Goal: Transaction & Acquisition: Purchase product/service

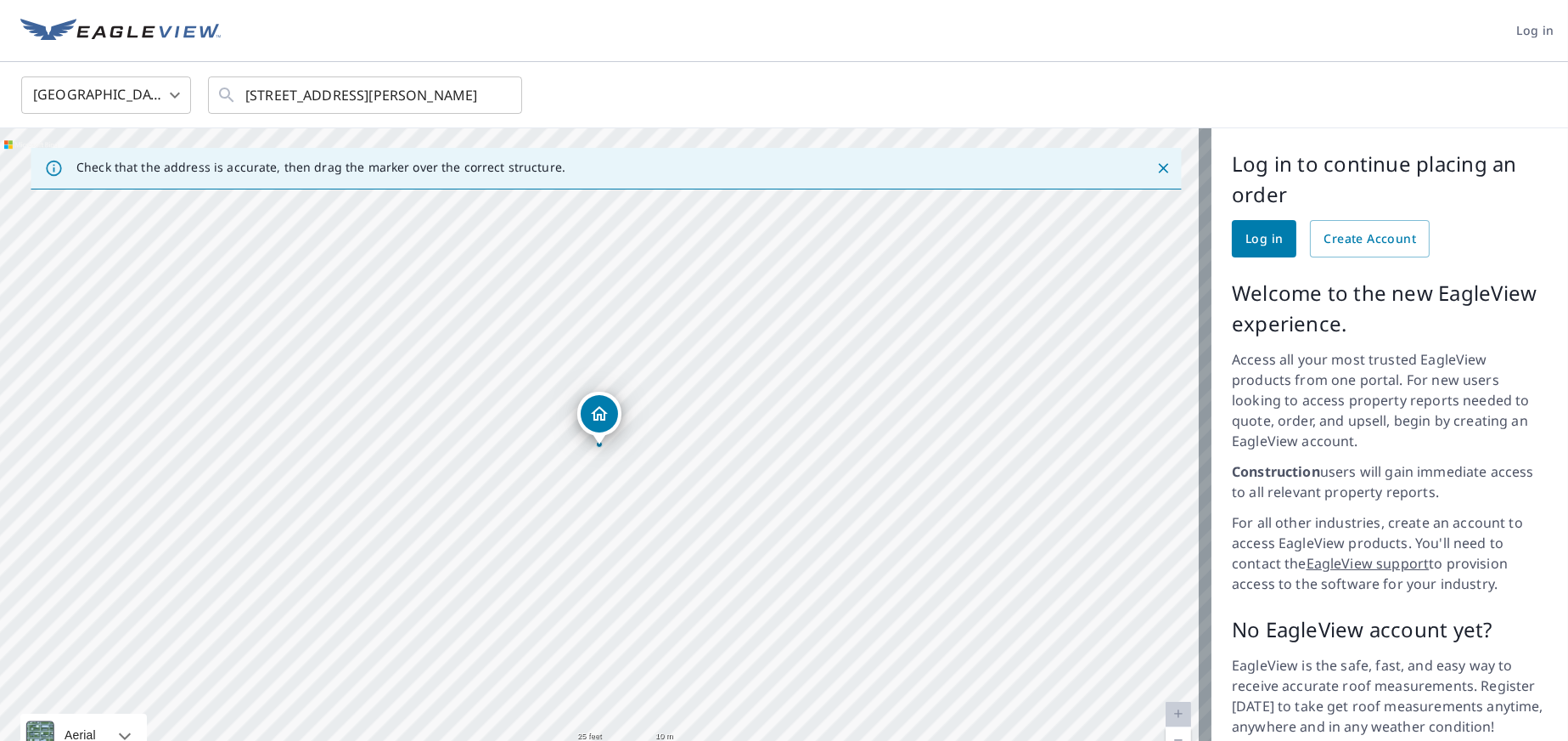
click at [1249, 241] on span "Log in" at bounding box center [1264, 239] width 37 height 22
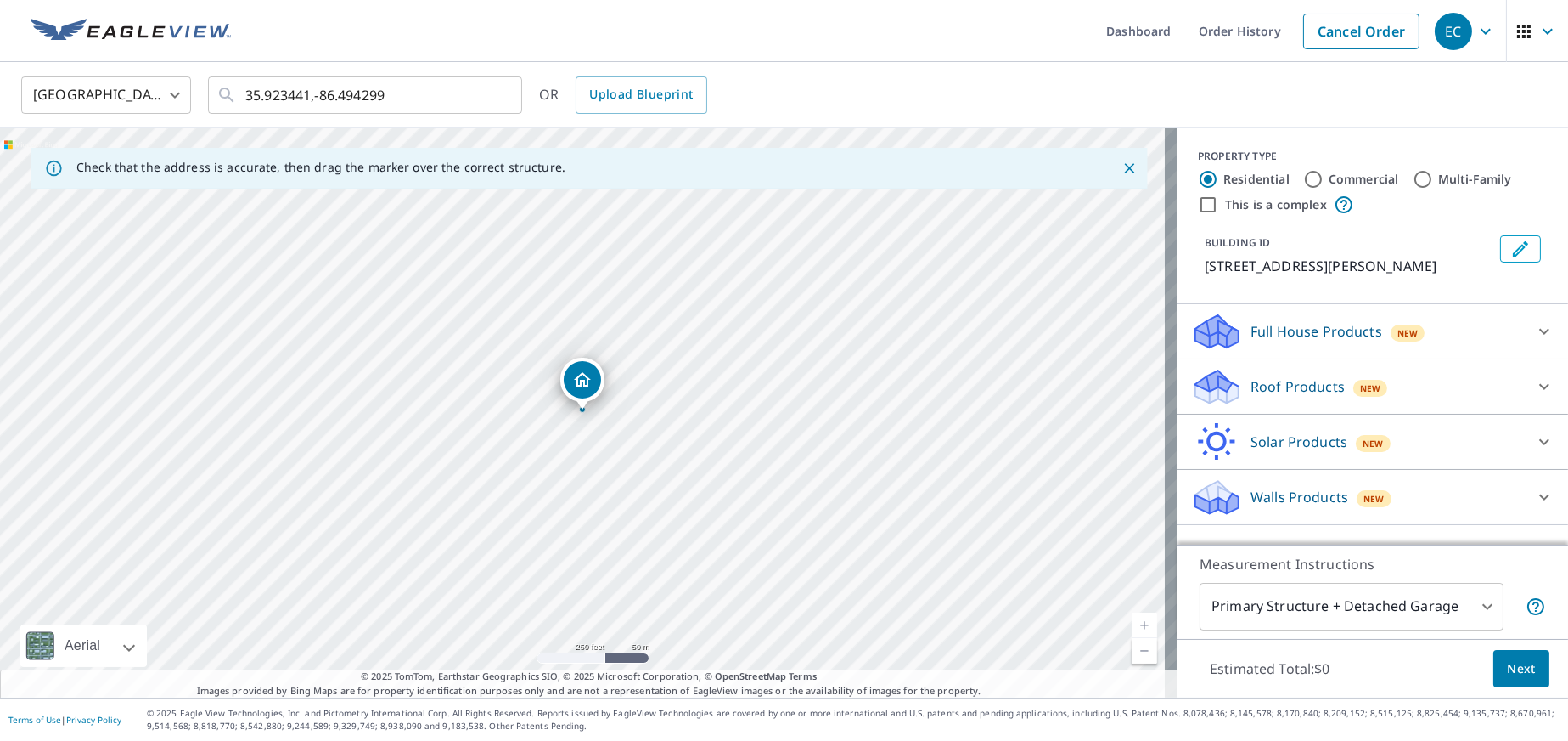
click at [1449, 620] on body "EC EC Dashboard Order History Cancel Order EC [GEOGRAPHIC_DATA] US ​ 35.923441,…" at bounding box center [784, 370] width 1568 height 741
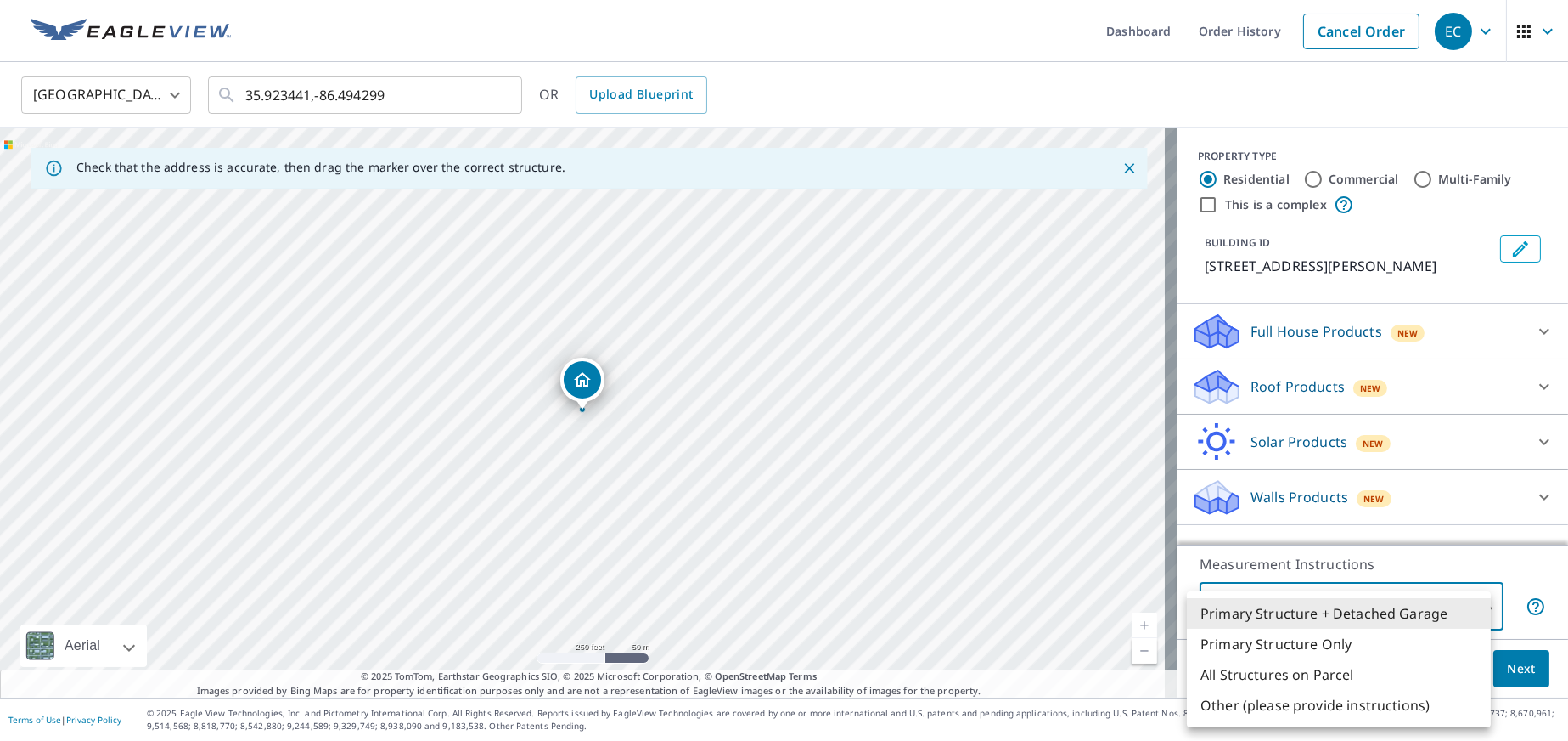
click at [1274, 642] on li "Primary Structure Only" at bounding box center [1339, 644] width 304 height 31
type input "2"
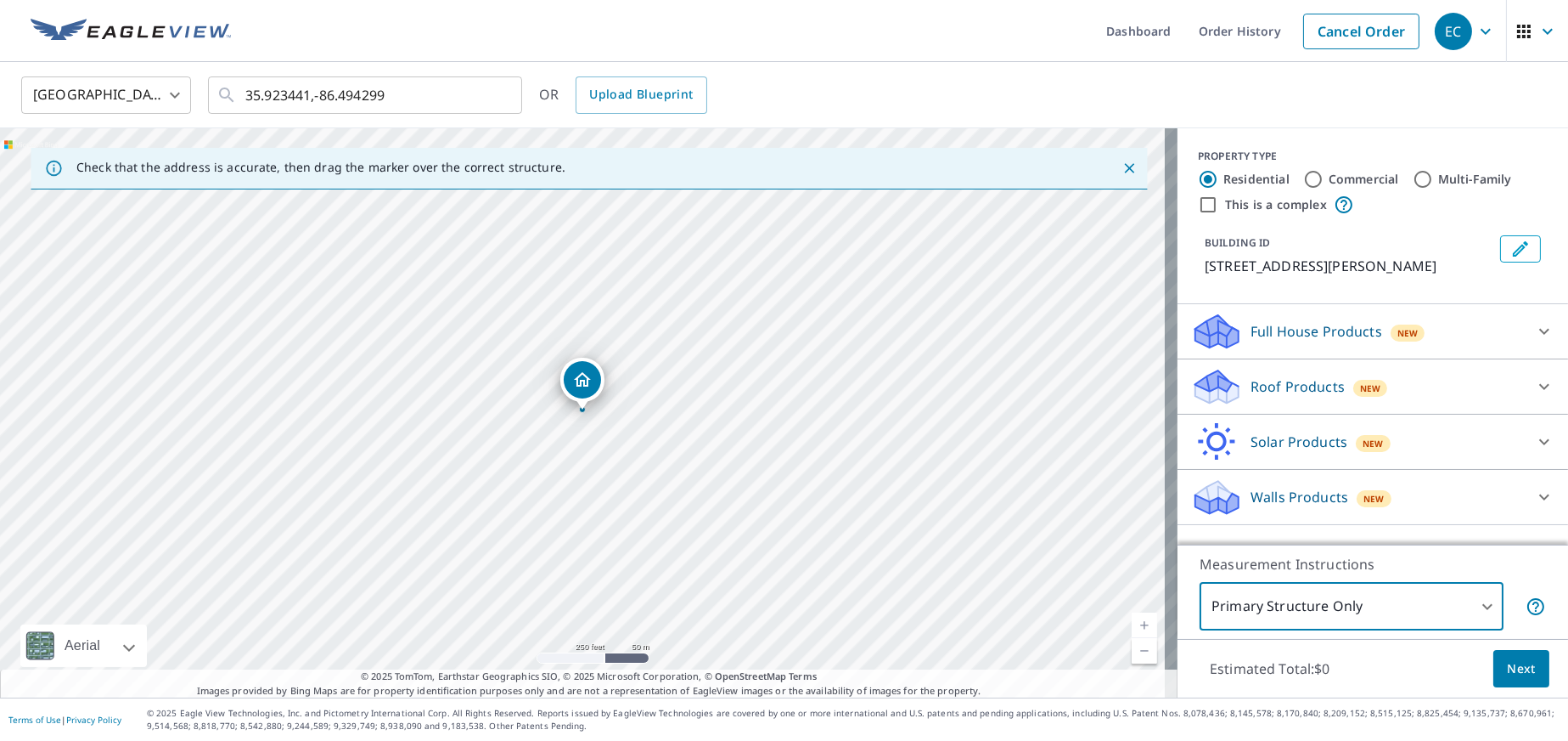
click at [591, 394] on div "Dropped pin, building 1, Residential property, 6006 Lee Ave Murfreesboro, TN 37…" at bounding box center [582, 379] width 37 height 37
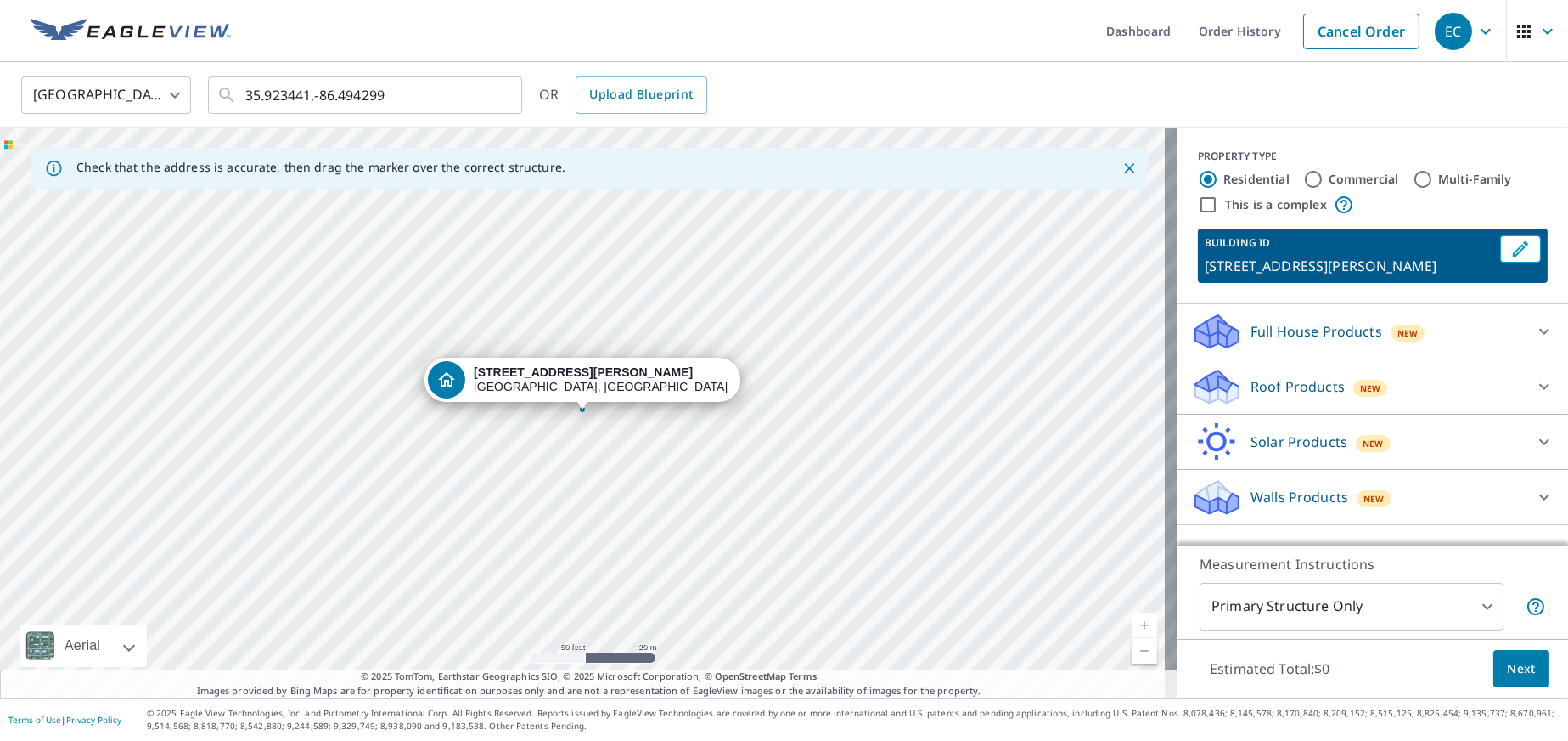
click at [1508, 674] on span "Next" at bounding box center [1522, 669] width 29 height 22
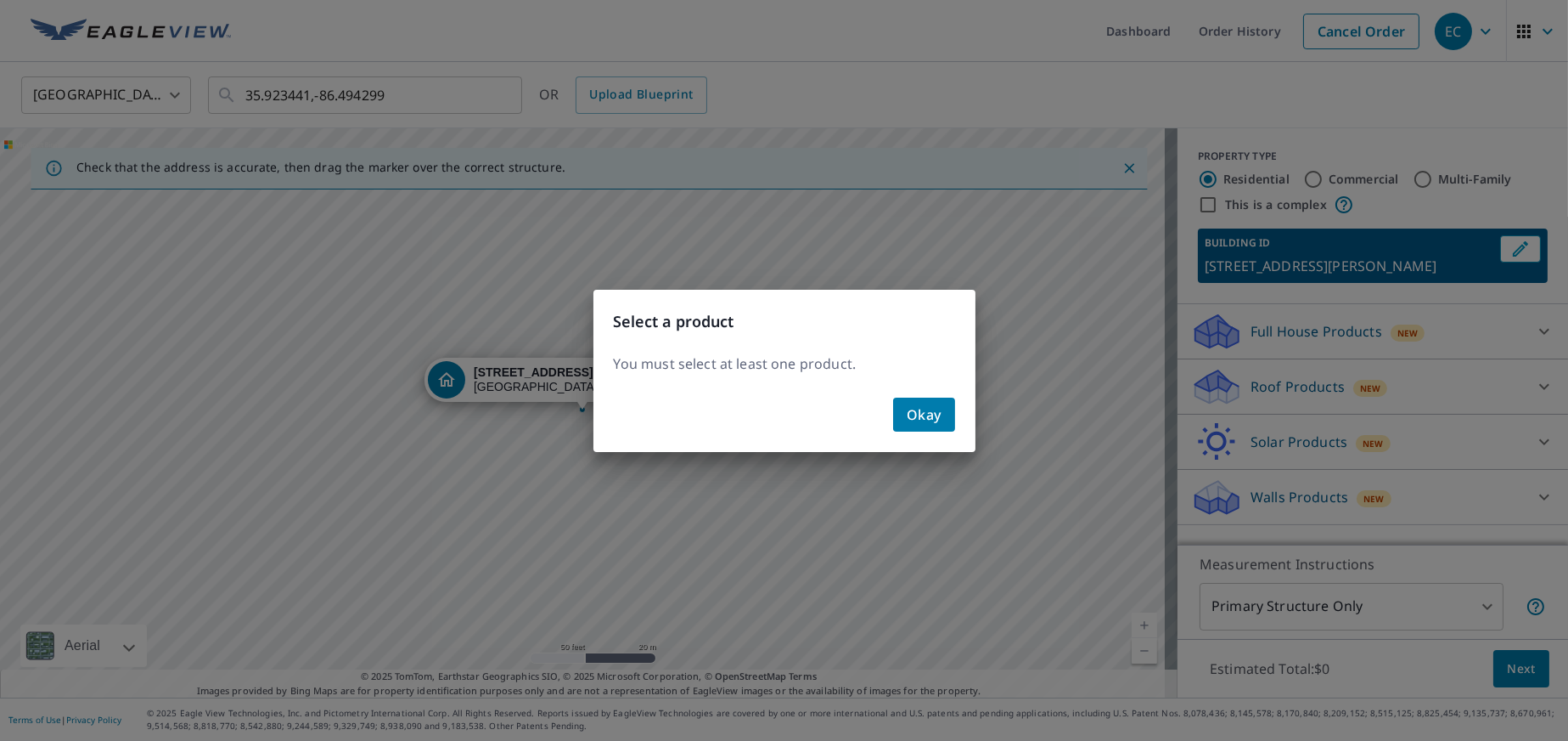
click at [932, 422] on span "Okay" at bounding box center [924, 414] width 35 height 23
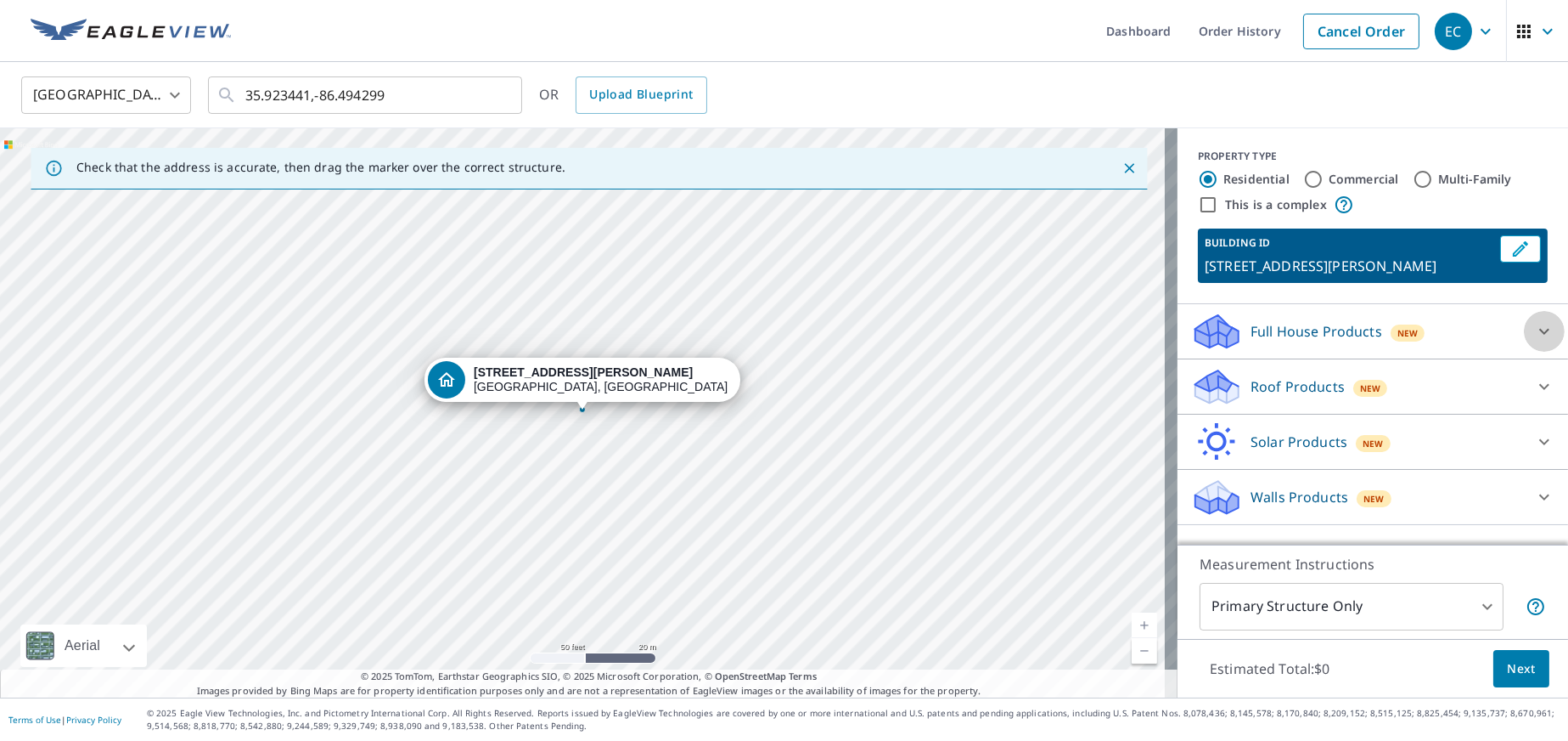
click at [1524, 329] on div at bounding box center [1544, 330] width 41 height 41
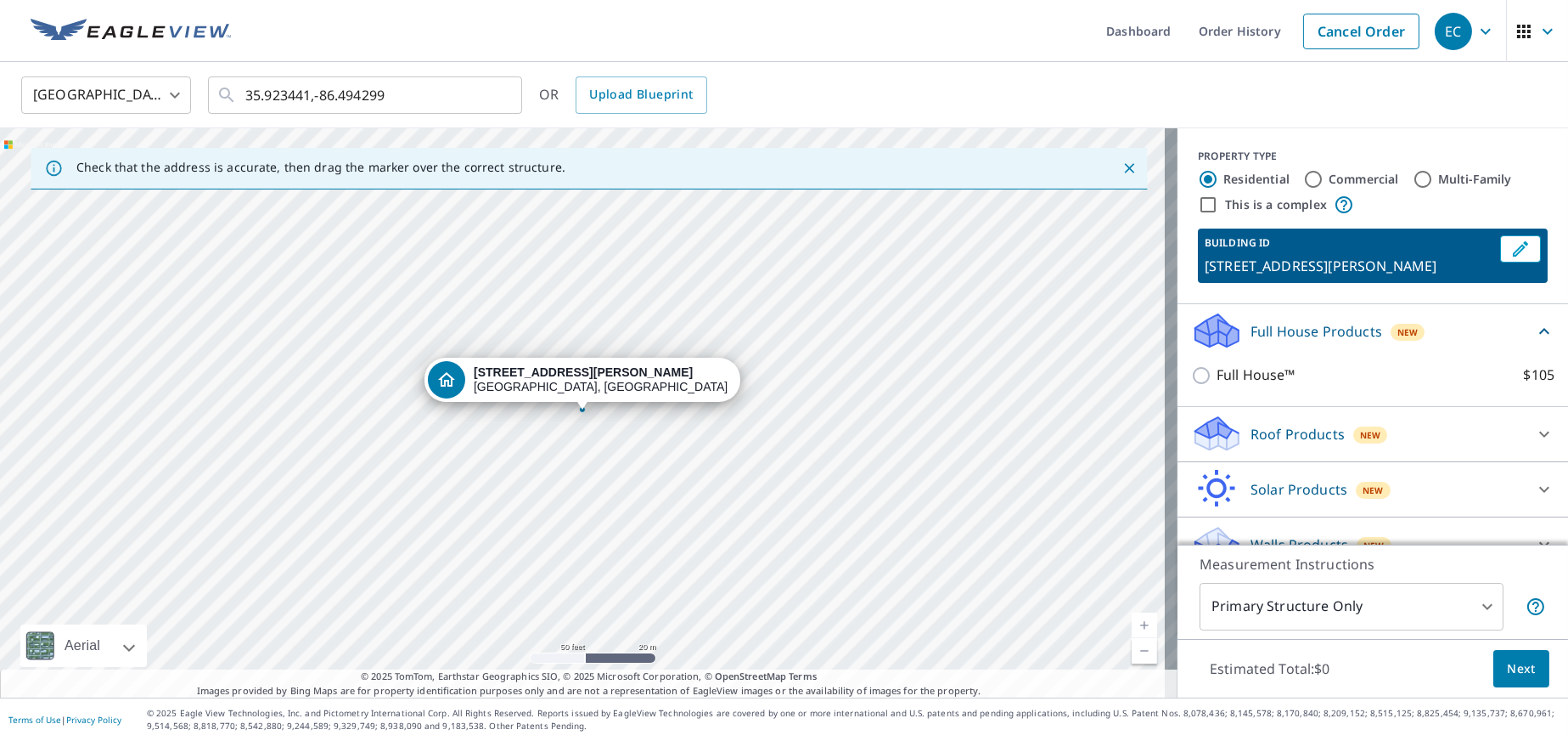
click at [1456, 420] on div "Roof Products New" at bounding box center [1358, 433] width 333 height 40
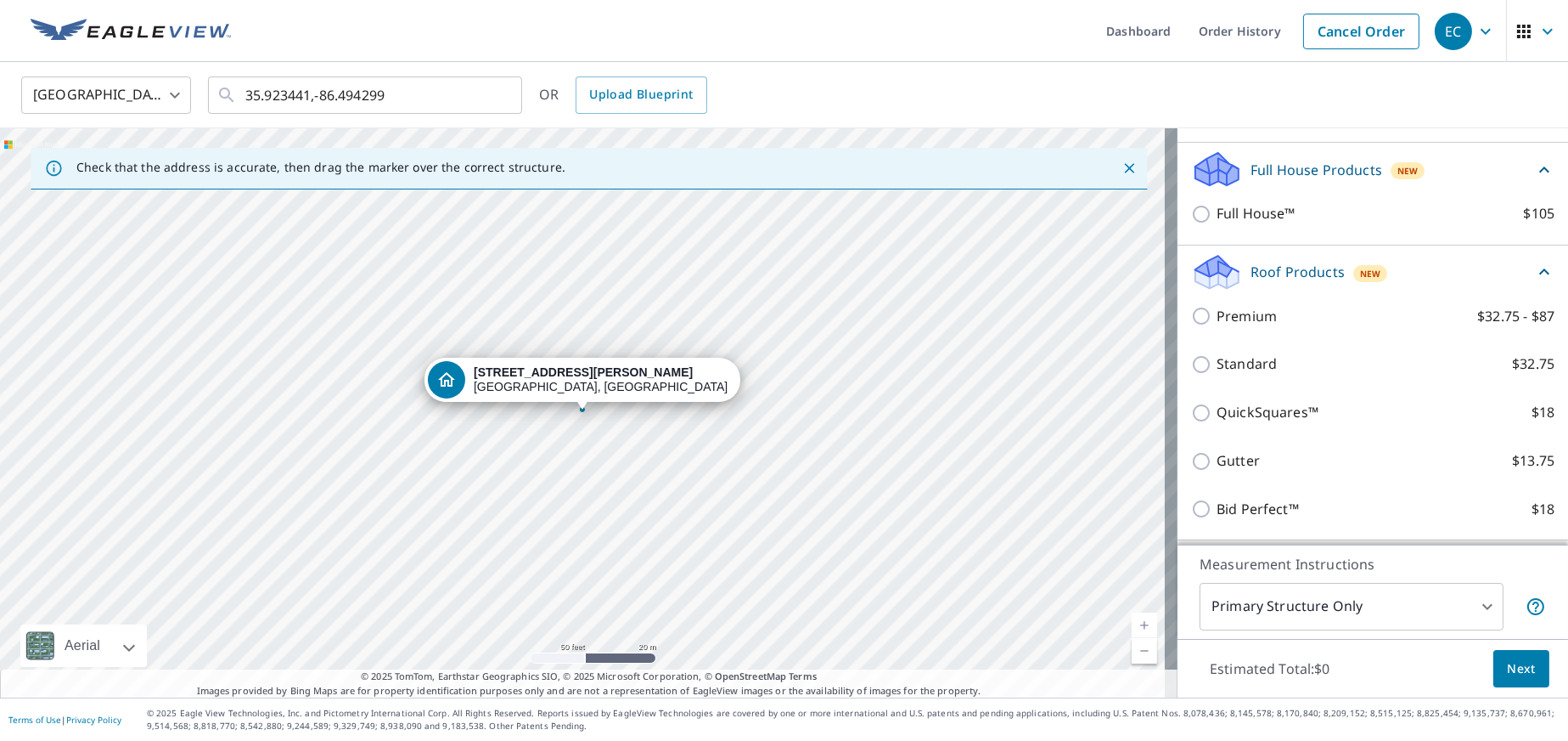
scroll to position [184, 0]
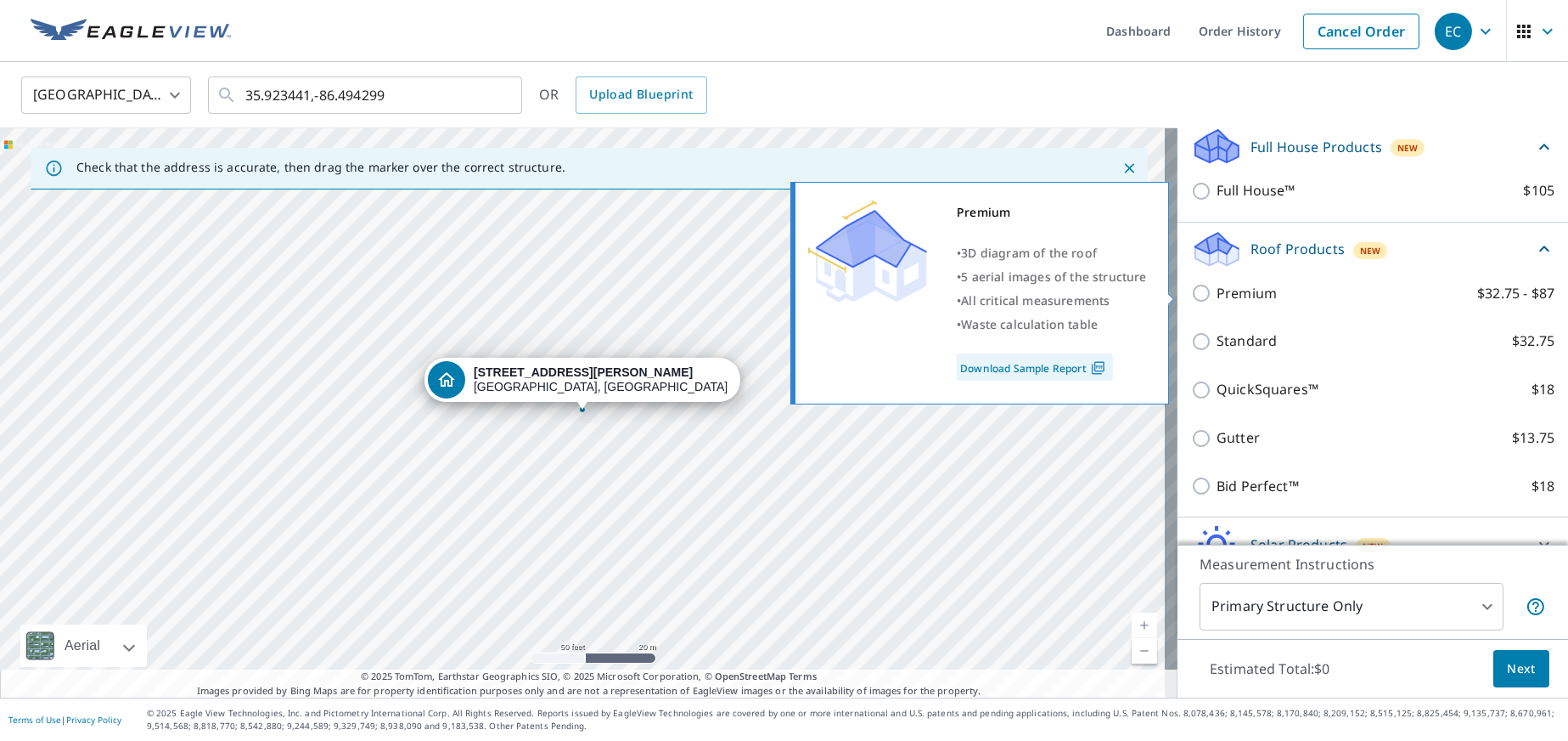
click at [1192, 296] on input "Premium $32.75 - $87" at bounding box center [1204, 292] width 25 height 21
checkbox input "true"
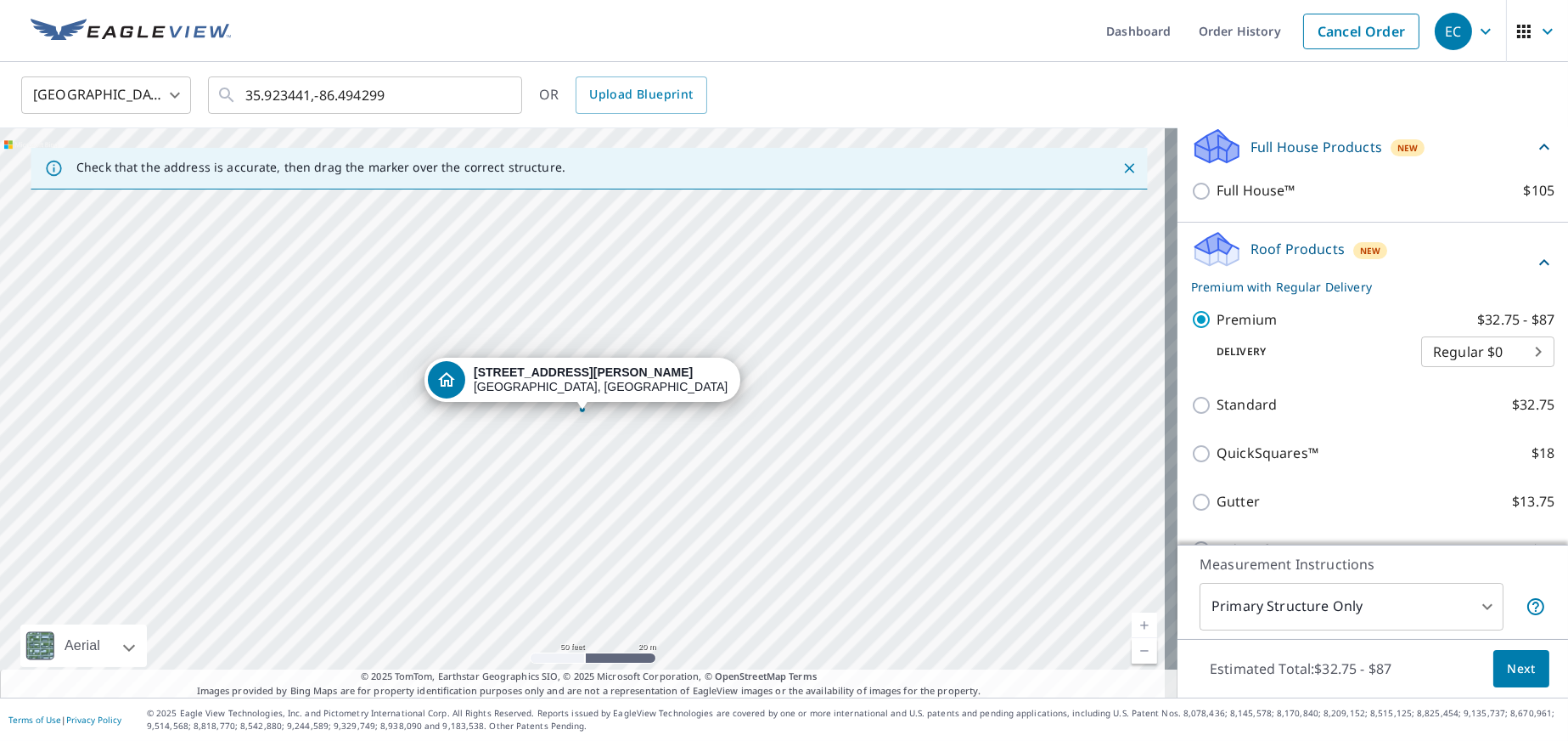
click at [1446, 357] on body "EC EC Dashboard Order History Cancel Order EC [GEOGRAPHIC_DATA] US ​ 35.923441,…" at bounding box center [784, 370] width 1568 height 741
click at [1429, 378] on li "Express $31.75" at bounding box center [1462, 383] width 134 height 31
click at [1446, 357] on body "EC EC Dashboard Order History Cancel Order EC [GEOGRAPHIC_DATA] US ​ 35.923441,…" at bounding box center [784, 370] width 1568 height 741
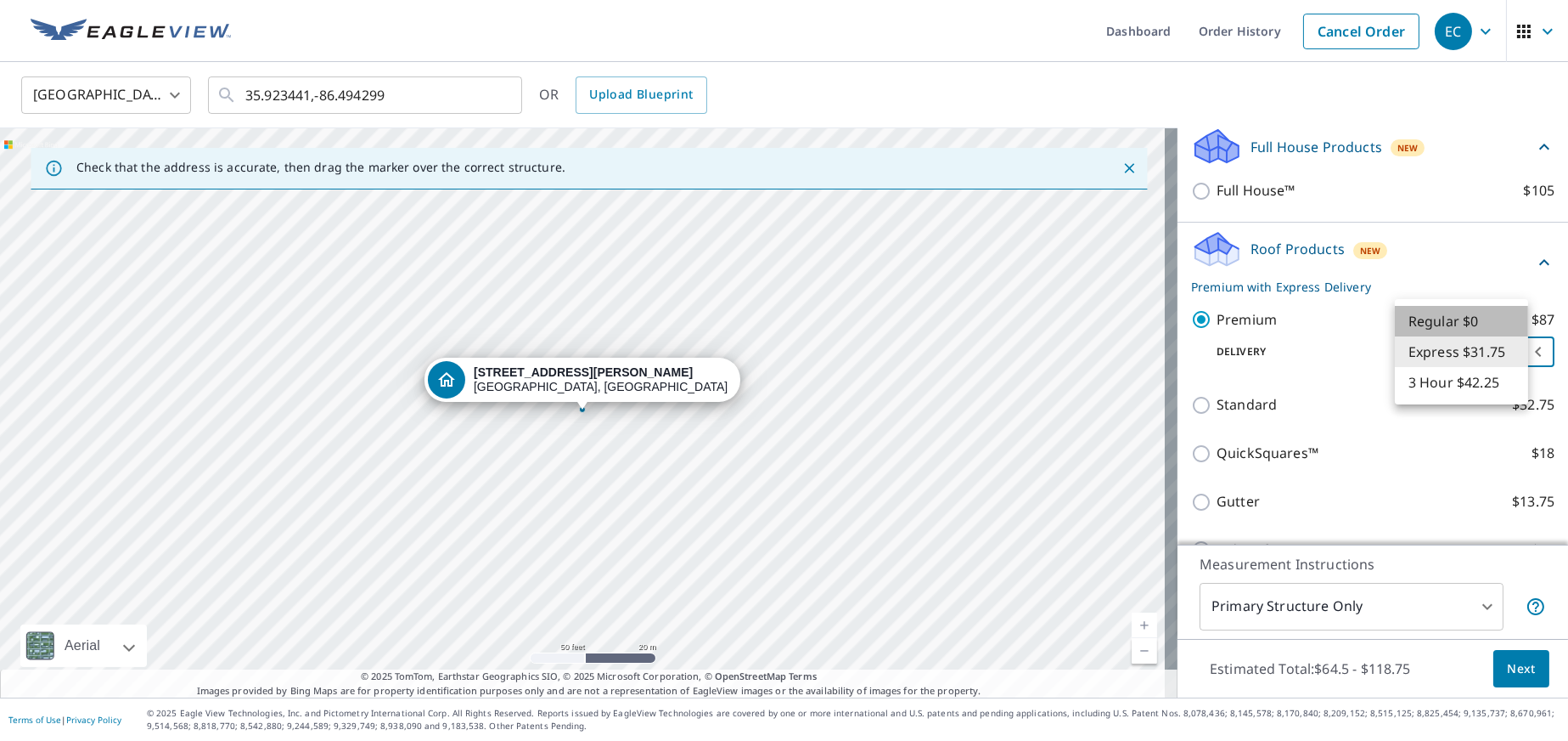
click at [1429, 328] on li "Regular $0" at bounding box center [1462, 321] width 134 height 31
type input "8"
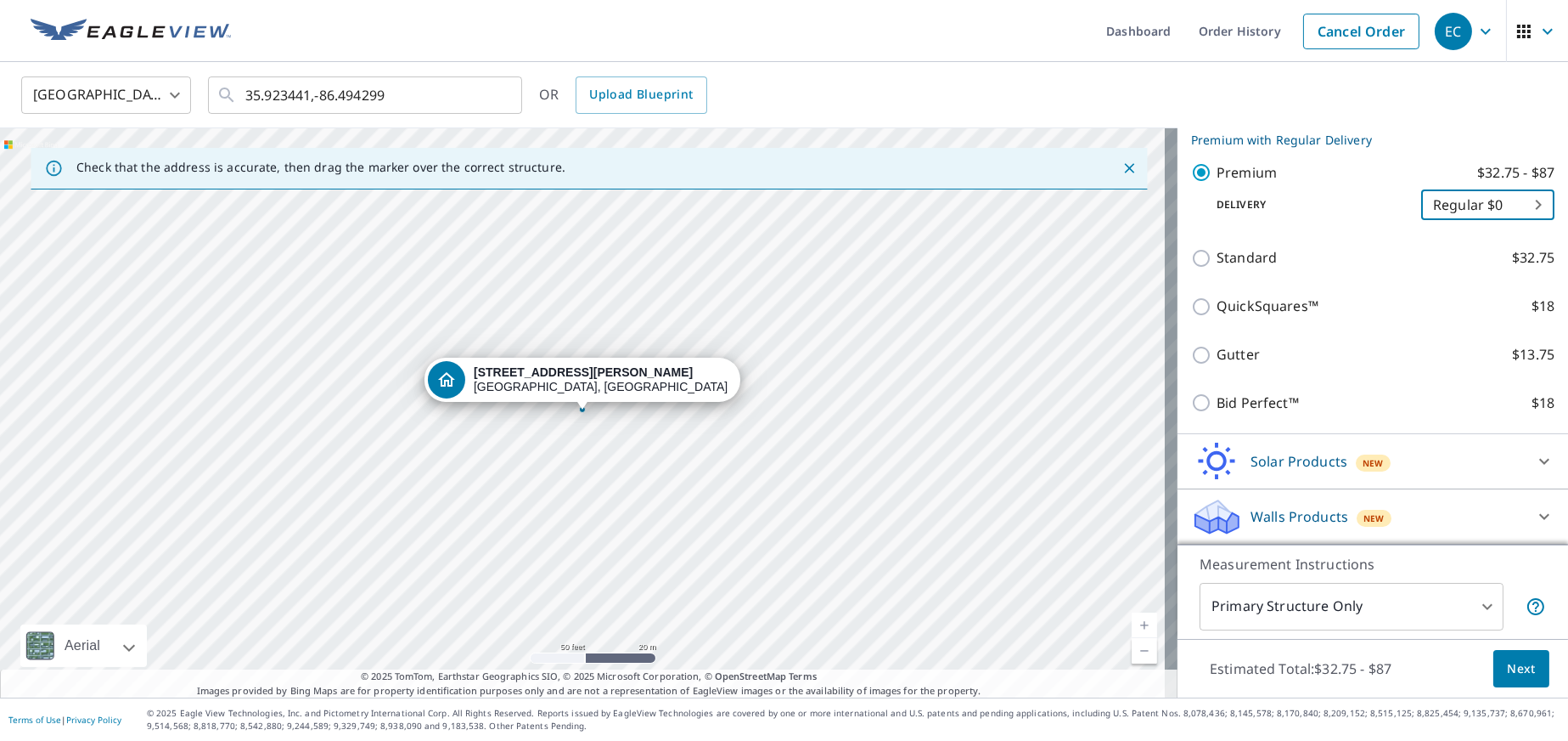
scroll to position [163, 0]
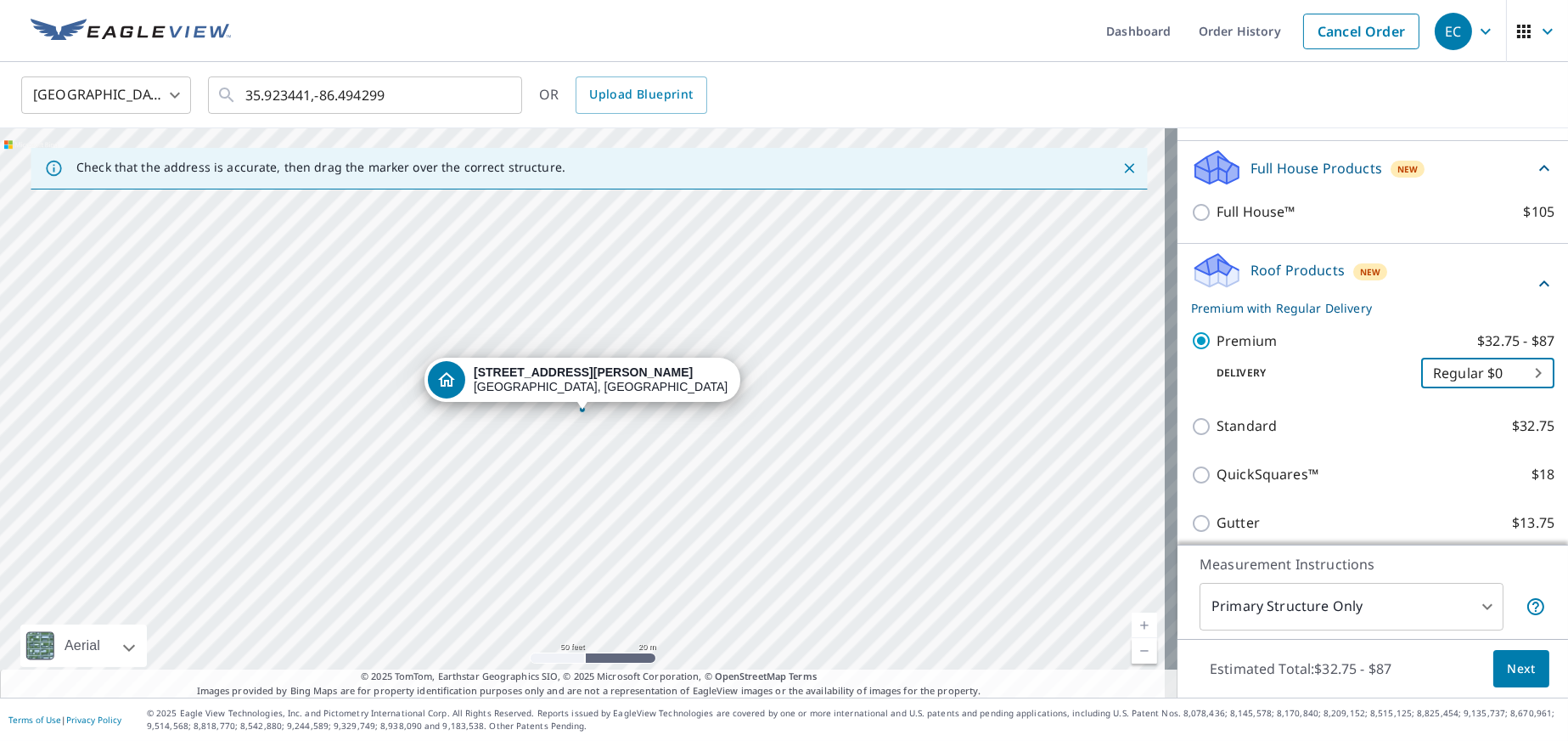
click at [1508, 658] on span "Next" at bounding box center [1522, 669] width 29 height 22
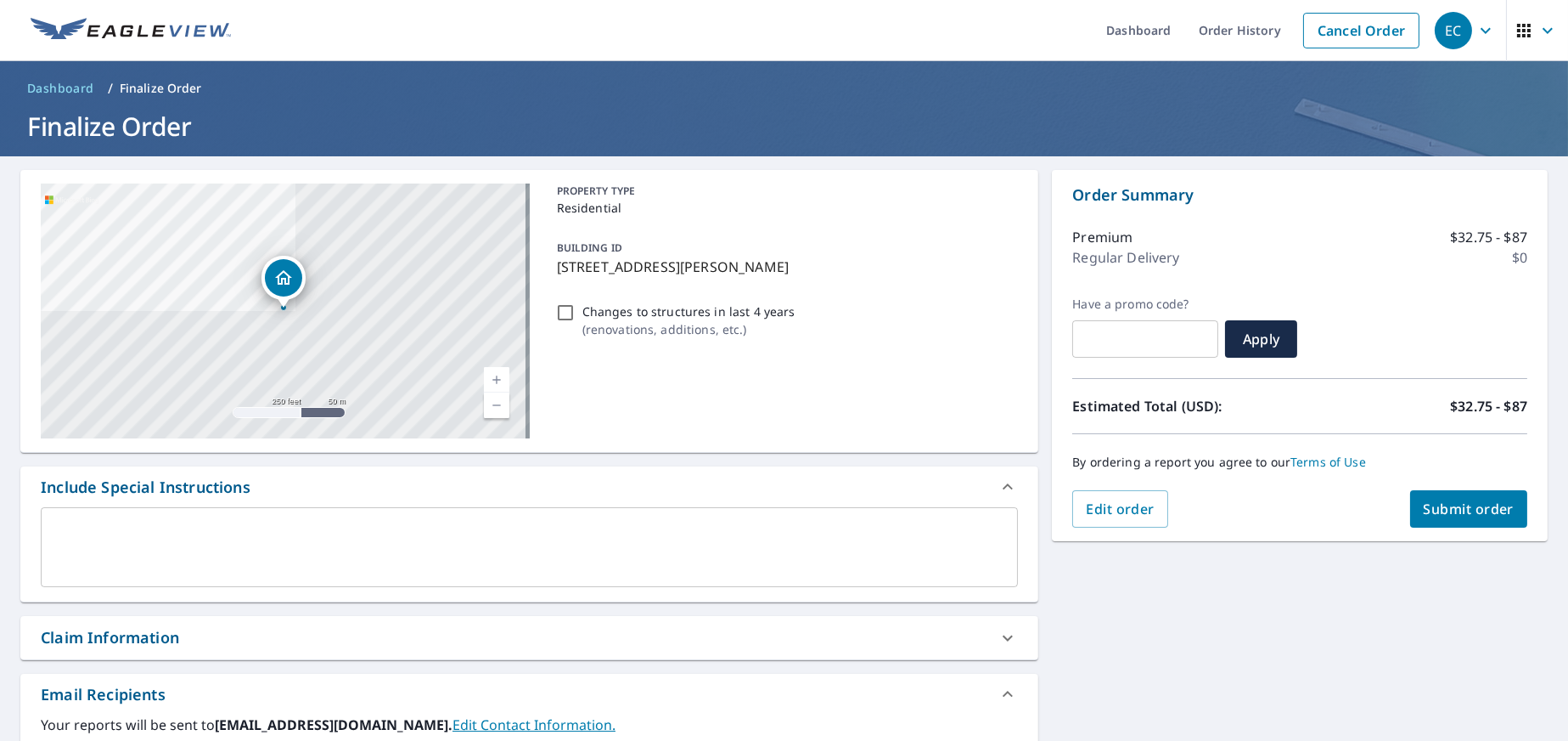
scroll to position [327, 0]
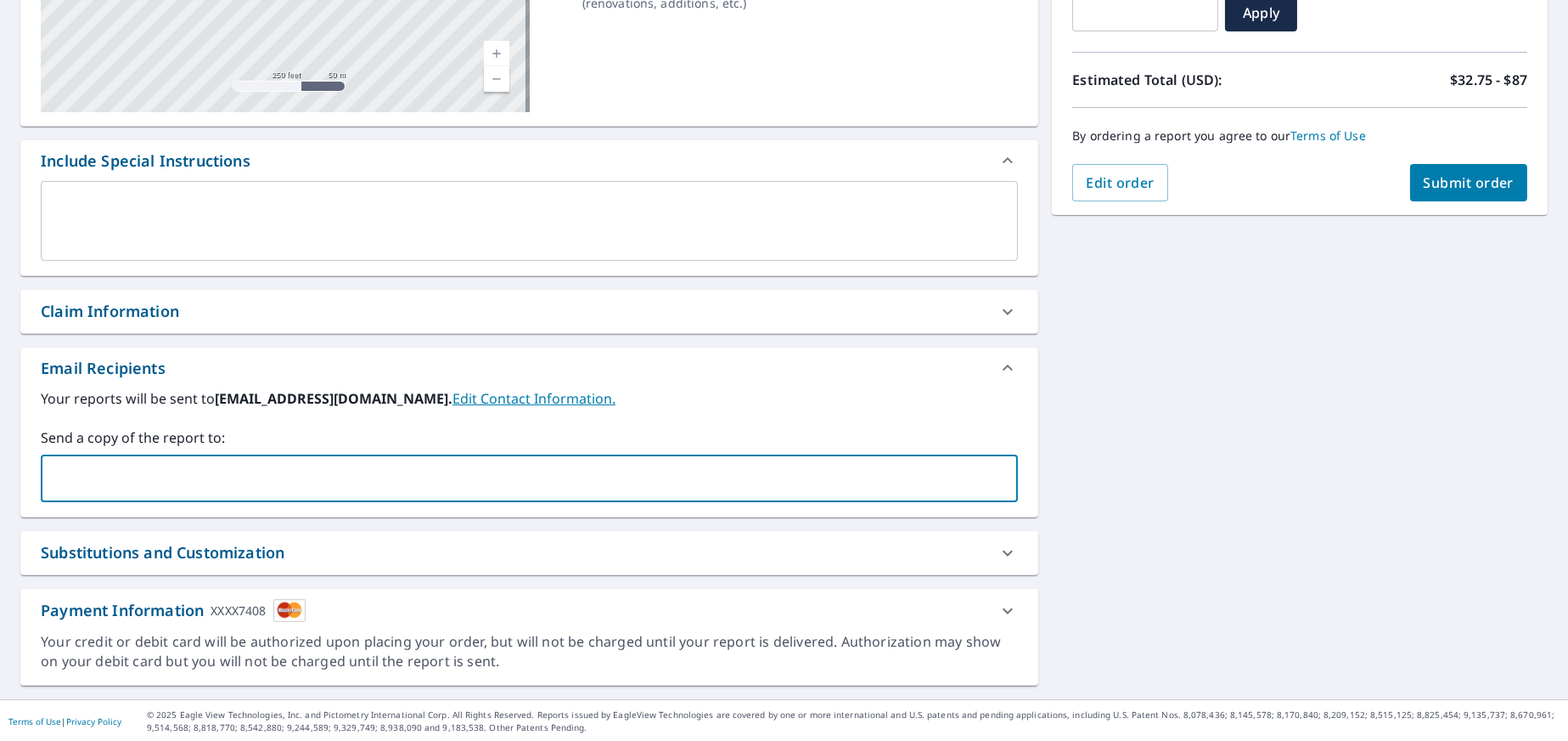
click at [677, 484] on input "text" at bounding box center [517, 478] width 936 height 32
type input "[EMAIL_ADDRESS][DOMAIN_NAME]"
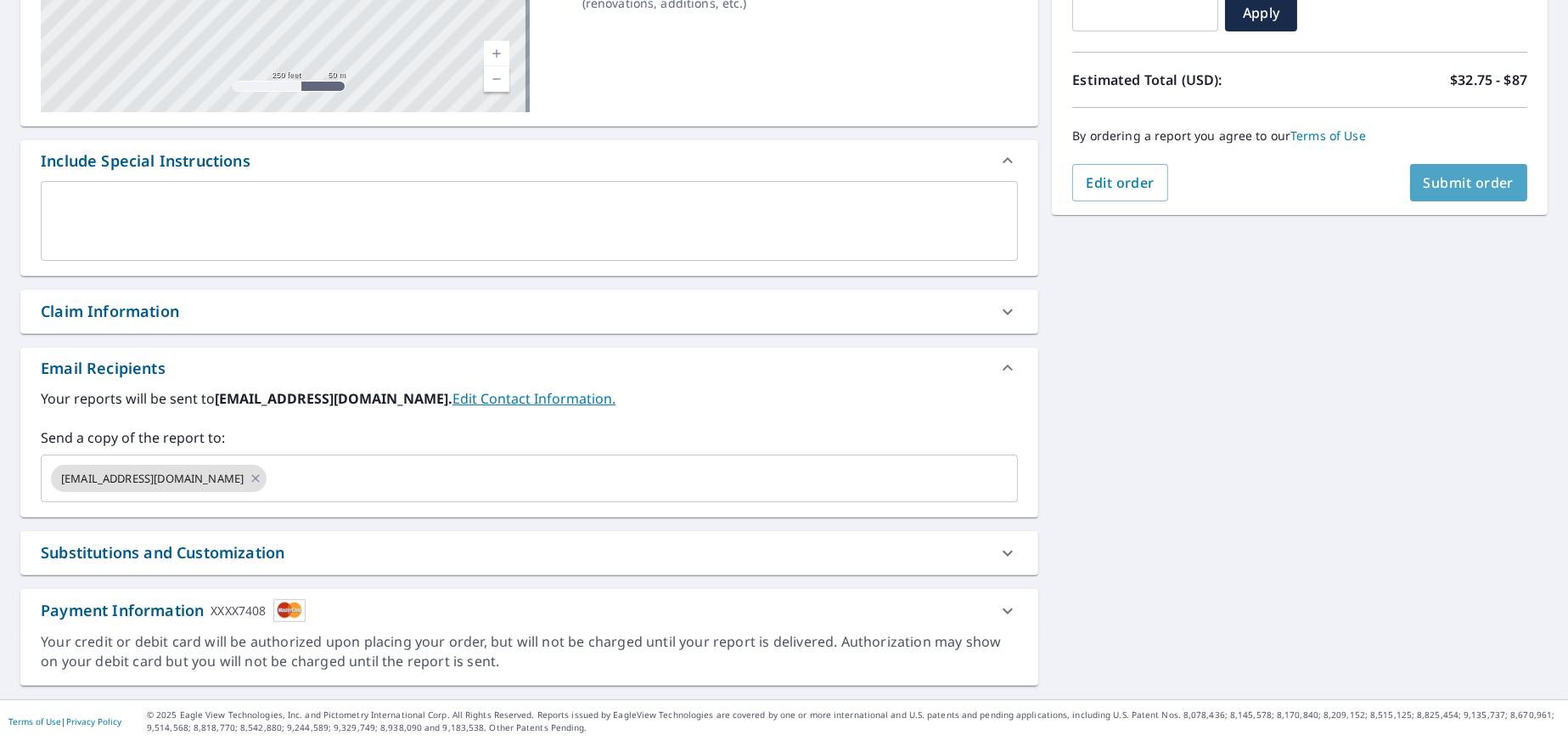
click at [1444, 181] on span "Submit order" at bounding box center [1469, 182] width 91 height 19
checkbox input "true"
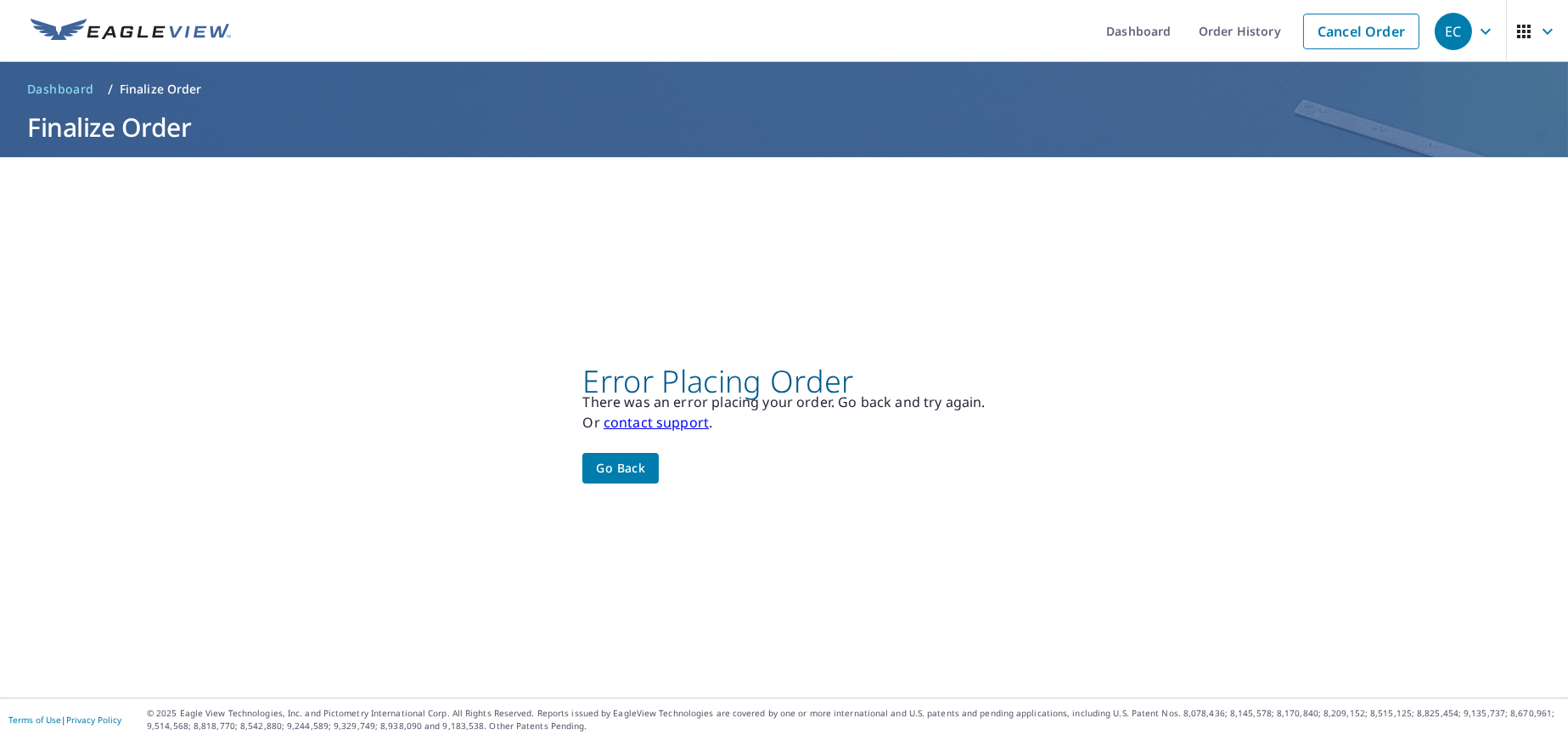
scroll to position [0, 0]
click at [620, 468] on span "Go back" at bounding box center [621, 468] width 50 height 22
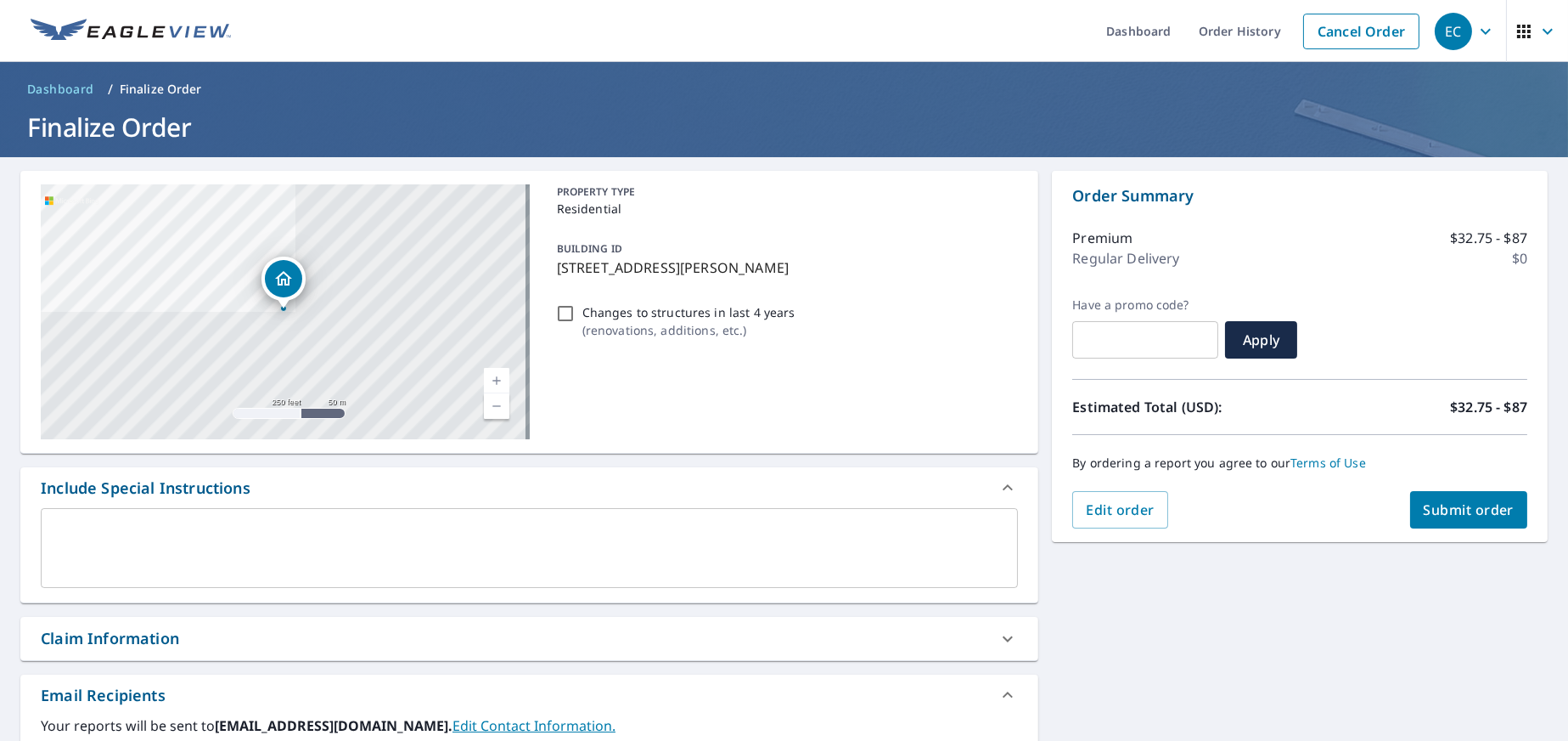
scroll to position [327, 0]
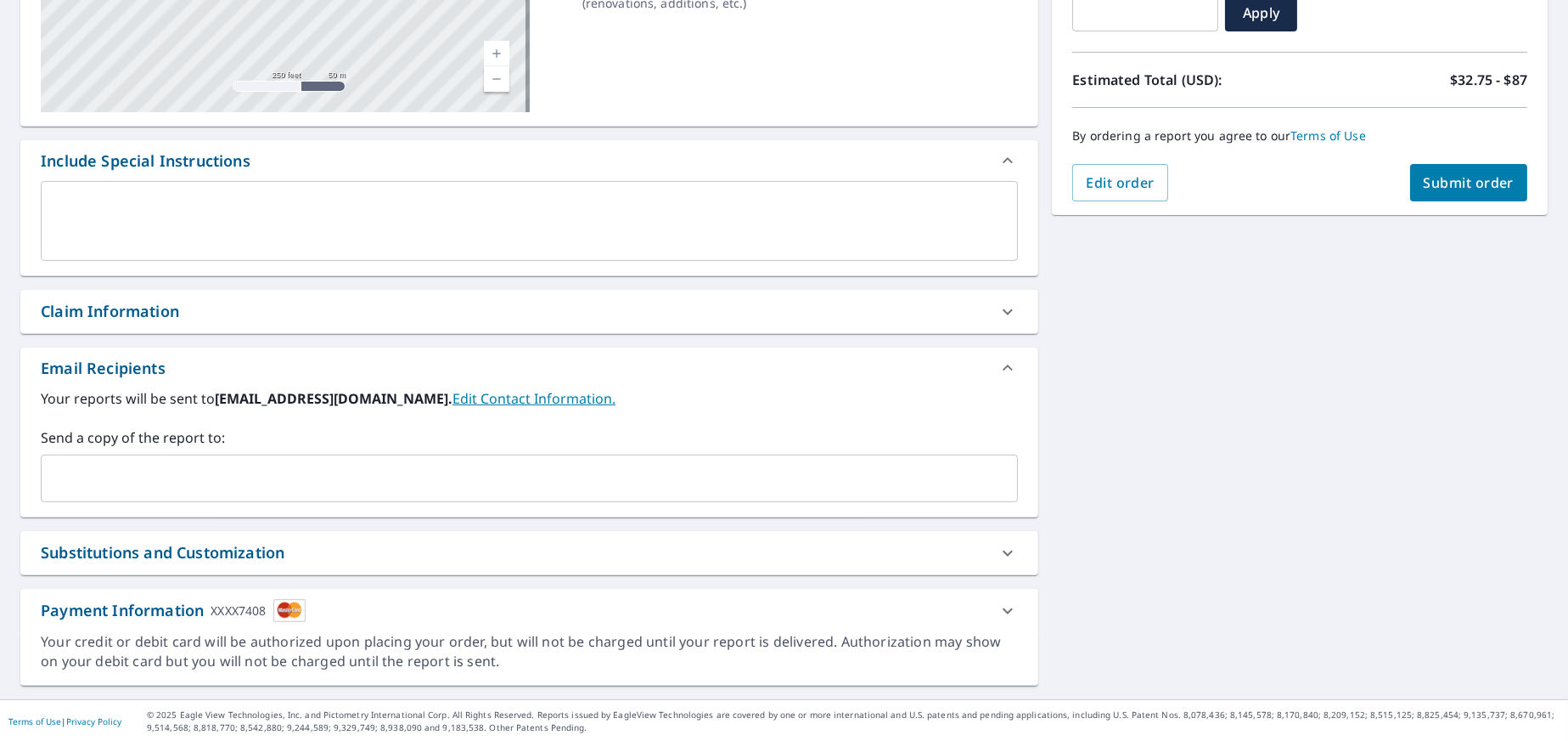
click at [818, 640] on div "Your credit or debit card will be authorized upon placing your order, but will …" at bounding box center [529, 651] width 977 height 39
click at [871, 613] on div "Payment Information XXXX7408" at bounding box center [513, 610] width 946 height 23
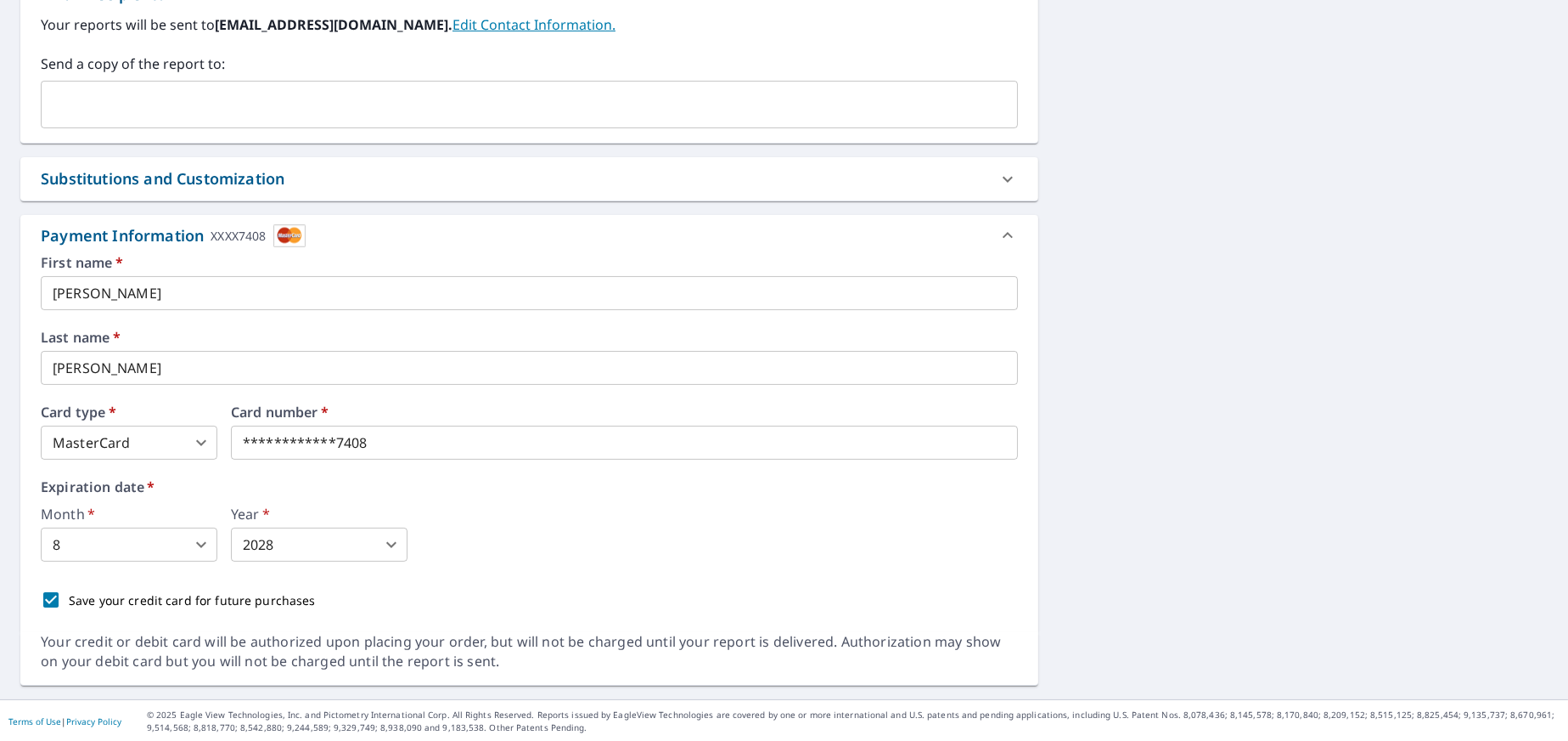
scroll to position [701, 0]
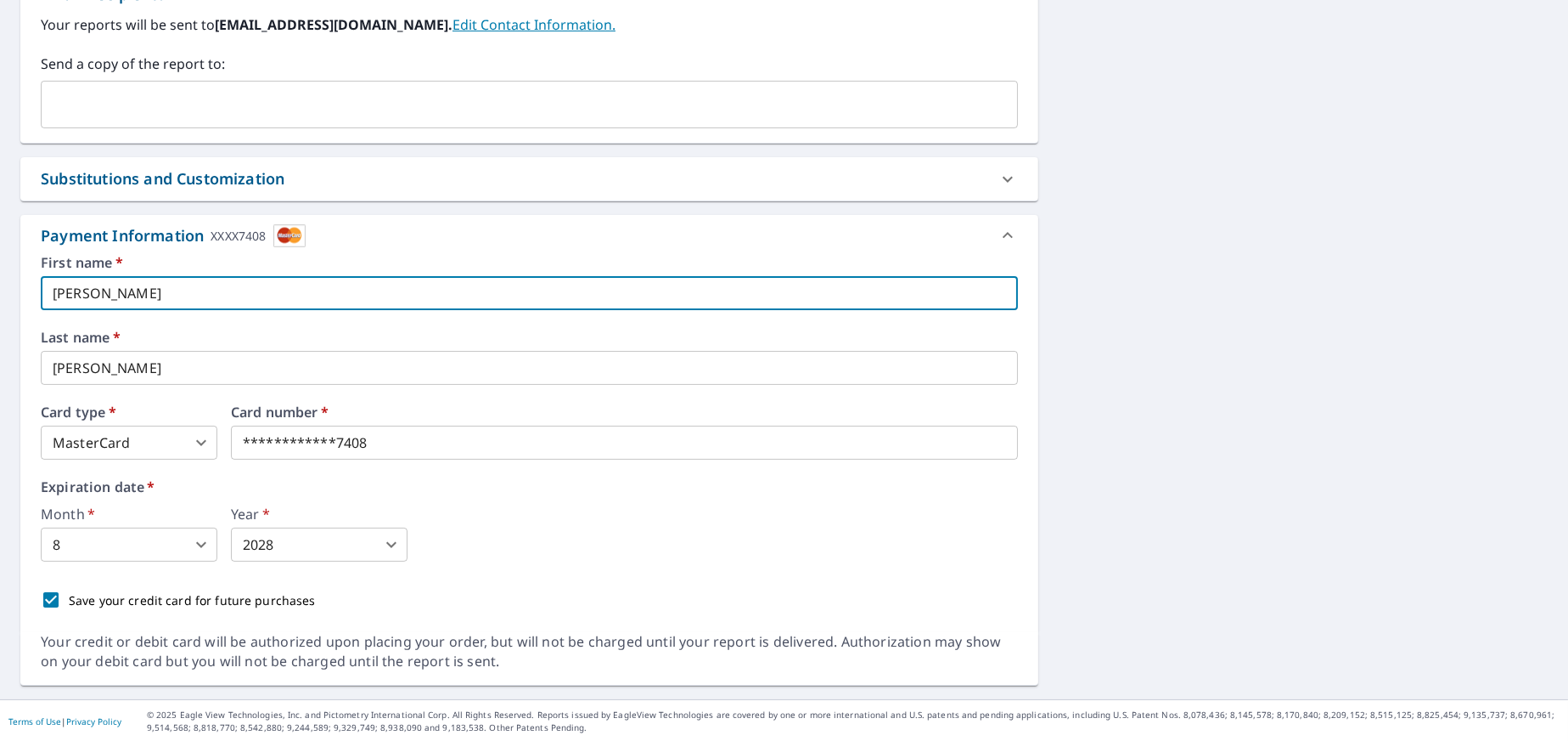
drag, startPoint x: 127, startPoint y: 284, endPoint x: 0, endPoint y: 284, distance: 127.0
click at [0, 284] on div "[STREET_ADDRESS][PERSON_NAME] Aerial Road A standard road map Aerial A detailed…" at bounding box center [784, 78] width 1568 height 1243
checkbox input "true"
type input "J"
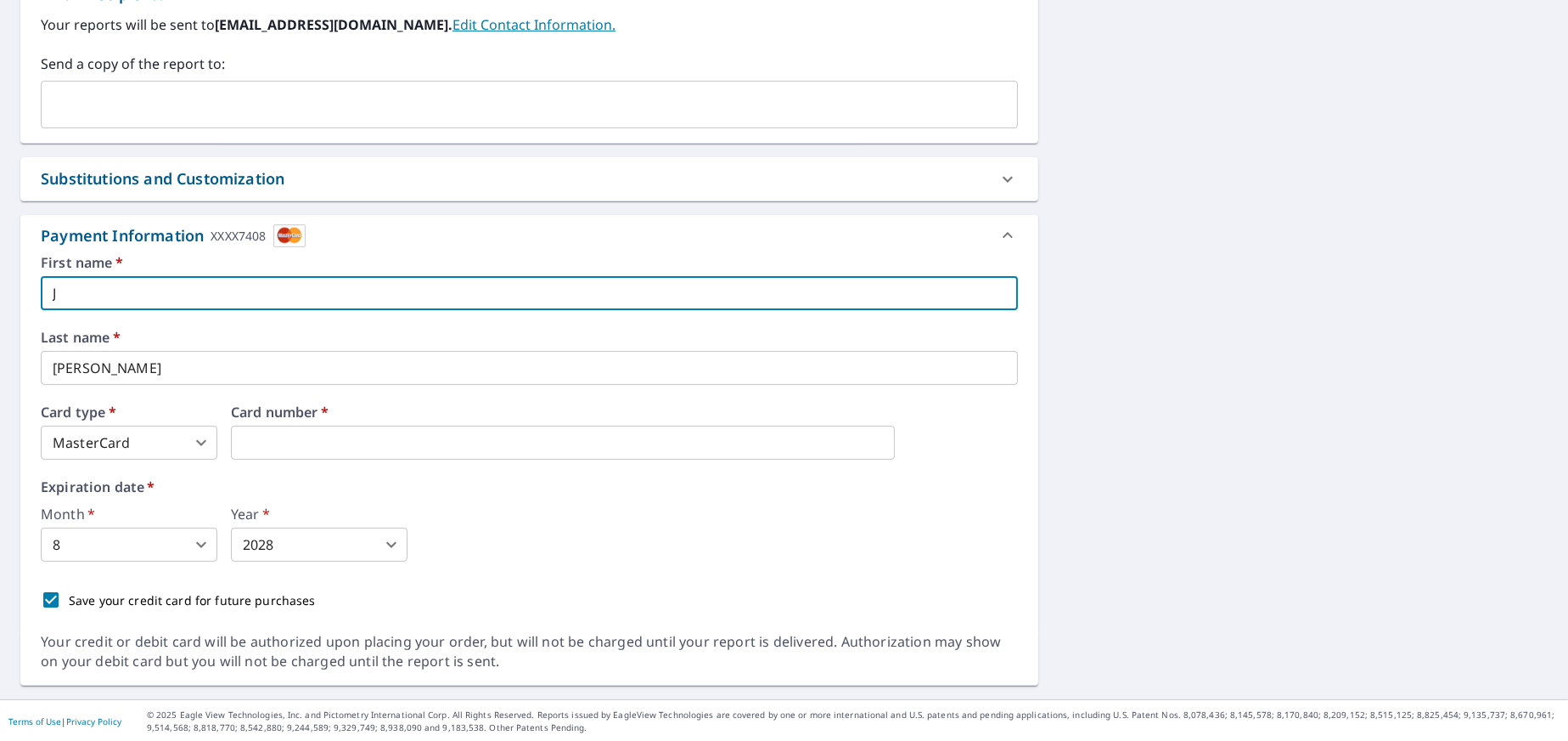
checkbox input "true"
type input "Jo"
checkbox input "true"
type input "[PERSON_NAME]"
checkbox input "true"
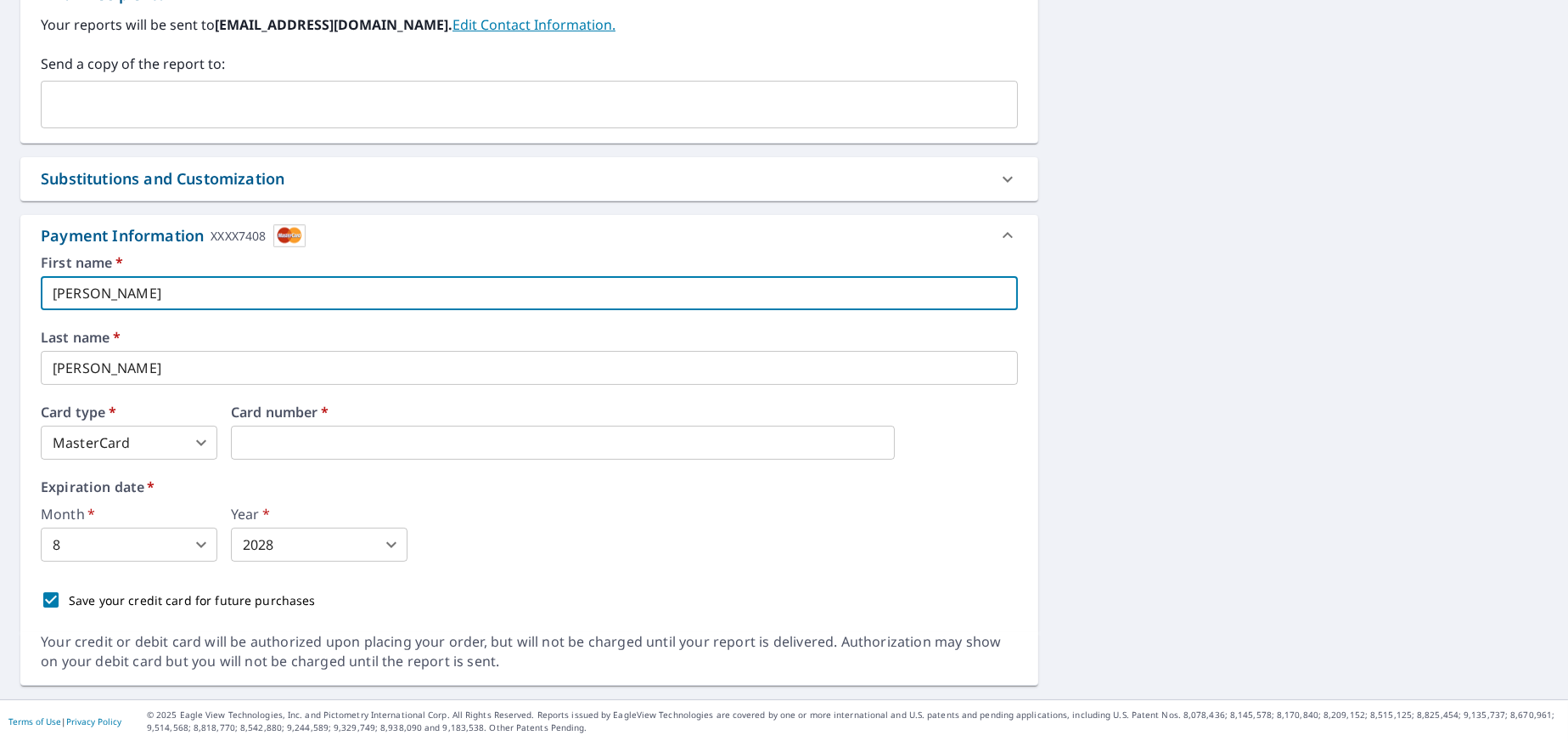
type input "[PERSON_NAME]"
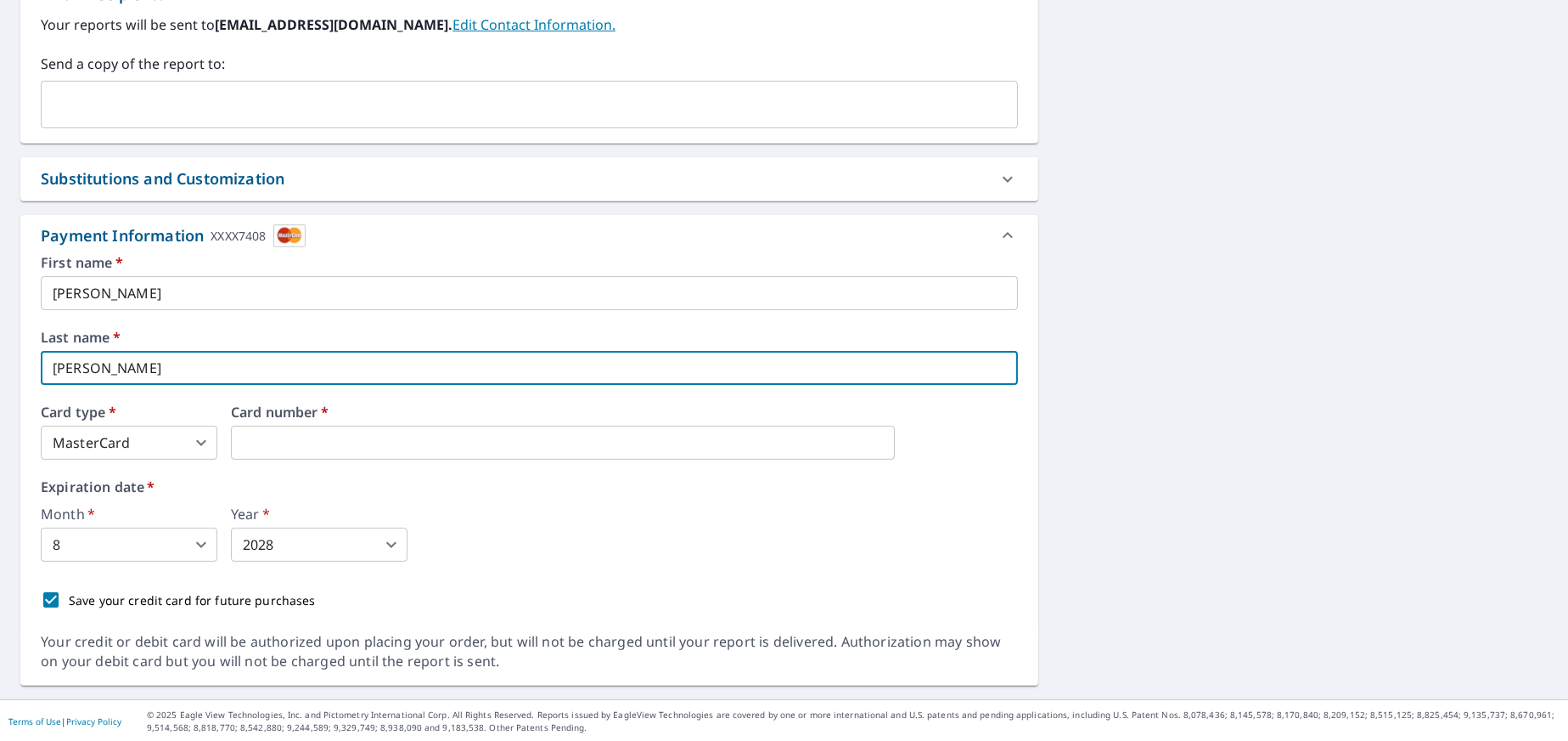
checkbox input "true"
type input "O"
checkbox input "true"
type input "Oc"
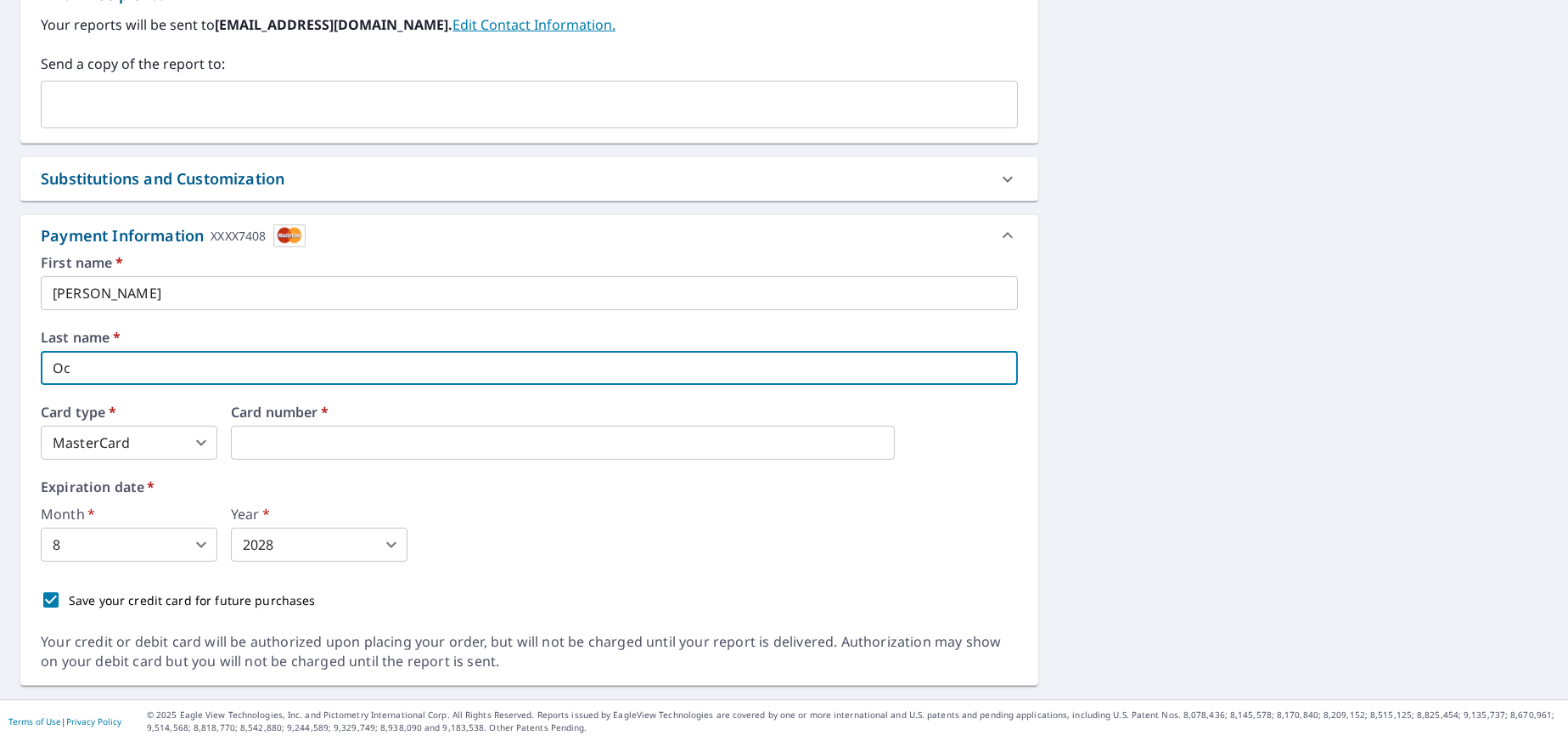
checkbox input "true"
type input "Oca"
checkbox input "true"
type input "Ocam"
checkbox input "true"
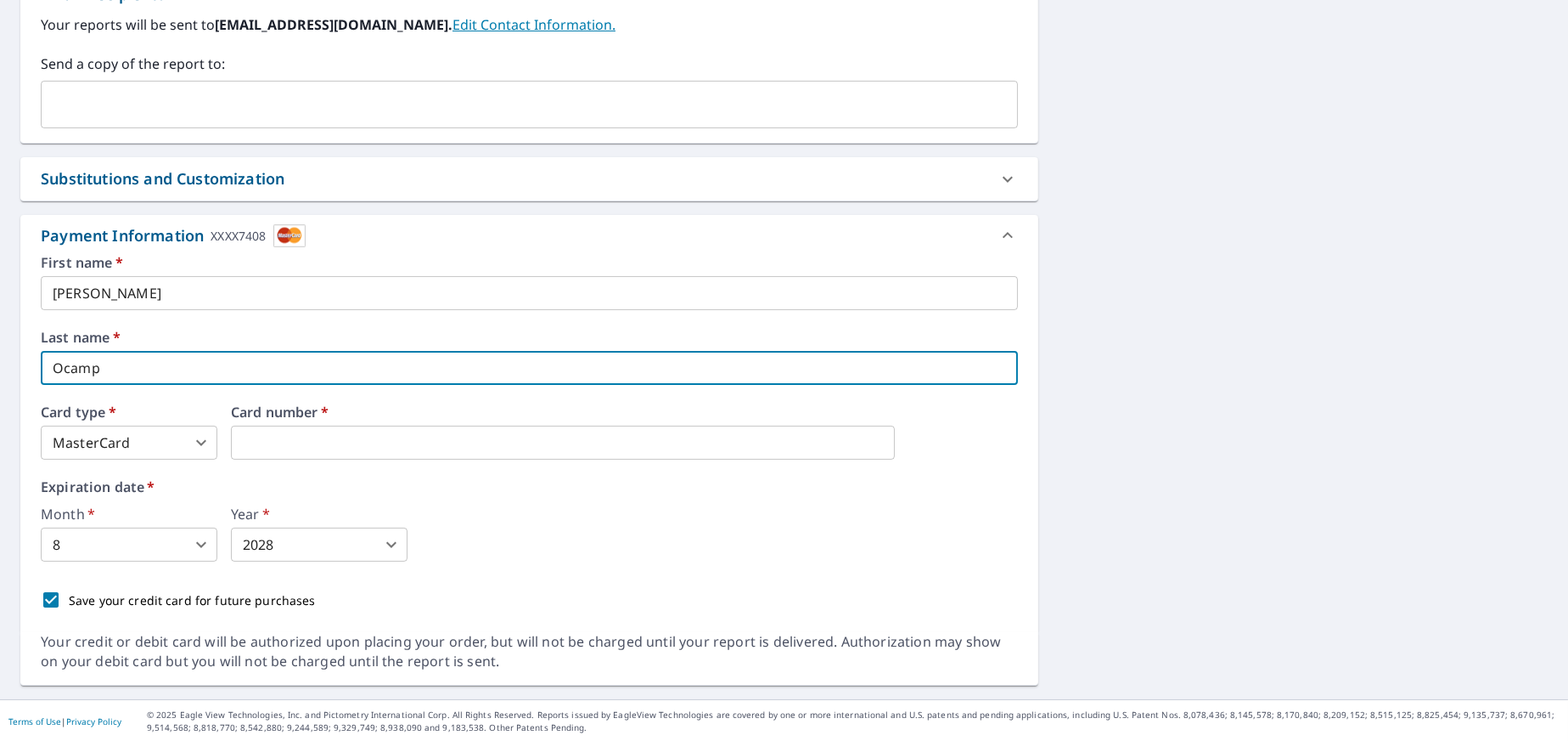
type input "[PERSON_NAME]"
checkbox input "true"
type input "[PERSON_NAME]"
click at [402, 455] on iframe at bounding box center [563, 443] width 664 height 34
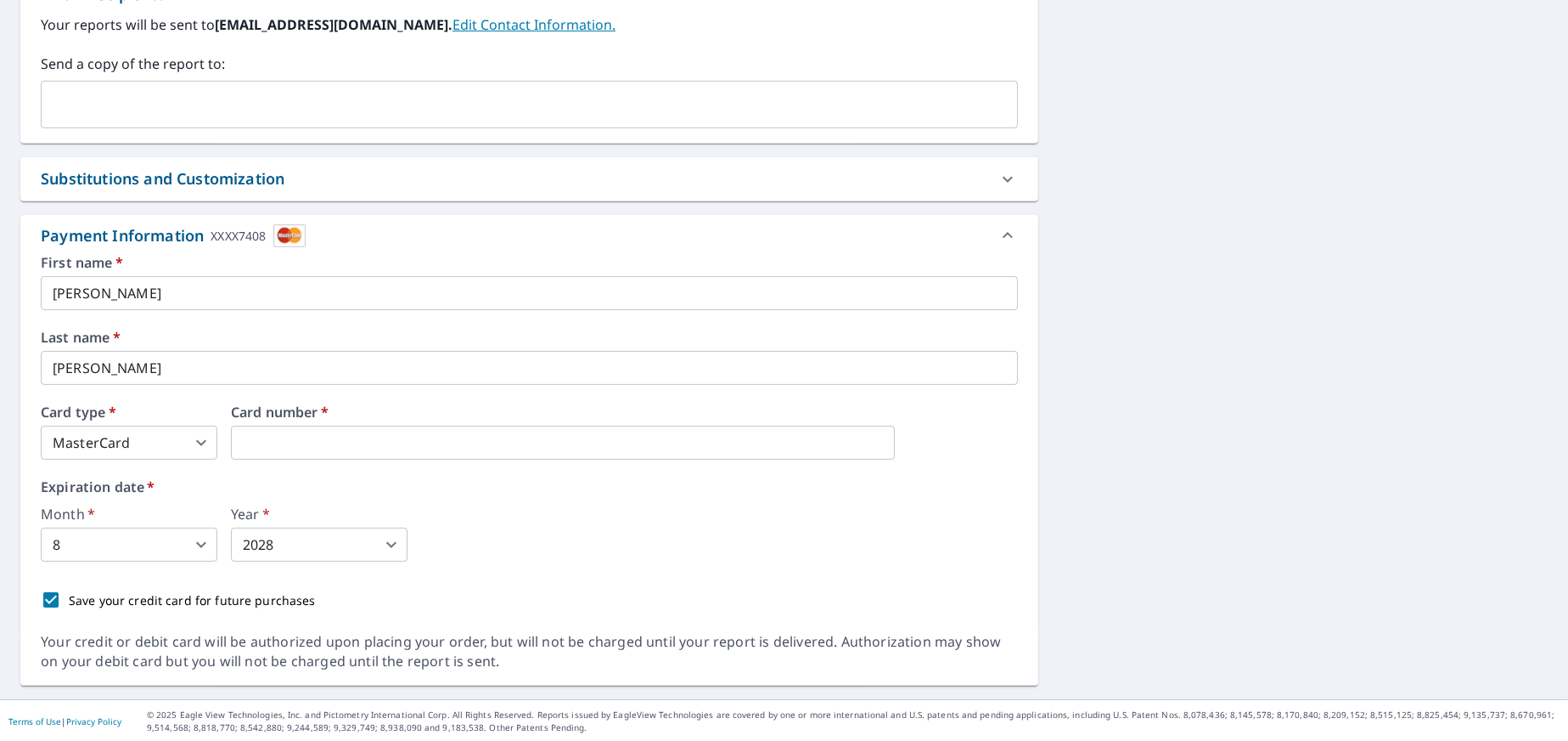
click at [691, 573] on div "First name   * [PERSON_NAME] ​ Last name   * [PERSON_NAME] ​ Card type   * Mast…" at bounding box center [529, 436] width 977 height 362
click at [345, 428] on iframe at bounding box center [563, 443] width 664 height 34
click at [79, 550] on body "EC EC Dashboard Order History Cancel Order EC Dashboard / Finalize Order Finali…" at bounding box center [784, 370] width 1568 height 741
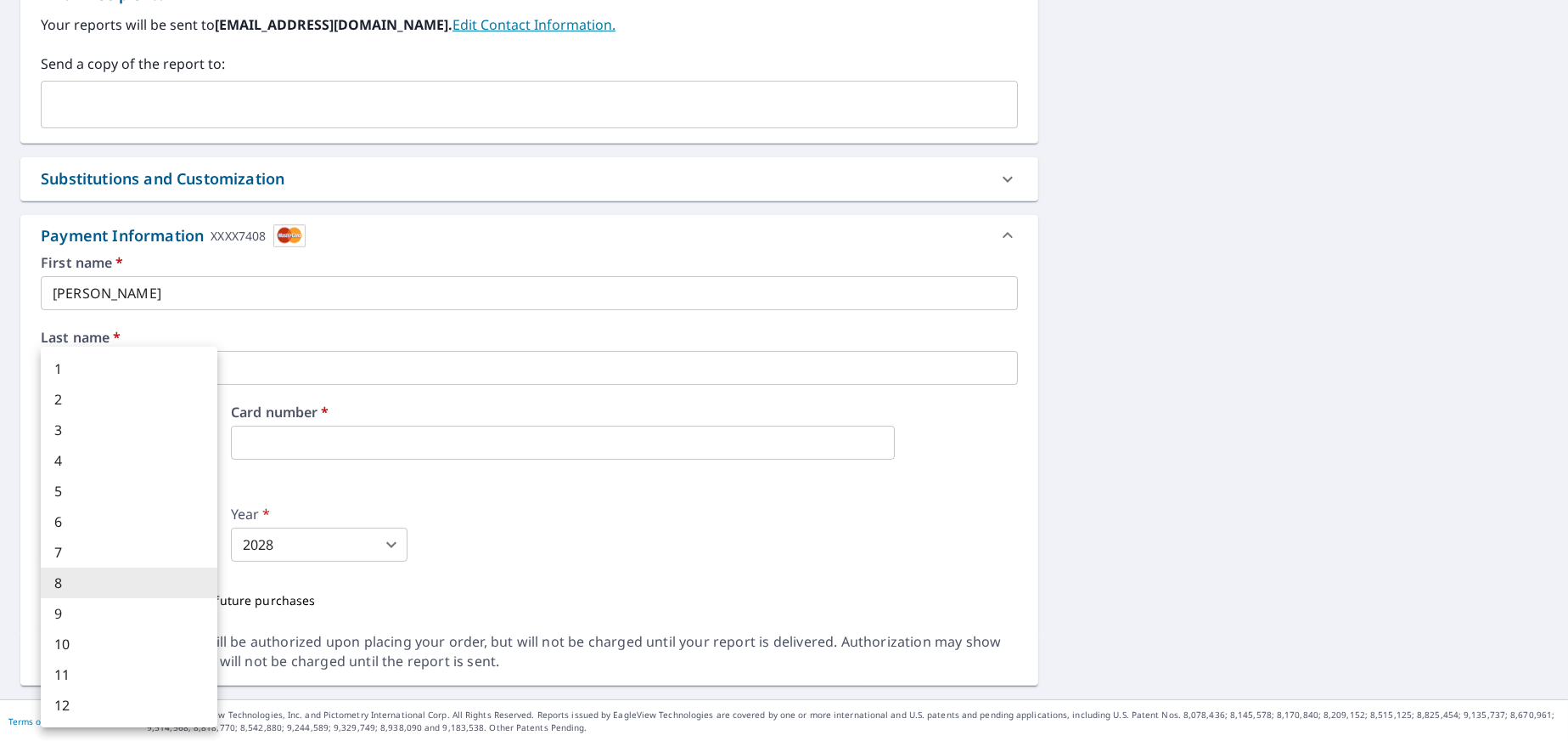
click at [84, 403] on li "2" at bounding box center [129, 399] width 177 height 31
checkbox input "true"
type input "2"
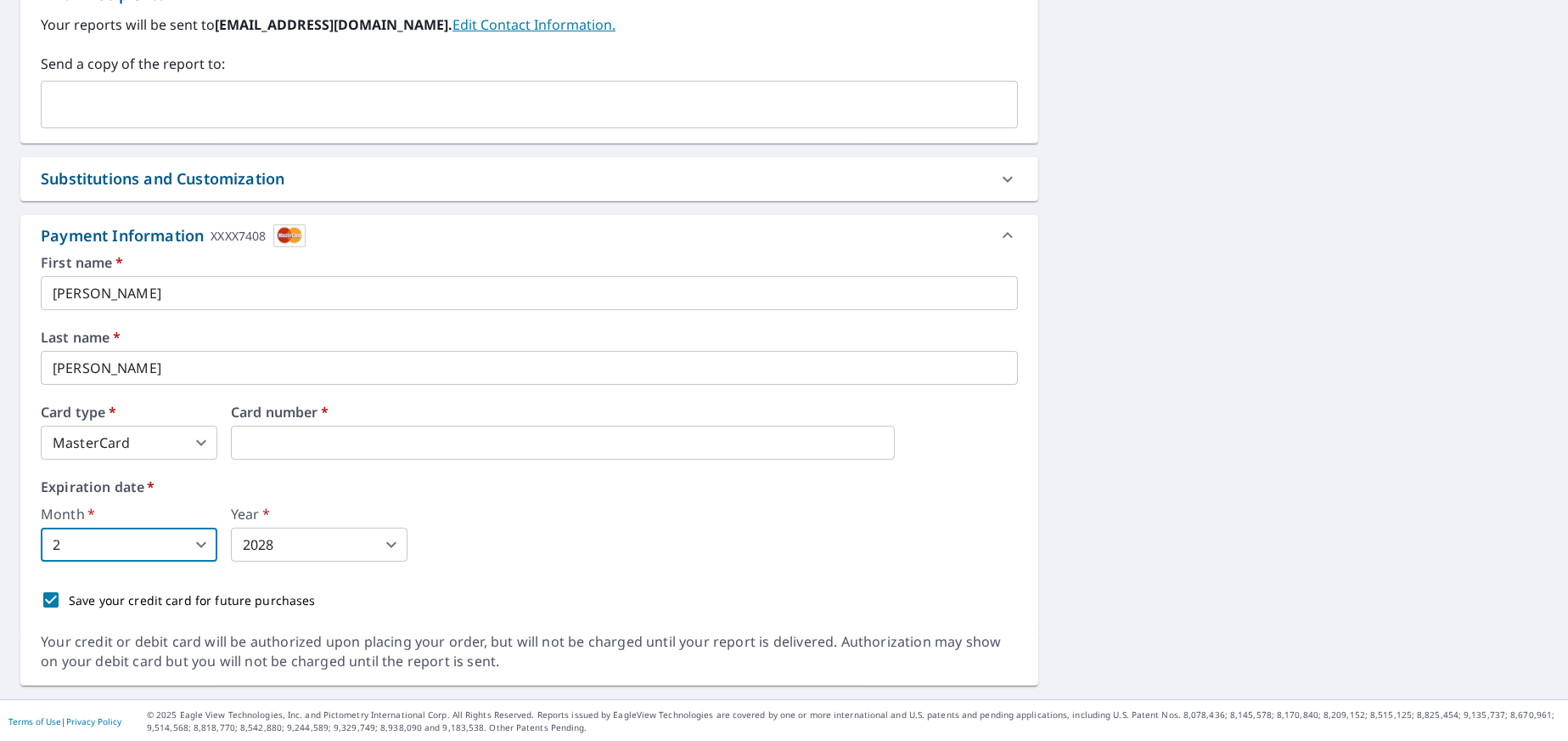
click at [337, 535] on body "EC EC Dashboard Order History Cancel Order EC Dashboard / Finalize Order Finali…" at bounding box center [784, 370] width 1568 height 741
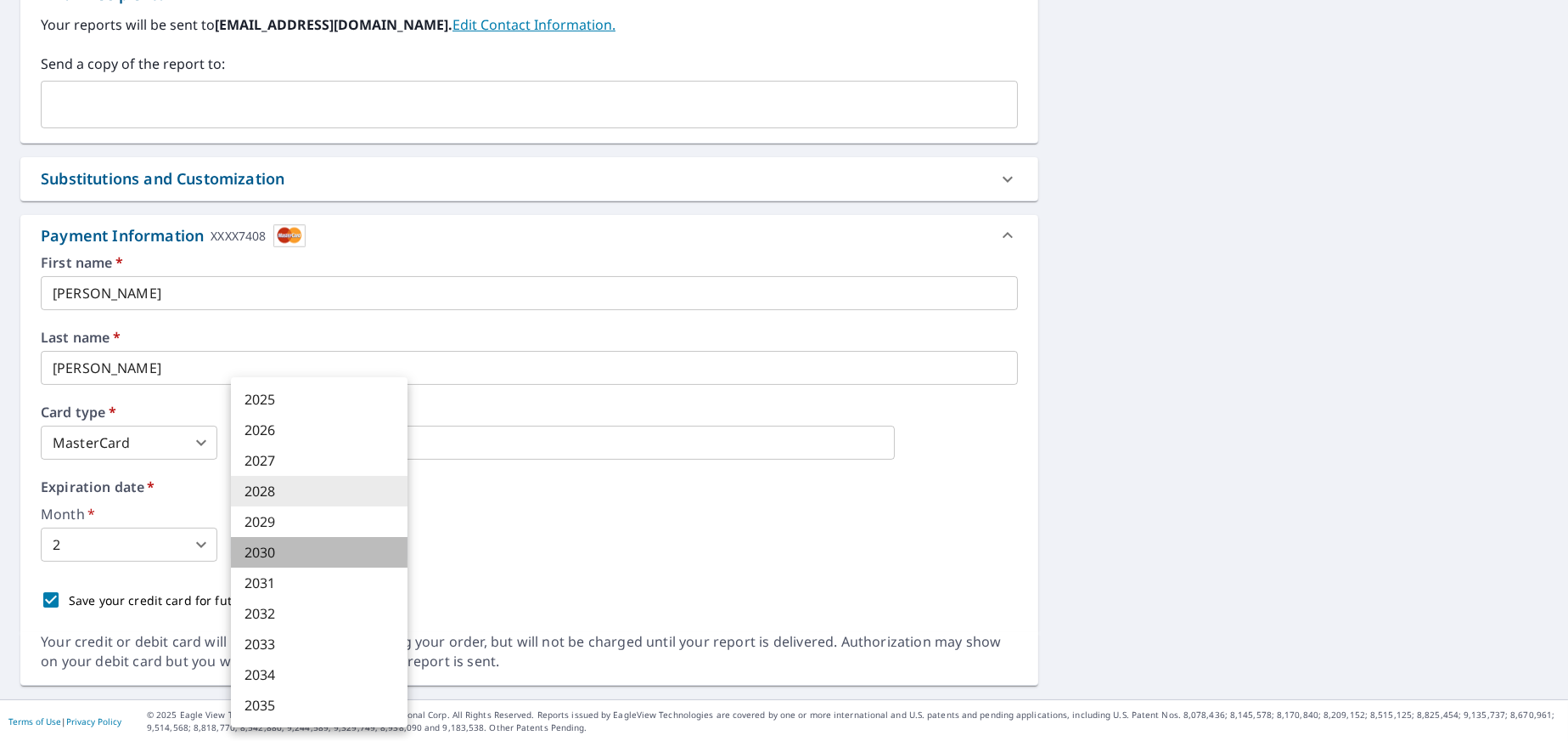
click at [323, 552] on li "2030" at bounding box center [319, 552] width 177 height 31
checkbox input "true"
type input "2030"
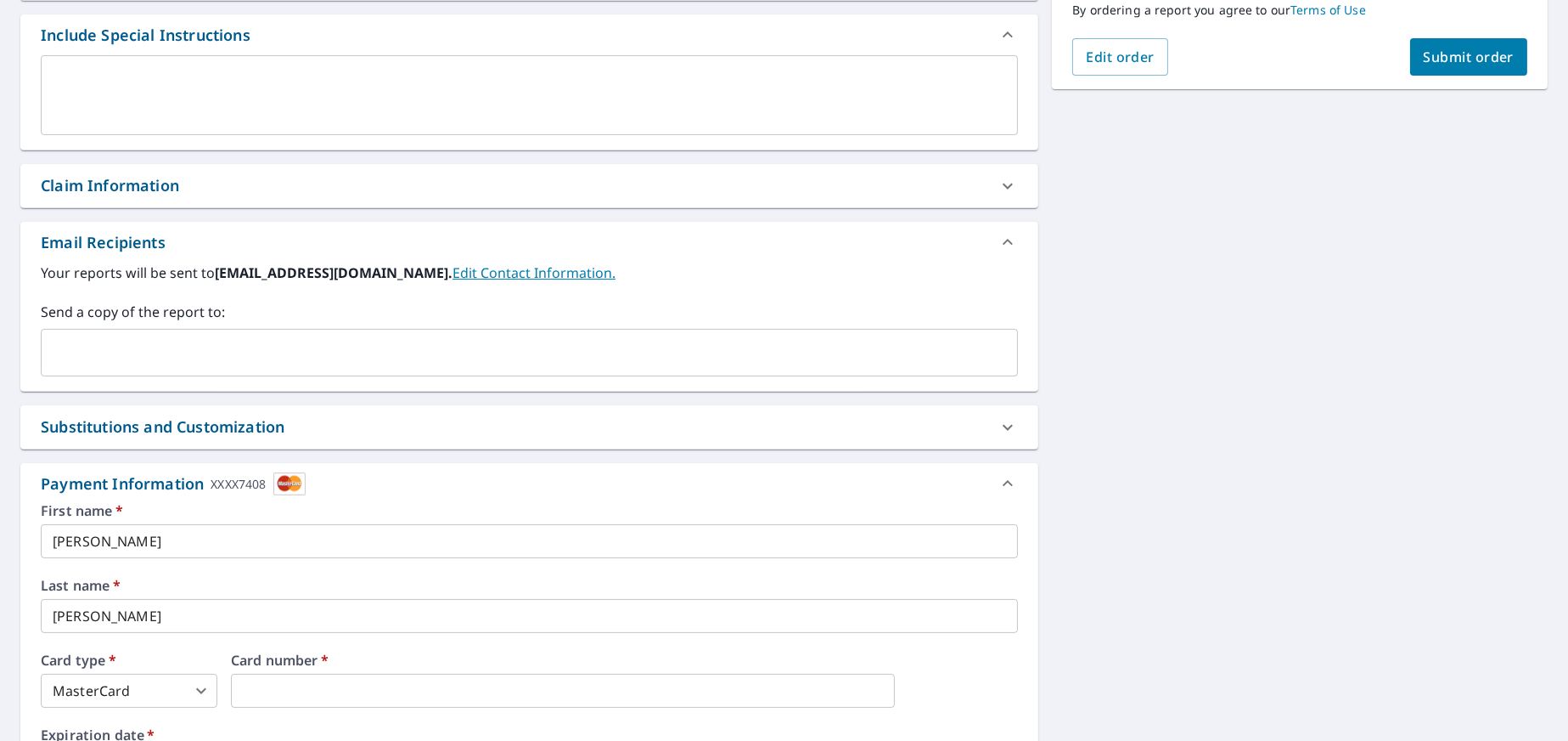
scroll to position [361, 0]
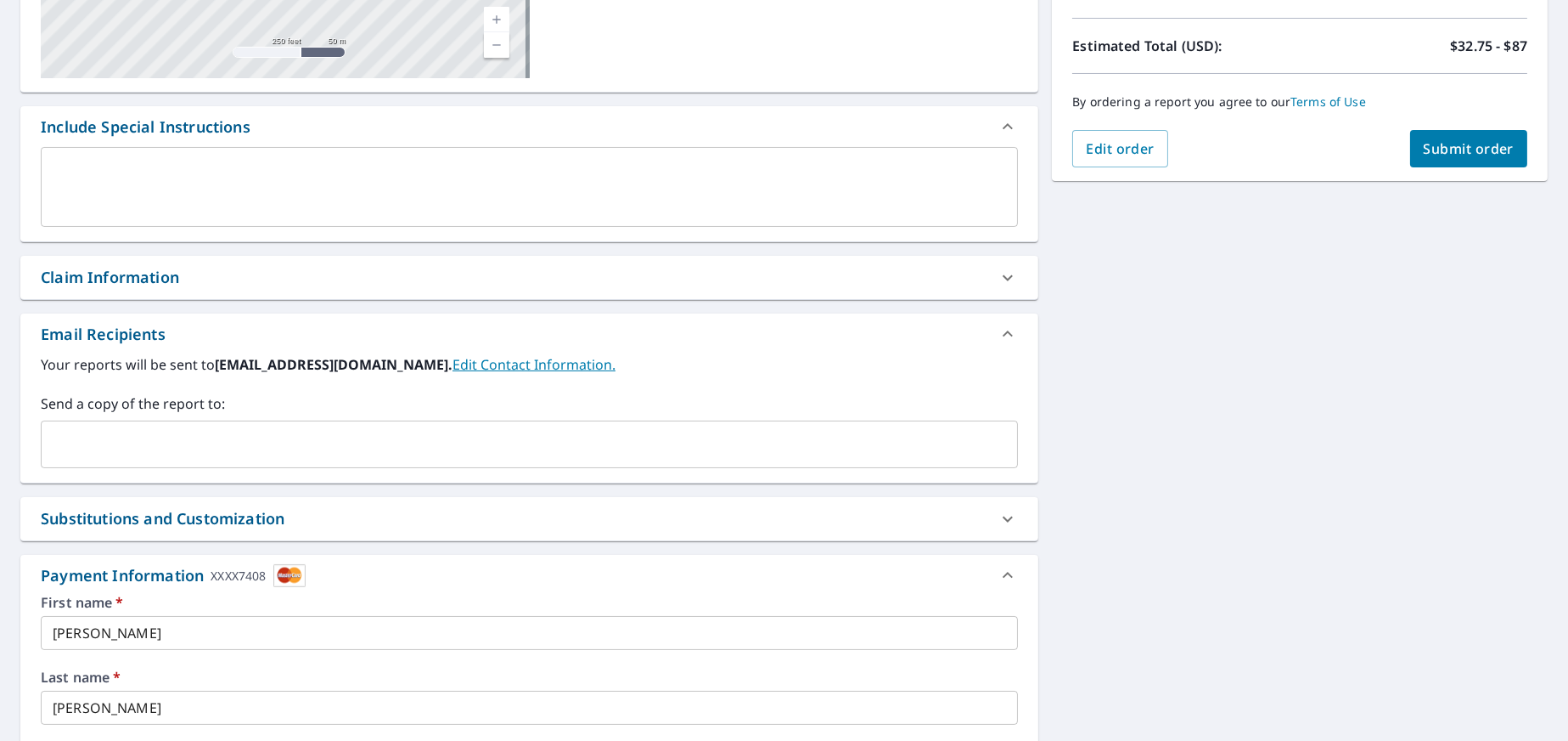
click at [374, 455] on input "text" at bounding box center [517, 444] width 936 height 32
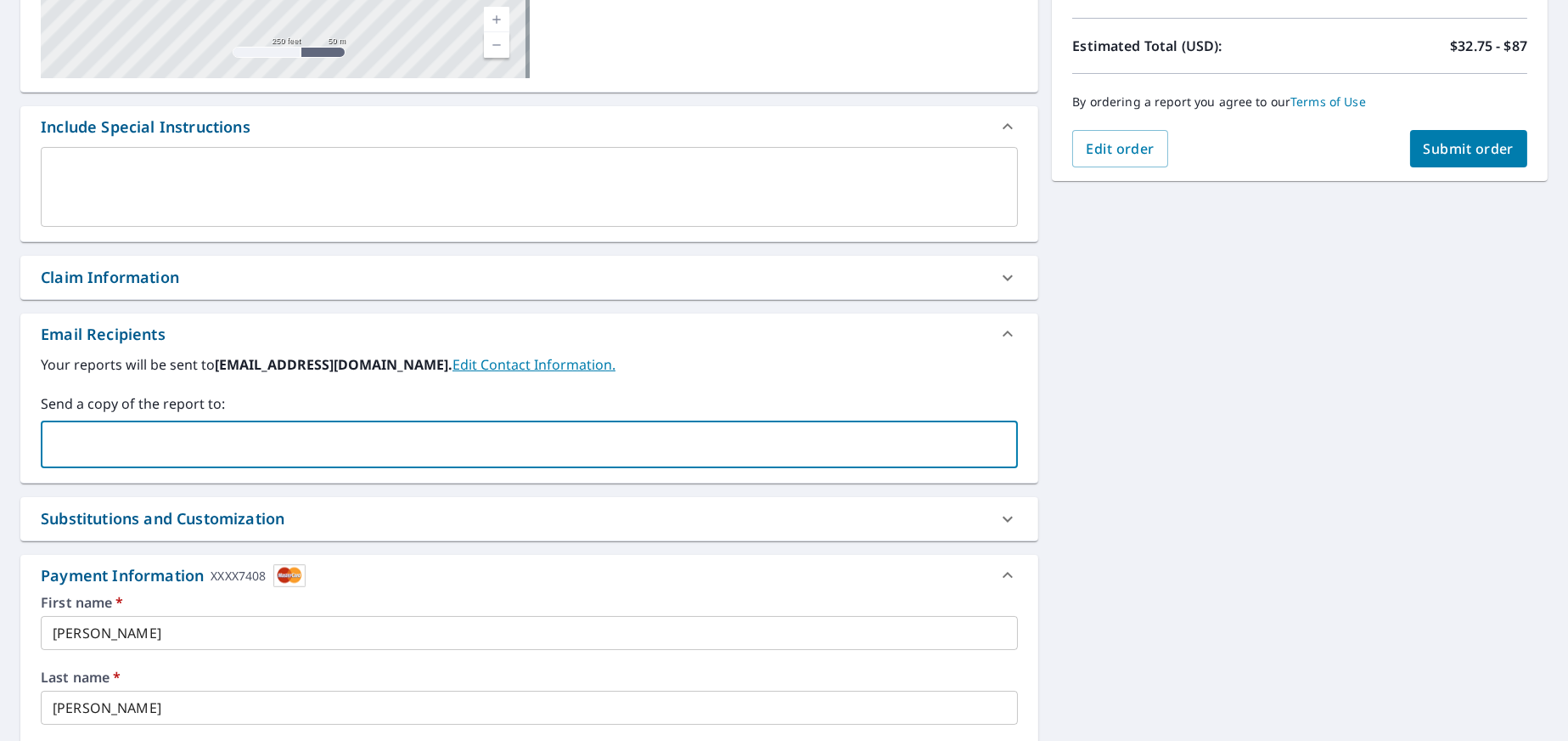
type input "[EMAIL_ADDRESS][DOMAIN_NAME]"
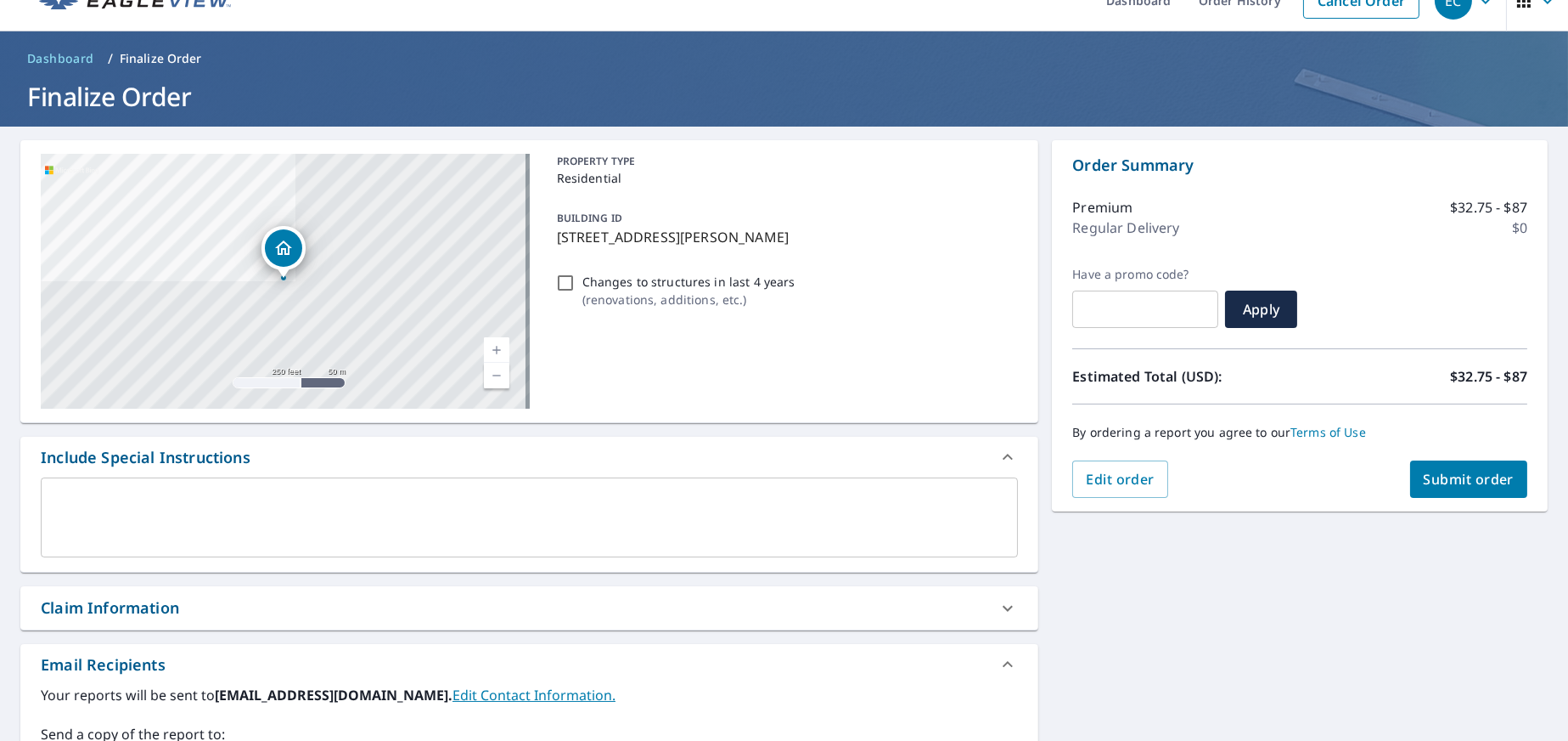
scroll to position [22, 0]
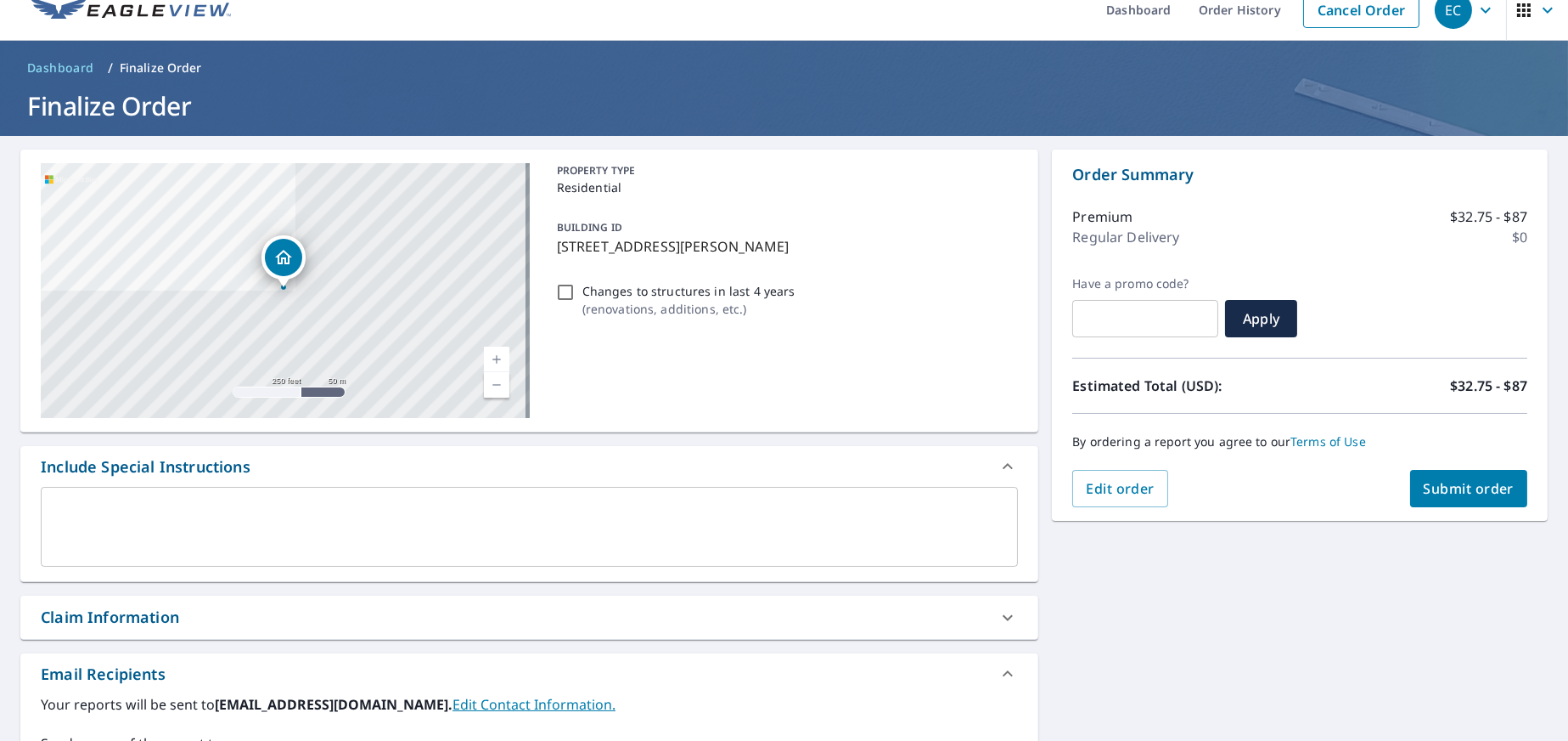
click at [1433, 492] on span "Submit order" at bounding box center [1469, 488] width 91 height 19
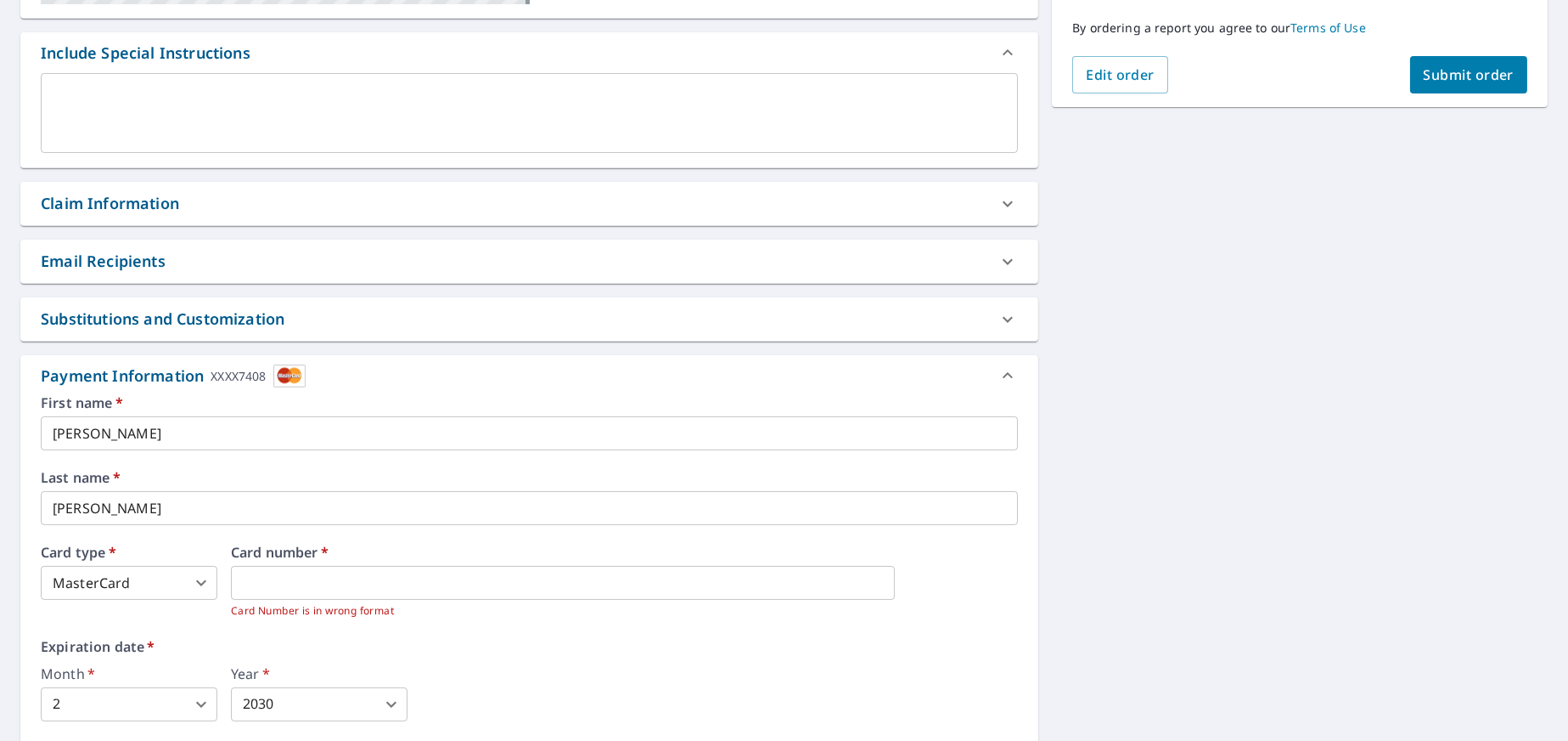
scroll to position [446, 0]
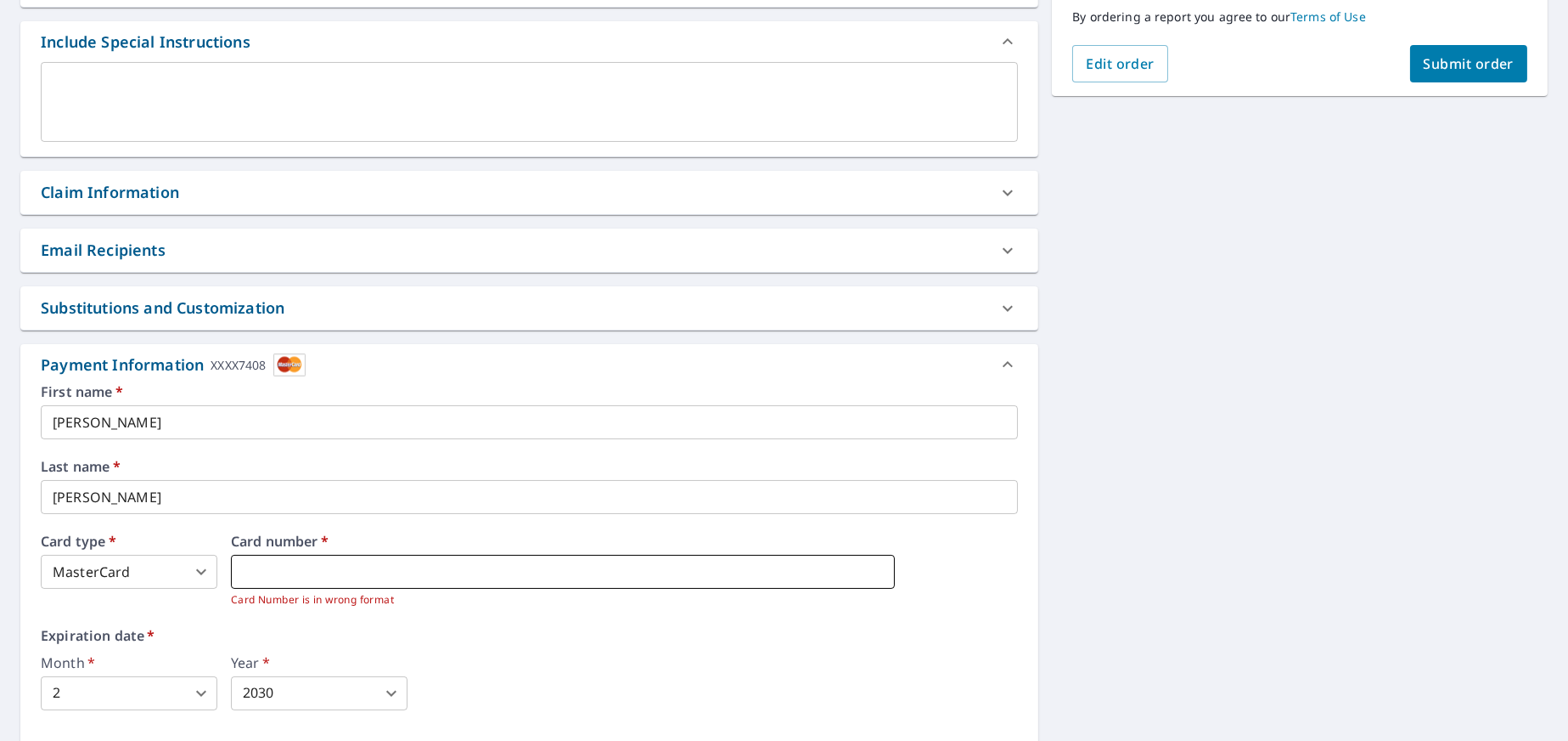
click at [700, 559] on iframe at bounding box center [563, 572] width 664 height 34
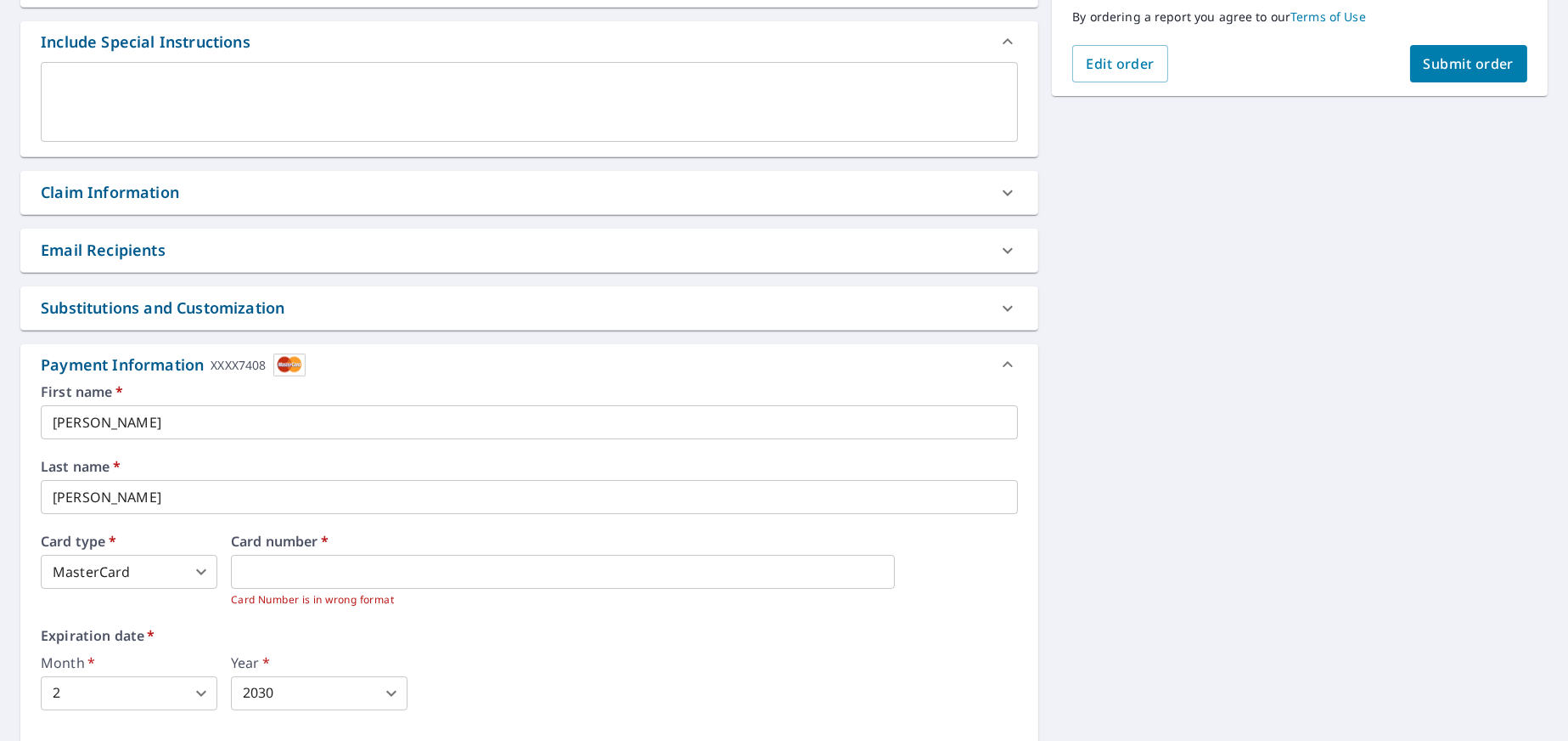
click at [227, 240] on div "Email Recipients" at bounding box center [513, 249] width 946 height 23
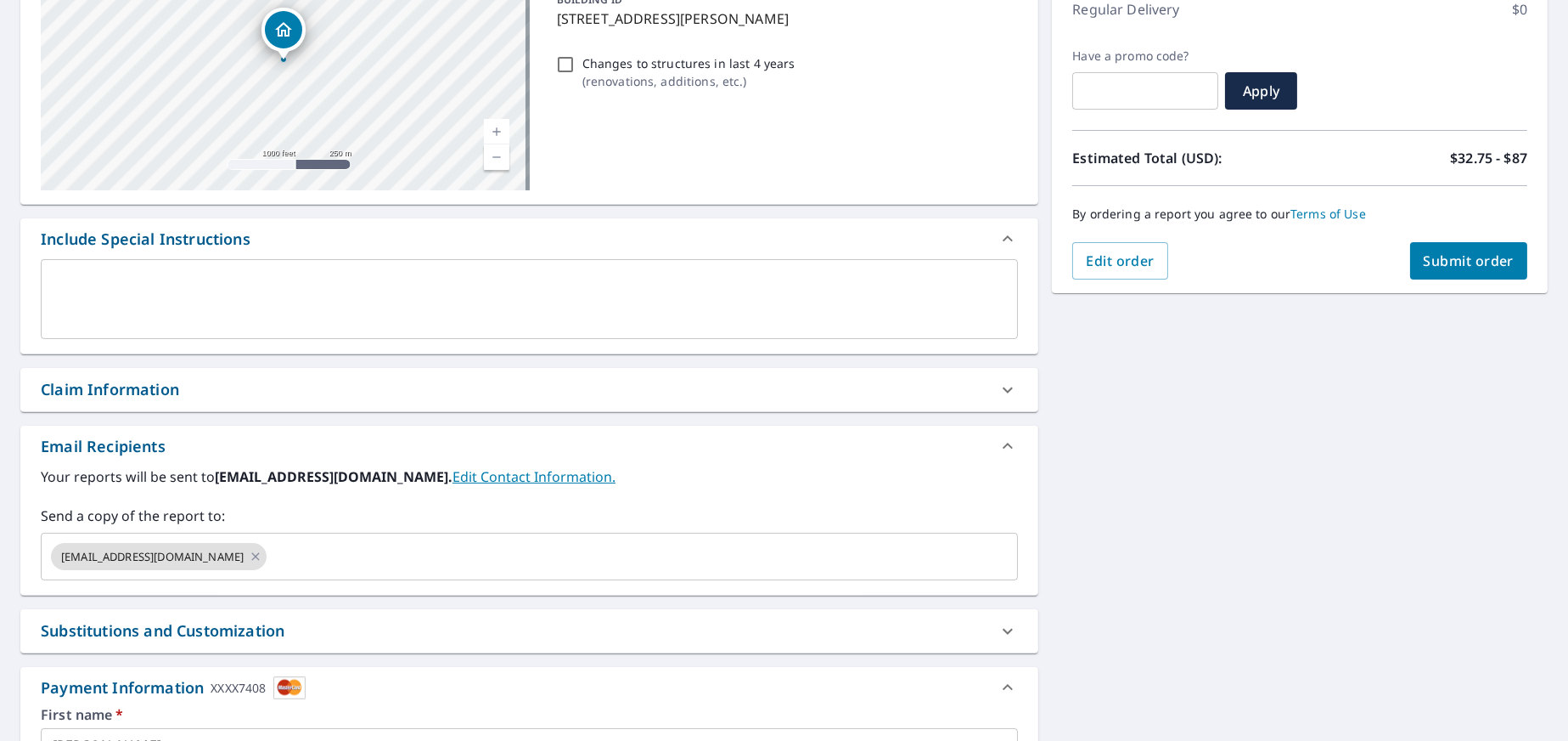
scroll to position [191, 0]
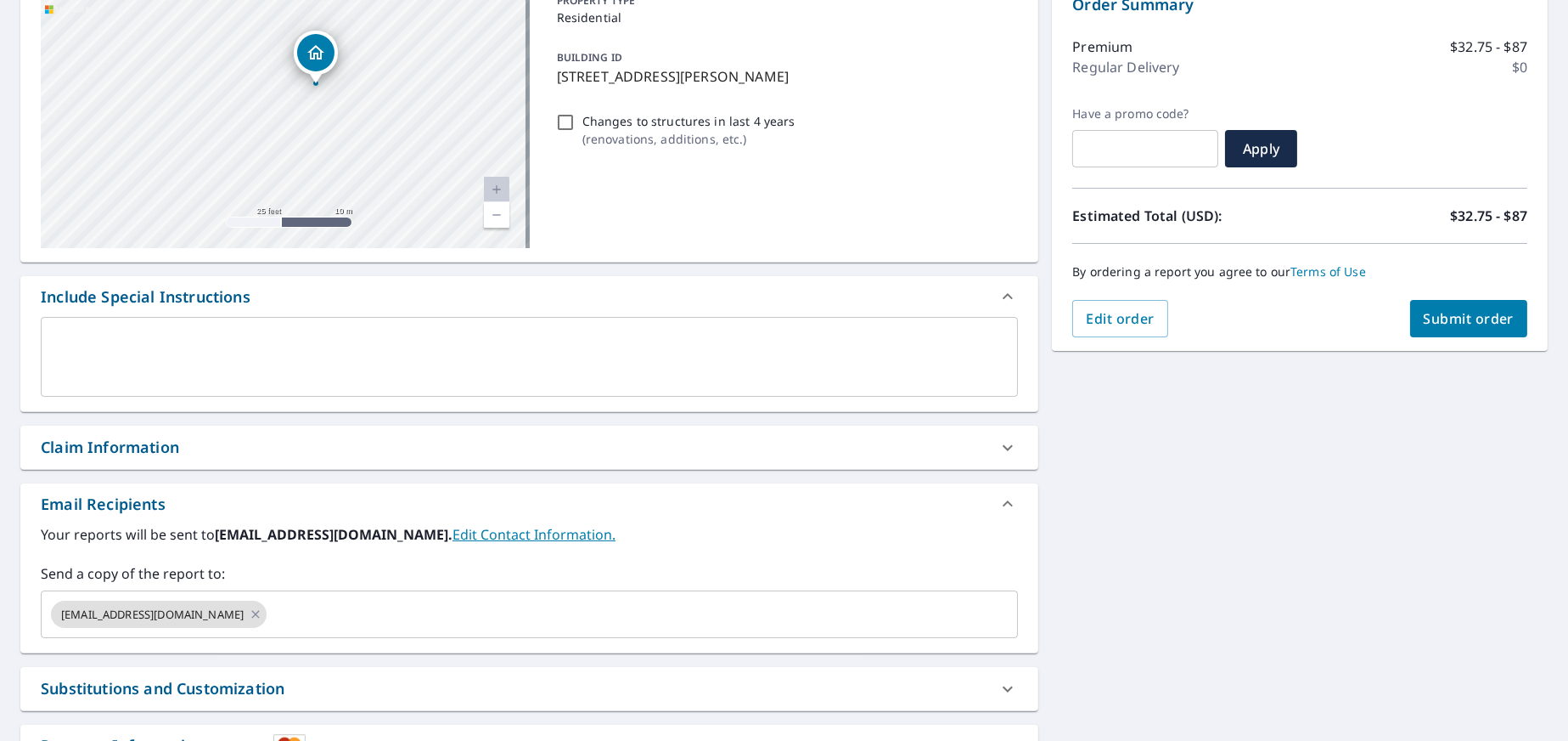
drag, startPoint x: 301, startPoint y: 68, endPoint x: 436, endPoint y: 259, distance: 233.9
click at [436, 259] on div "[STREET_ADDRESS][PERSON_NAME] Aerial Road A standard road map Aerial A detailed…" at bounding box center [530, 120] width 1019 height 283
click at [453, 236] on div "[STREET_ADDRESS][PERSON_NAME]" at bounding box center [285, 120] width 489 height 255
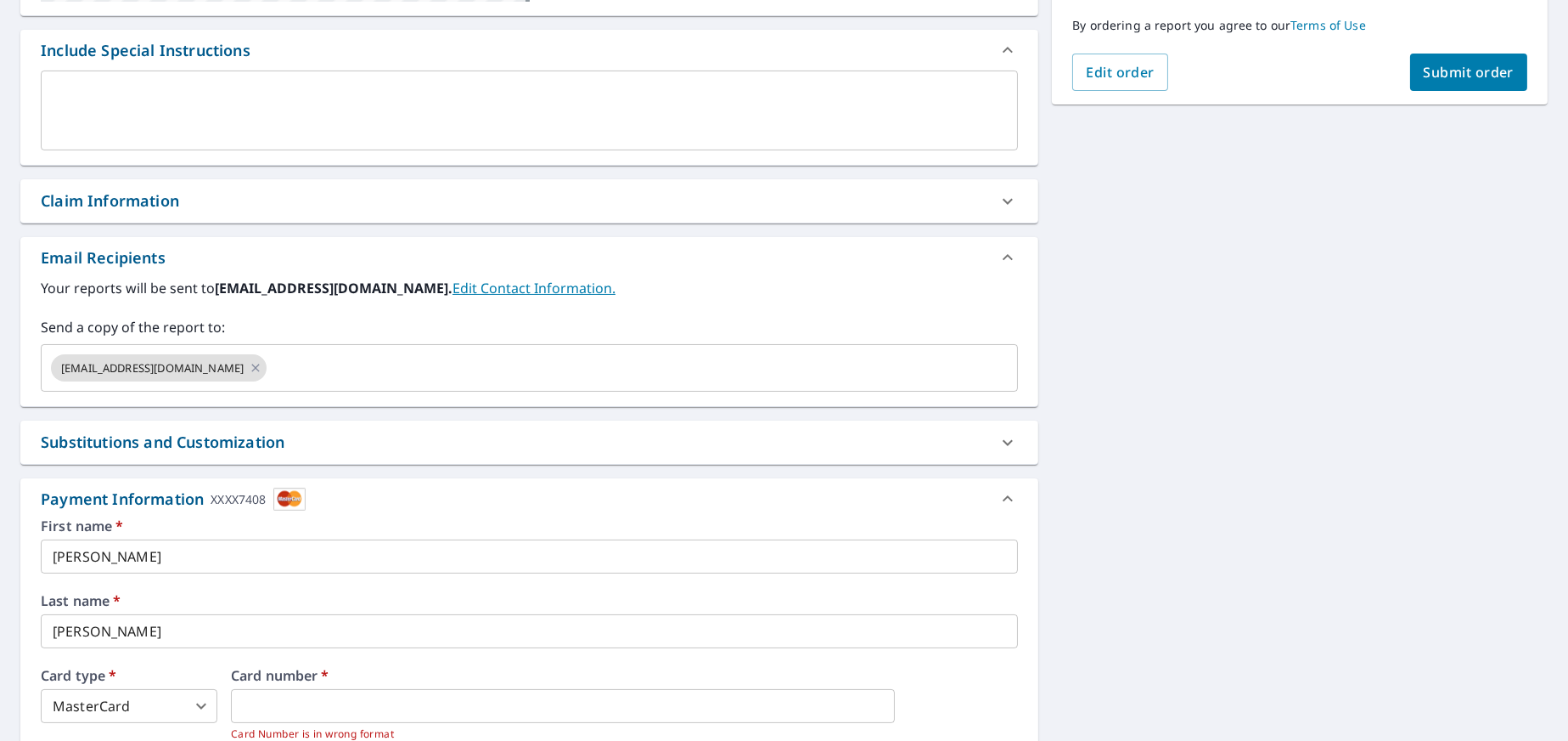
scroll to position [446, 0]
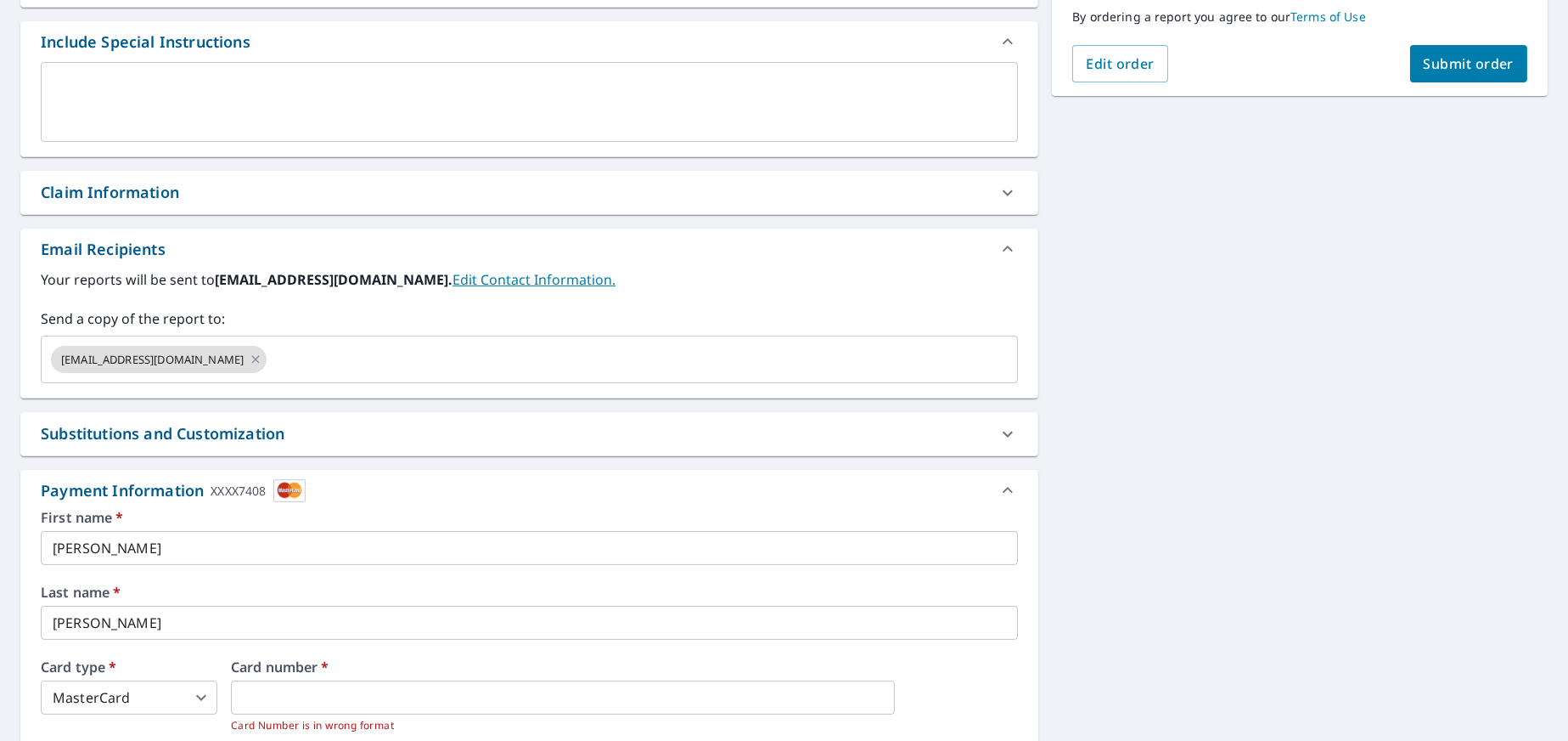
click at [773, 660] on label "Card number   *" at bounding box center [624, 666] width 788 height 14
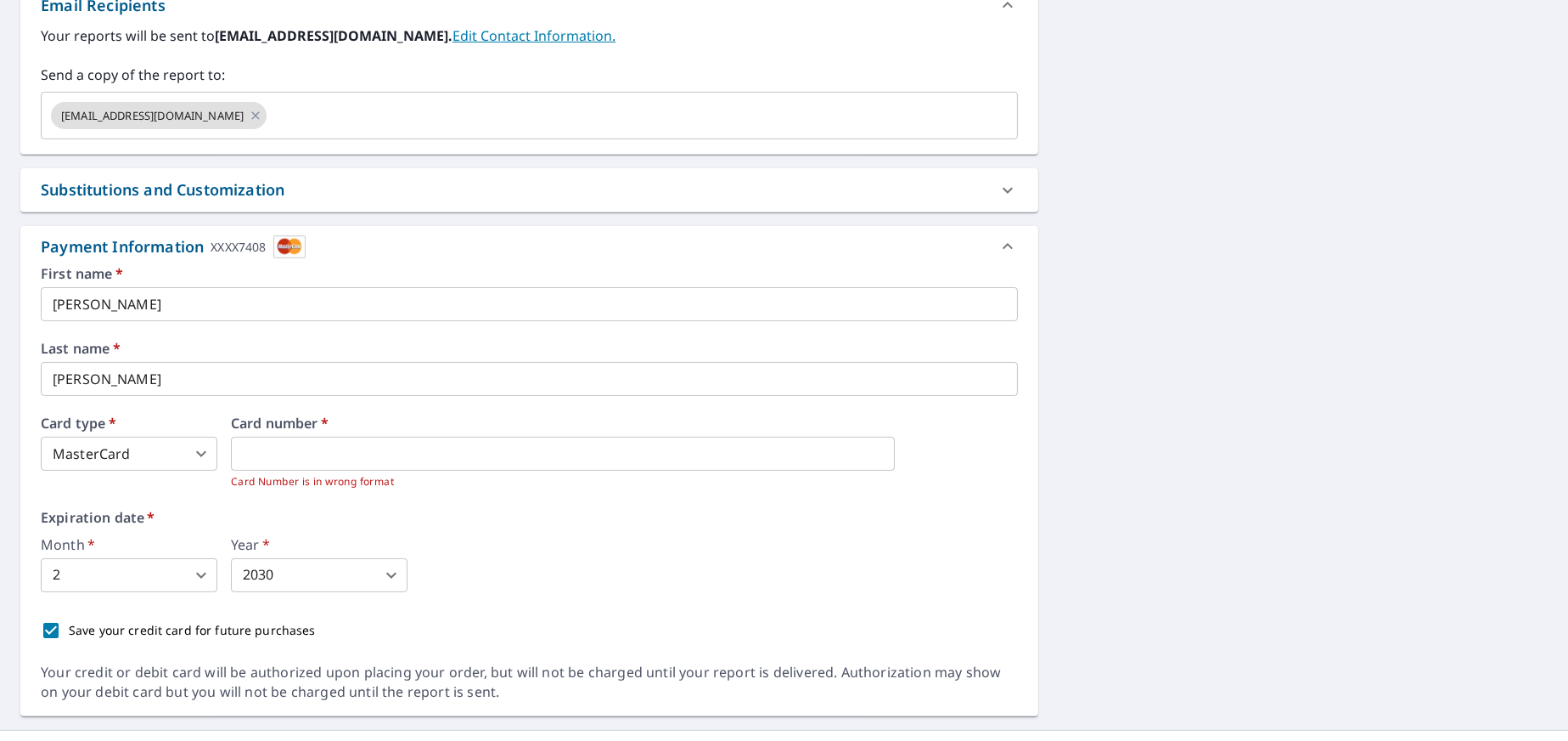
scroll to position [701, 0]
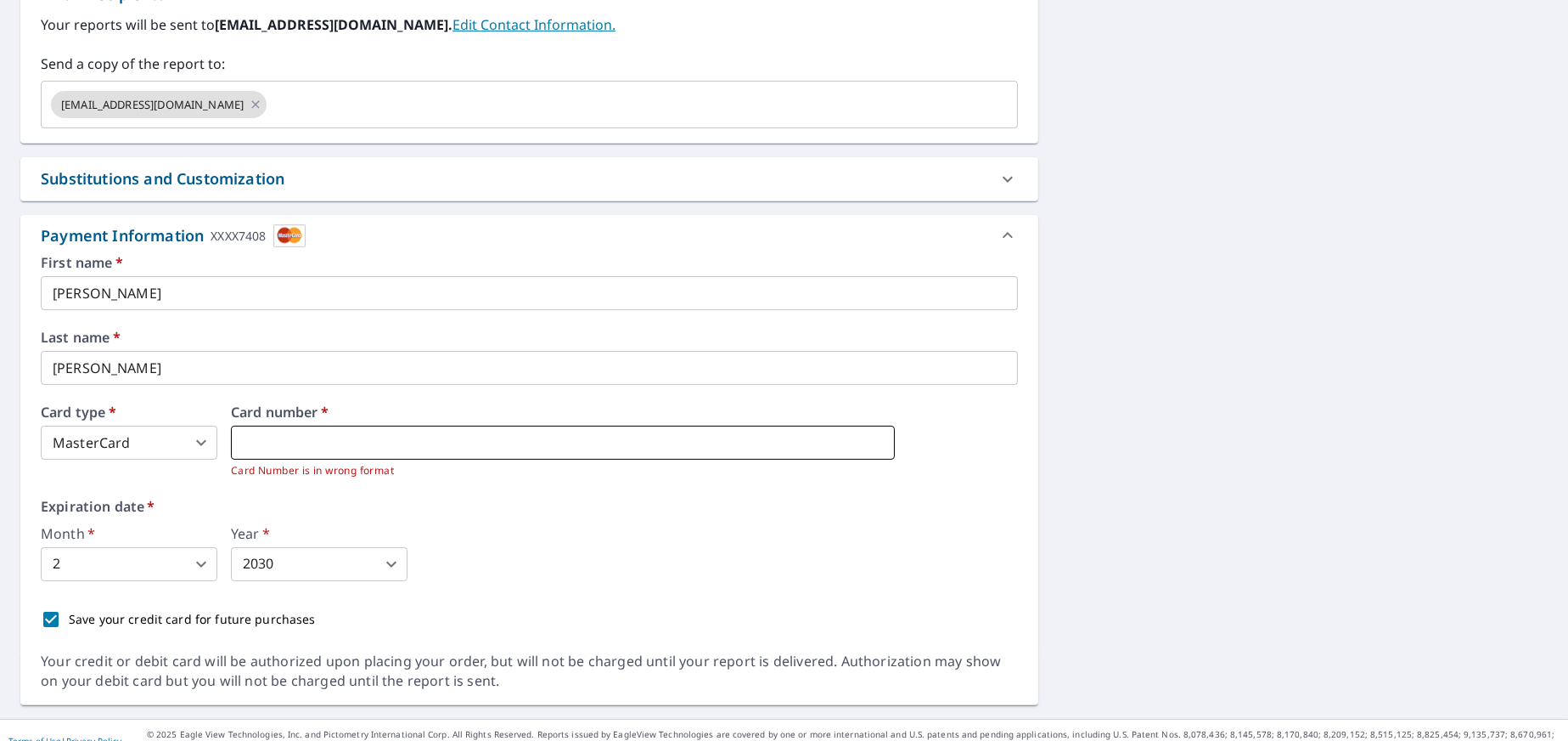
click at [364, 455] on iframe at bounding box center [563, 443] width 664 height 34
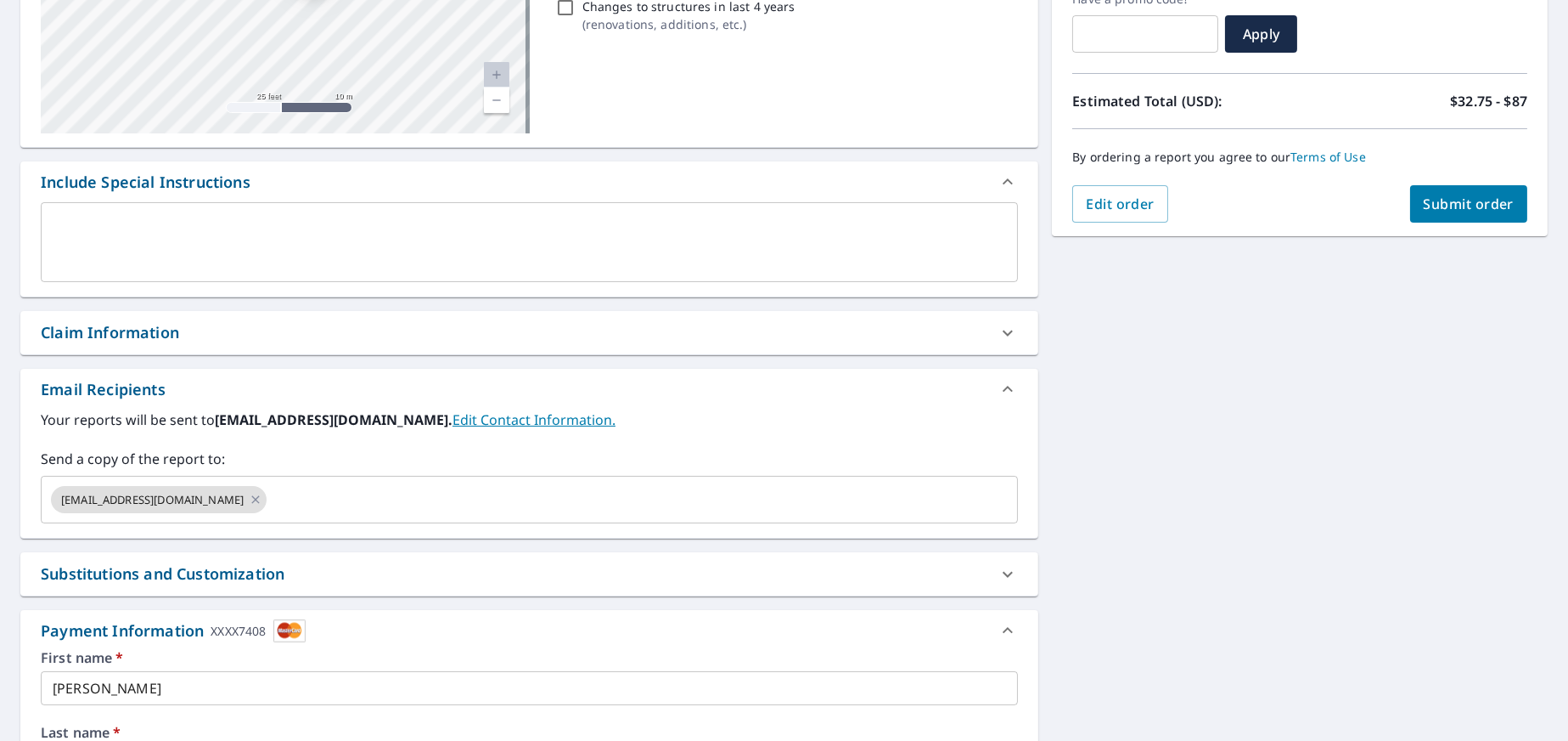
scroll to position [296, 0]
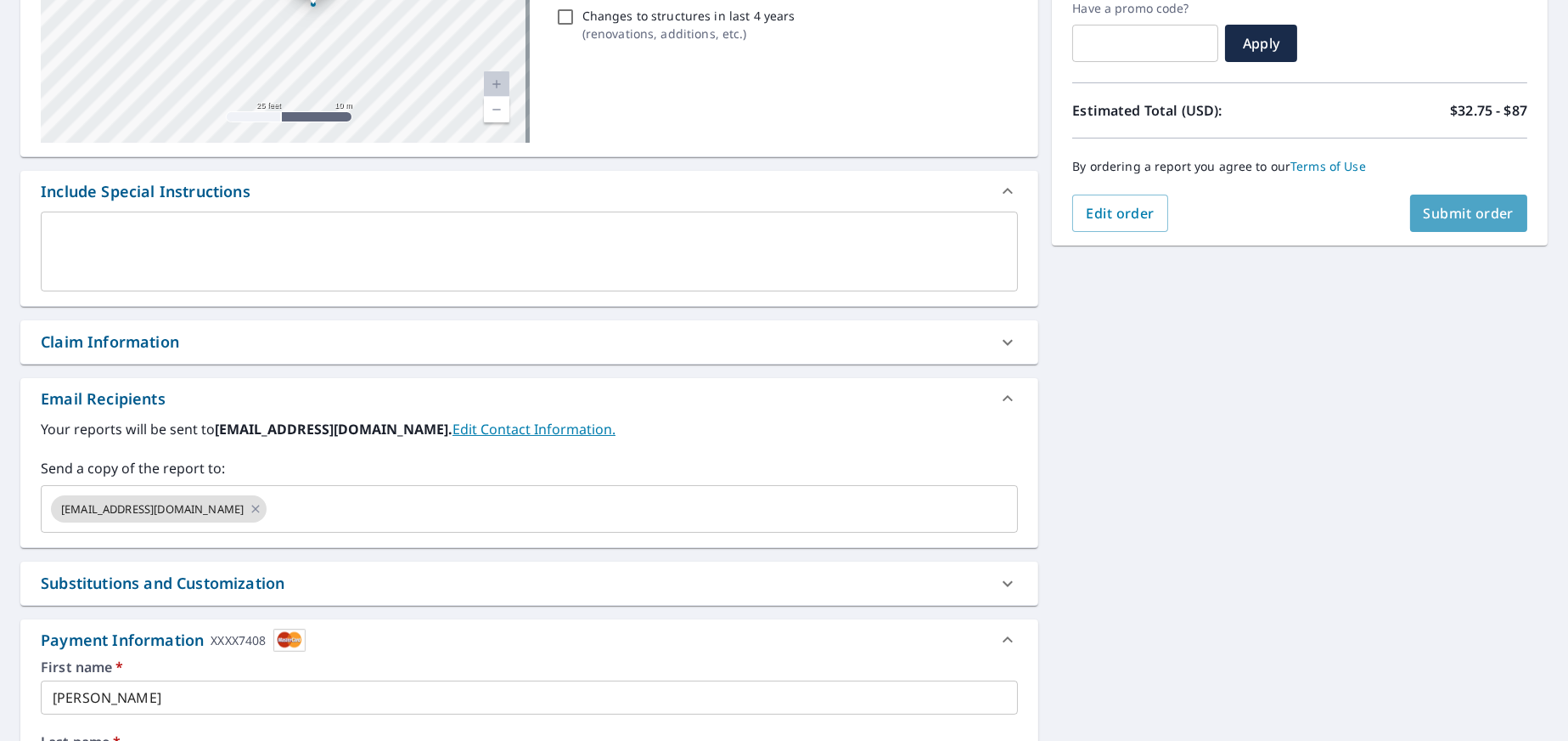
click at [1428, 214] on span "Submit order" at bounding box center [1469, 213] width 91 height 19
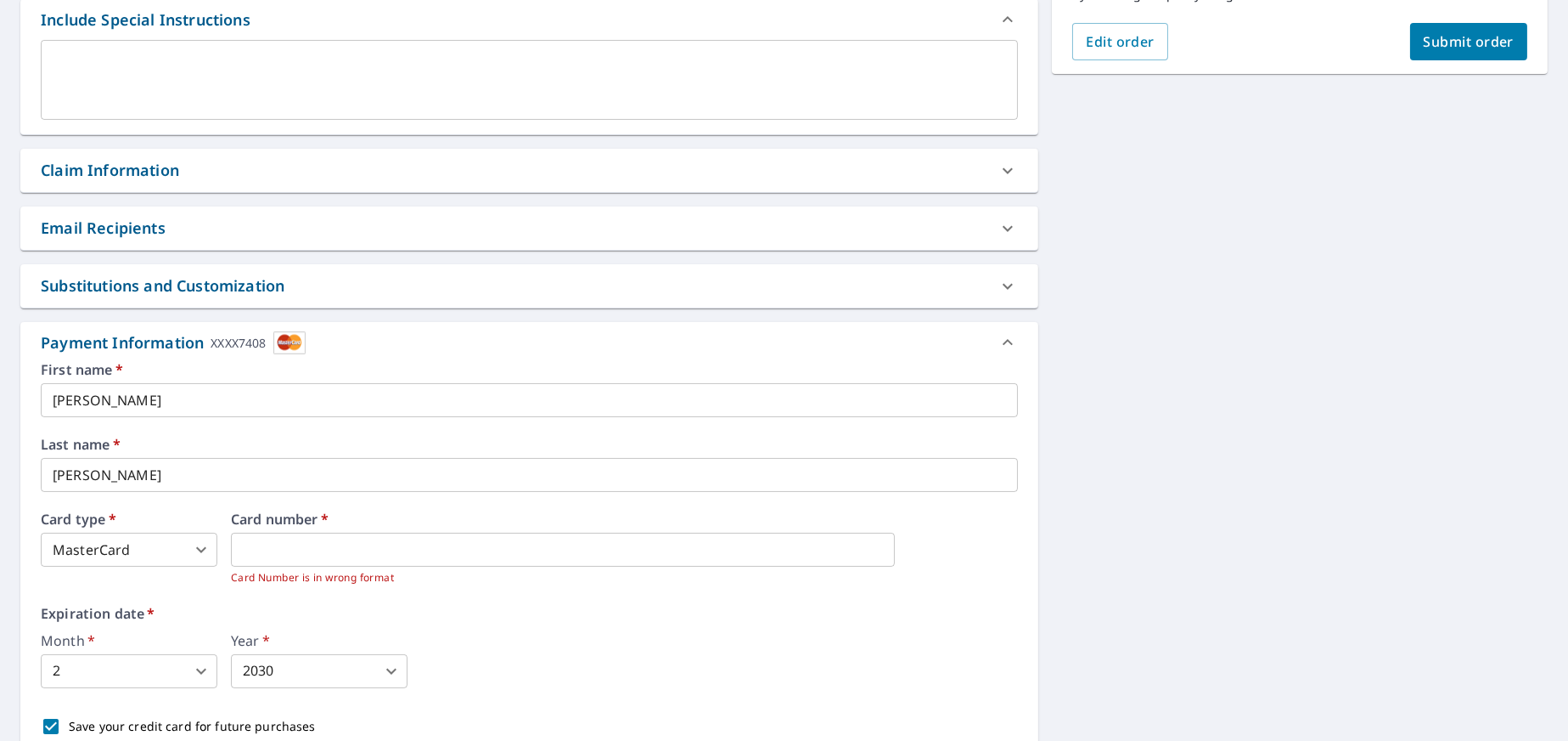
scroll to position [170, 0]
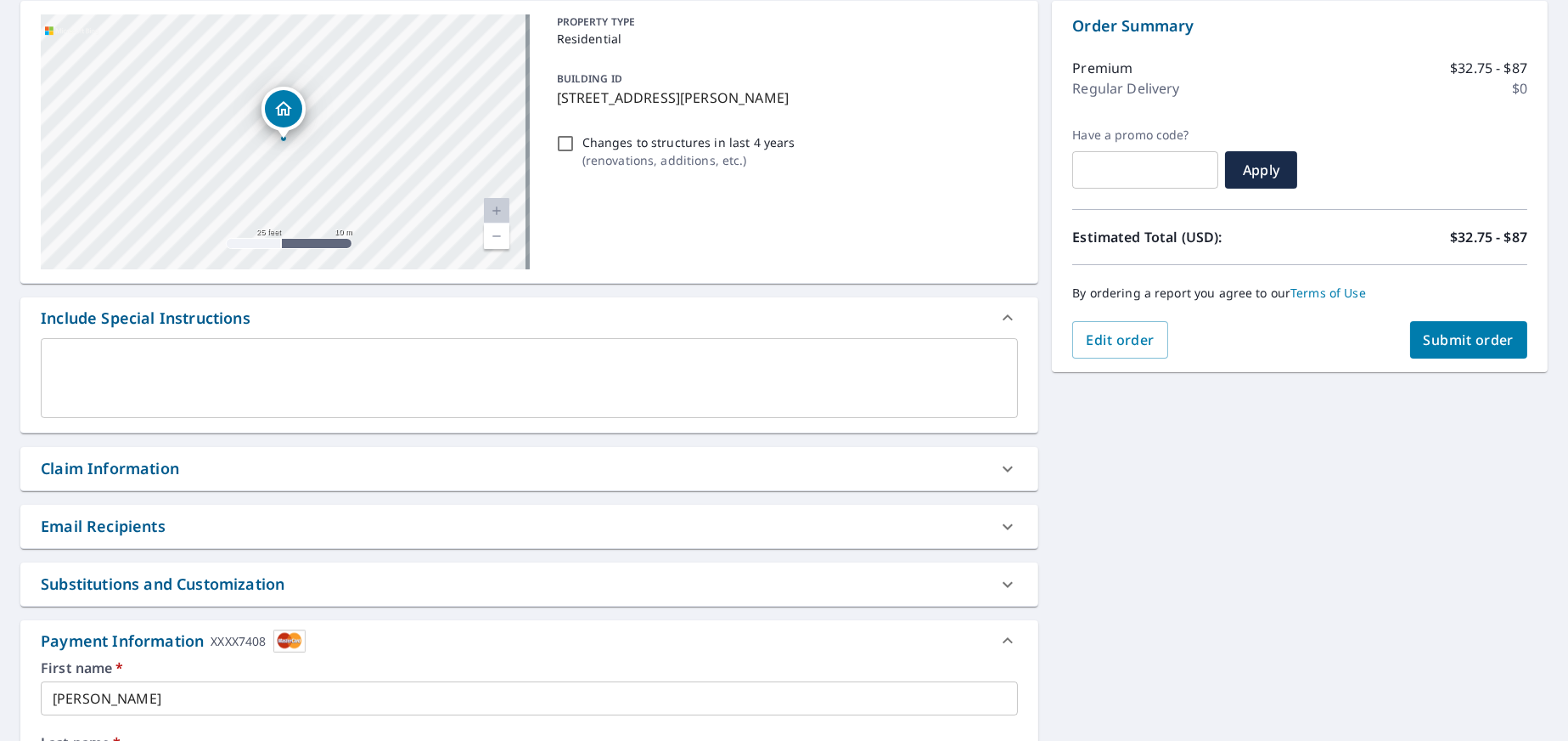
click at [1466, 348] on button "Submit order" at bounding box center [1469, 339] width 118 height 37
checkbox input "true"
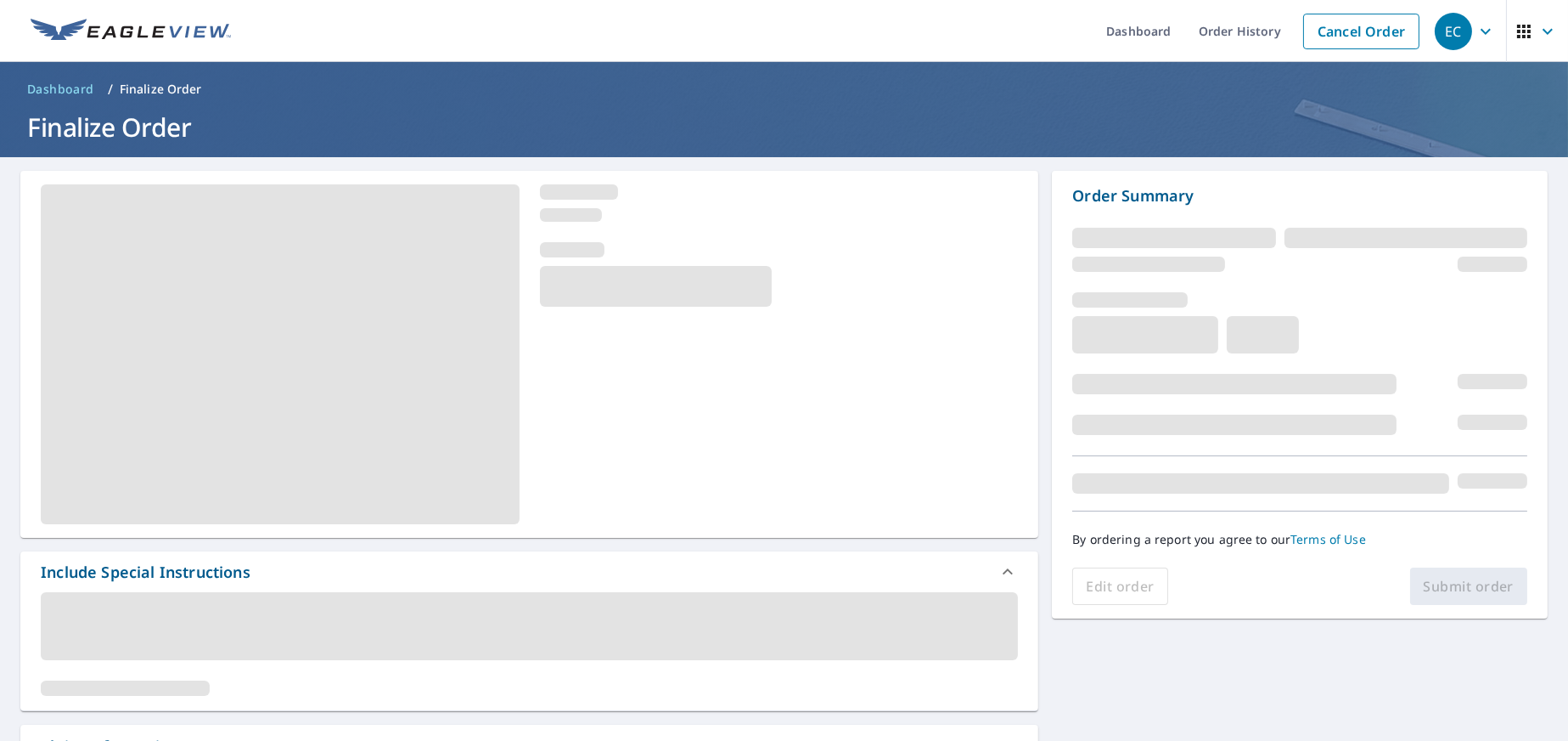
click at [156, 23] on img at bounding box center [131, 32] width 200 height 25
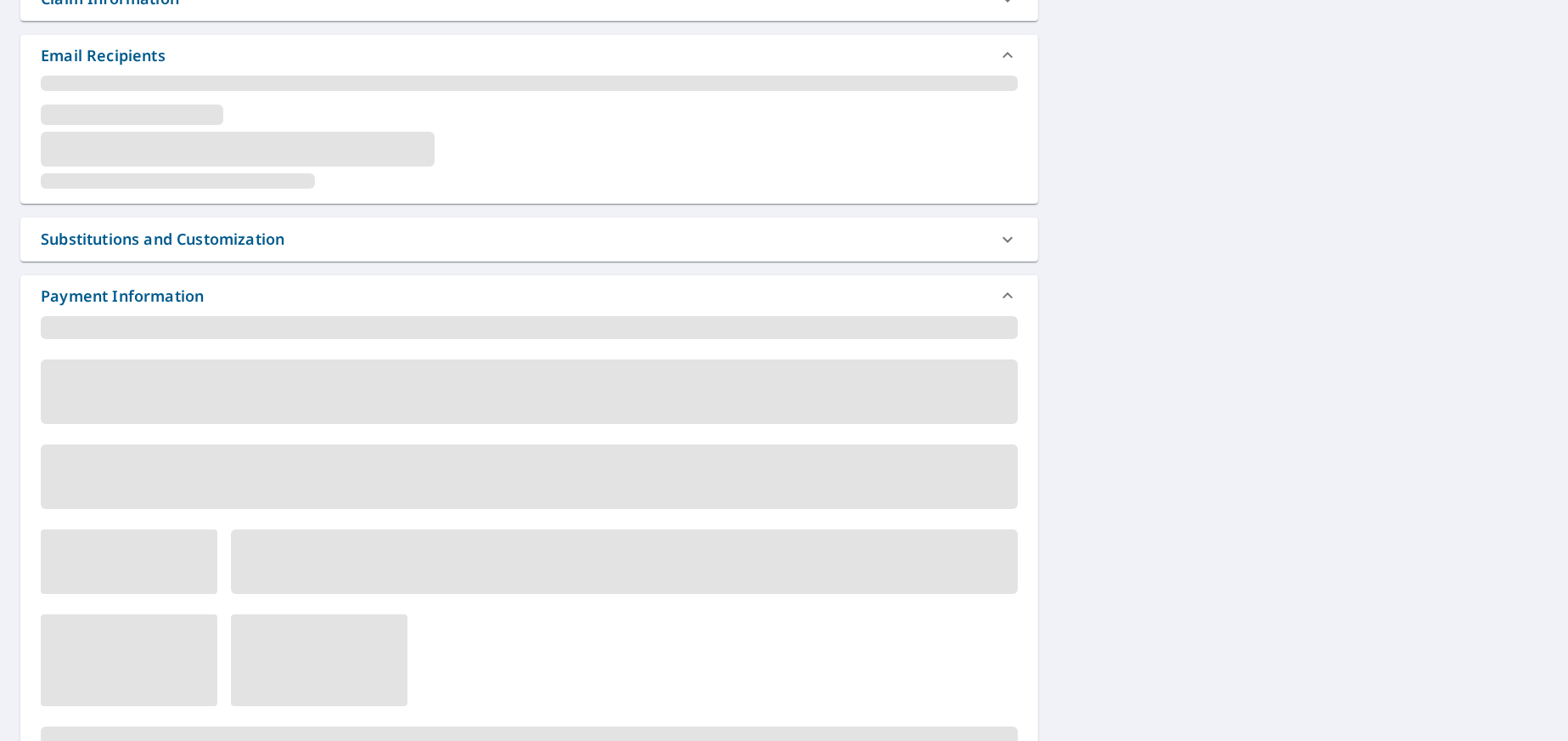
scroll to position [869, 0]
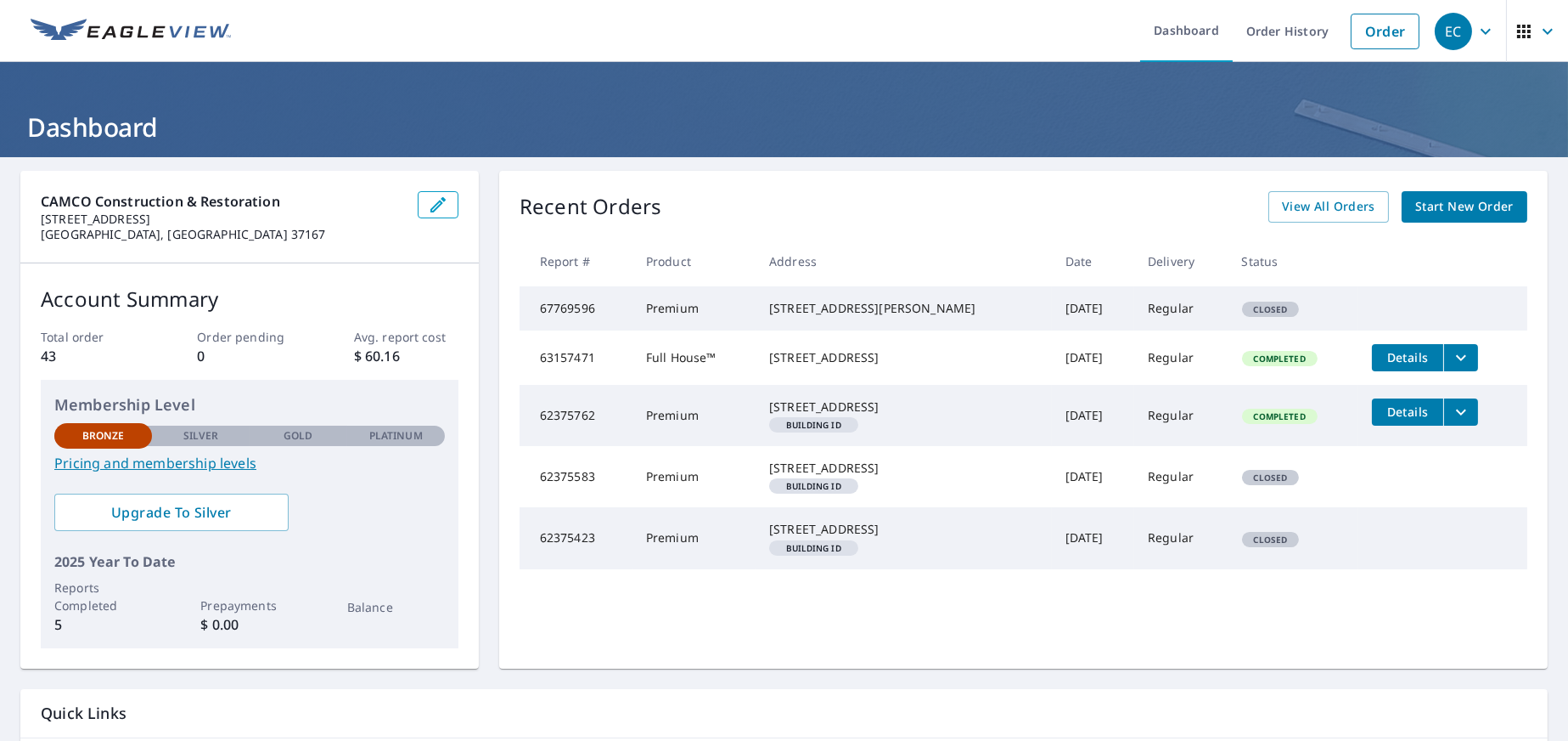
click at [1244, 315] on span "Closed" at bounding box center [1271, 309] width 54 height 12
click at [1134, 298] on td "Regular" at bounding box center [1181, 308] width 94 height 44
click at [1052, 318] on td "Oct 07, 2025" at bounding box center [1093, 308] width 82 height 44
click at [572, 310] on td "67769596" at bounding box center [576, 308] width 113 height 44
click at [1428, 205] on span "Start New Order" at bounding box center [1464, 207] width 98 height 22
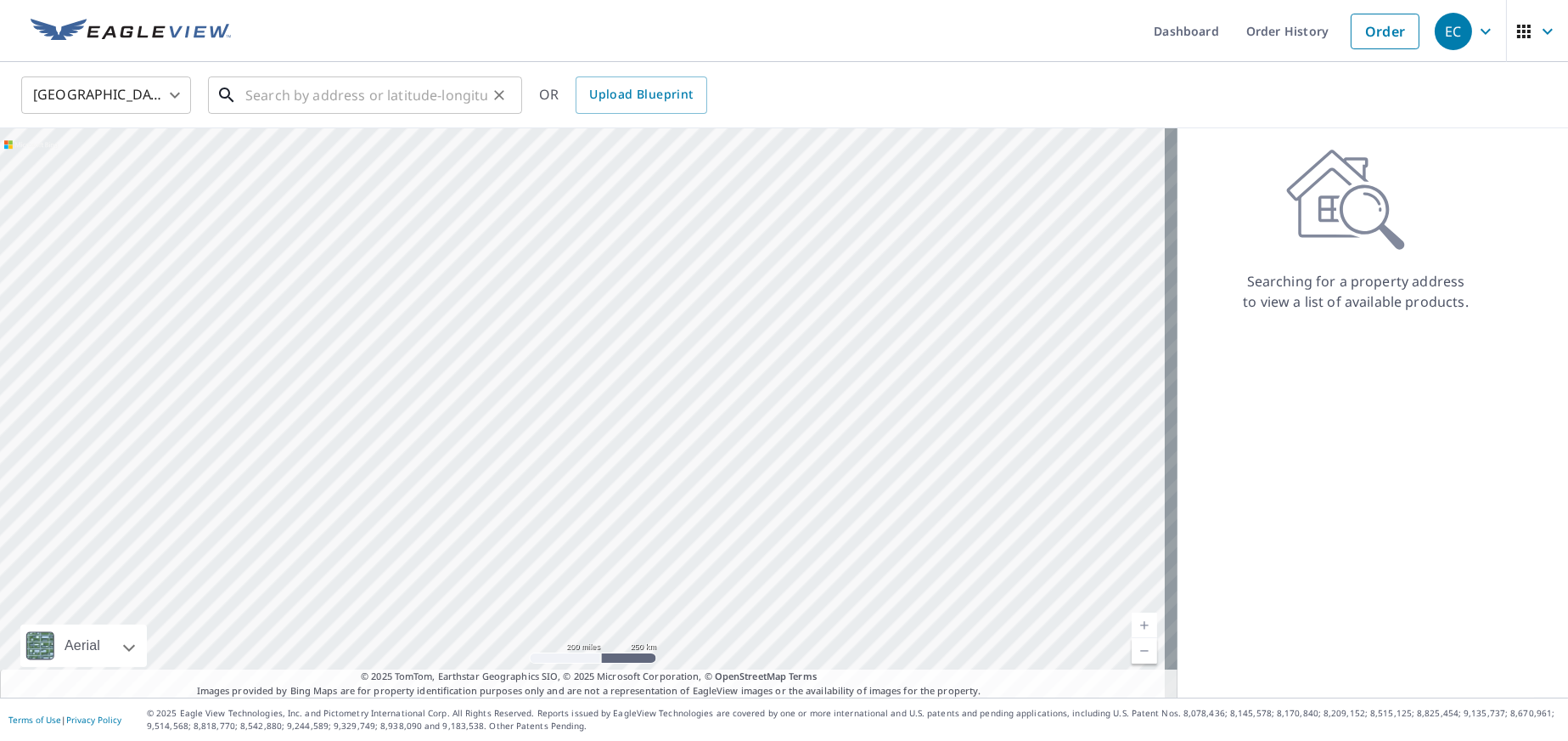
click at [315, 87] on input "text" at bounding box center [366, 95] width 242 height 48
click at [96, 25] on img at bounding box center [131, 32] width 200 height 25
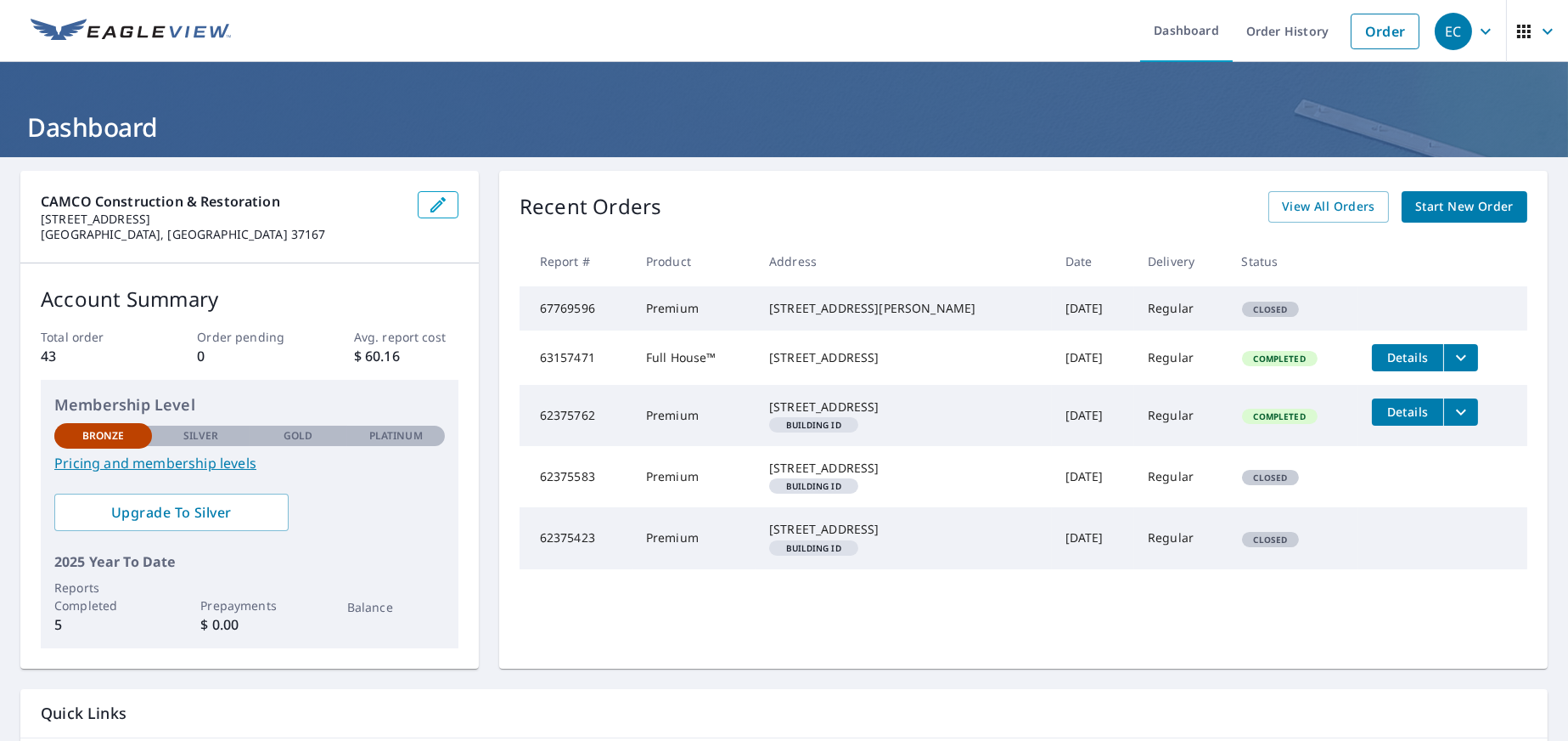
click at [1244, 315] on span "Closed" at bounding box center [1271, 309] width 54 height 12
click at [1052, 313] on td "Oct 07, 2025" at bounding box center [1093, 308] width 82 height 44
click at [911, 317] on div "6006 Lee Ave Murfreesboro, TN 37129" at bounding box center [904, 308] width 269 height 17
click at [1247, 313] on span "Closed" at bounding box center [1271, 309] width 54 height 12
drag, startPoint x: 910, startPoint y: 326, endPoint x: 759, endPoint y: 300, distance: 153.2
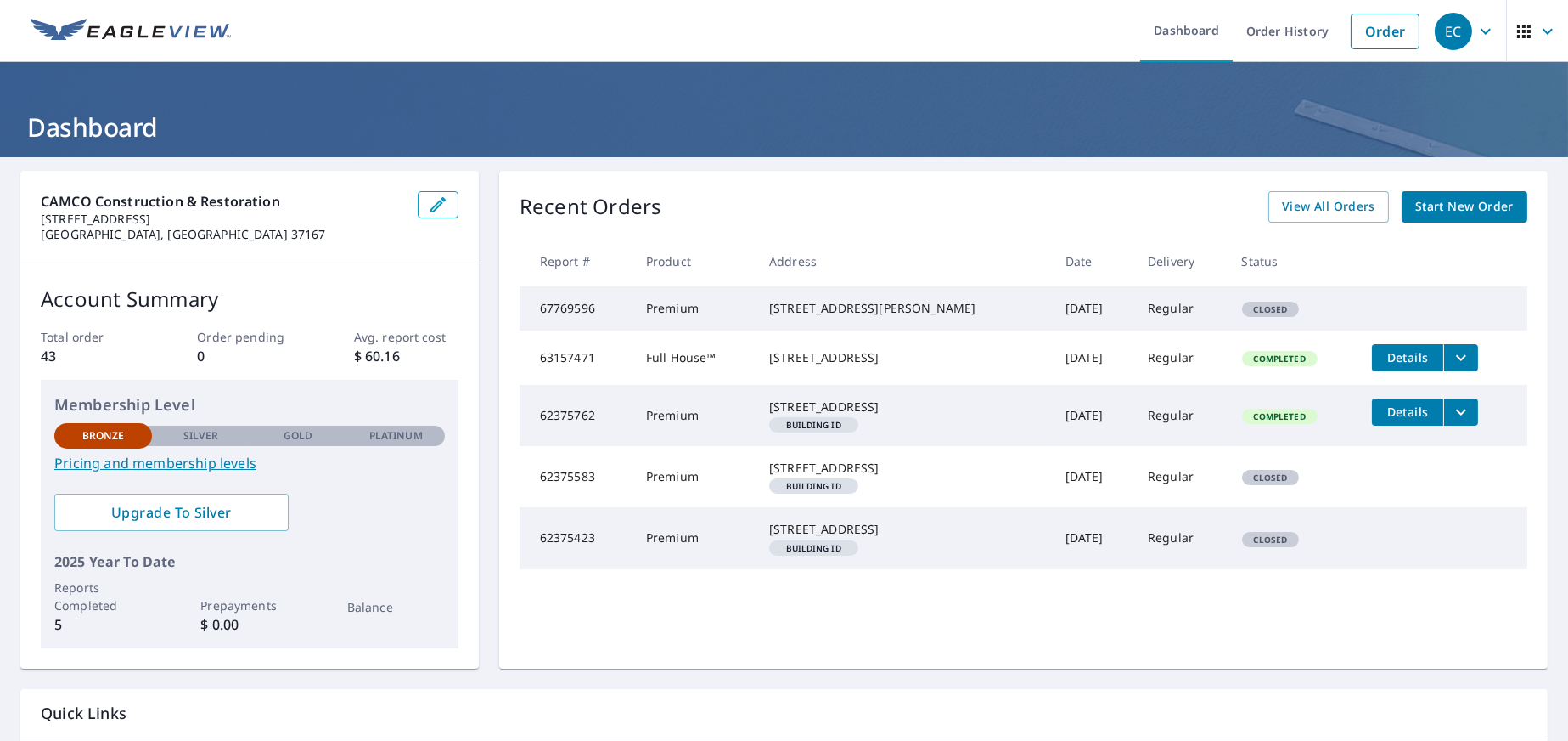
click at [758, 300] on tr "67769596 Premium 6006 Lee Ave Murfreesboro, TN 37129 Oct 07, 2025 Regular Closed" at bounding box center [1023, 308] width 1008 height 44
copy tr "6006 Lee Ave Murfreesboro, TN 37129"
click at [1402, 208] on link "Start New Order" at bounding box center [1464, 207] width 125 height 32
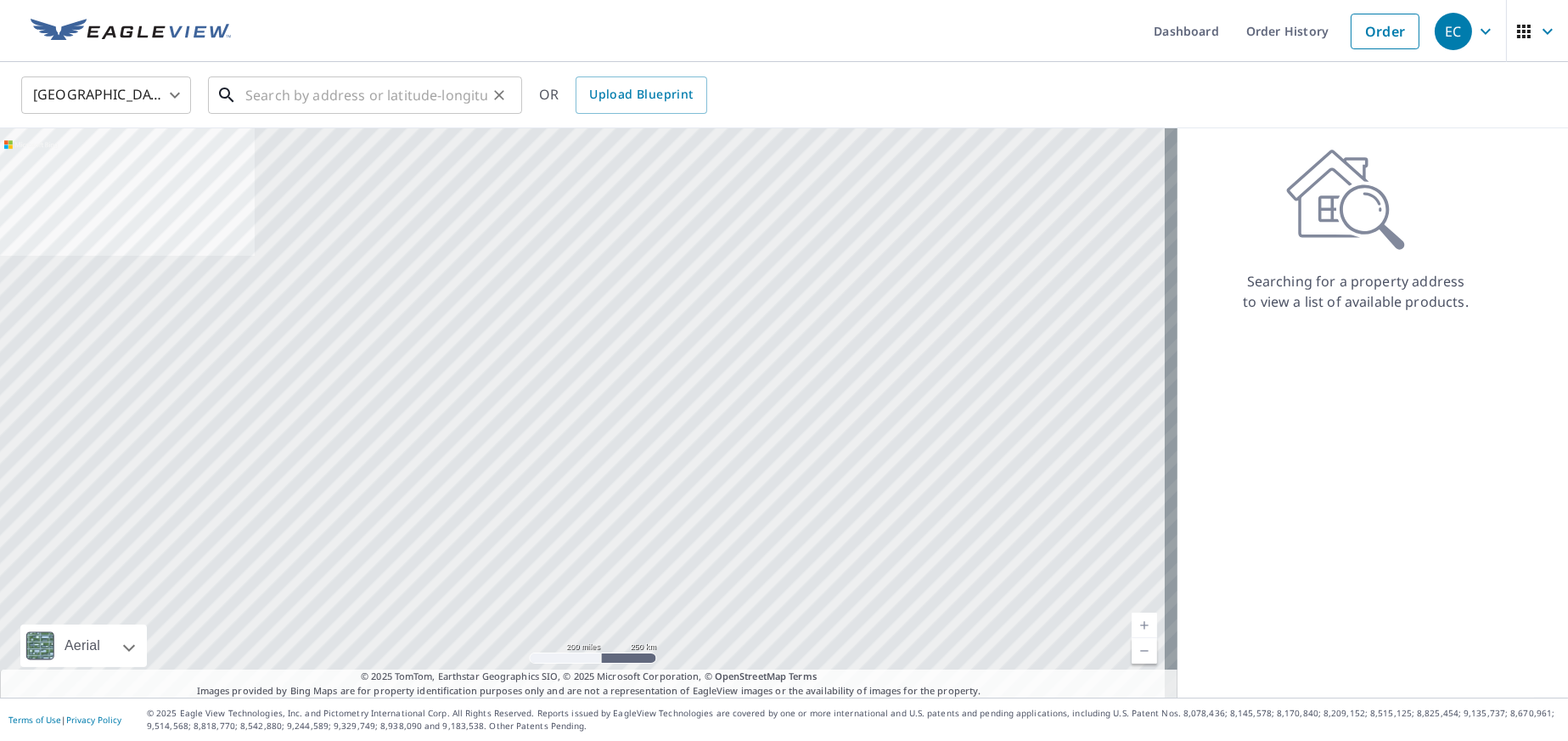
click at [349, 91] on input "text" at bounding box center [366, 95] width 242 height 48
paste input "[STREET_ADDRESS][PERSON_NAME]"
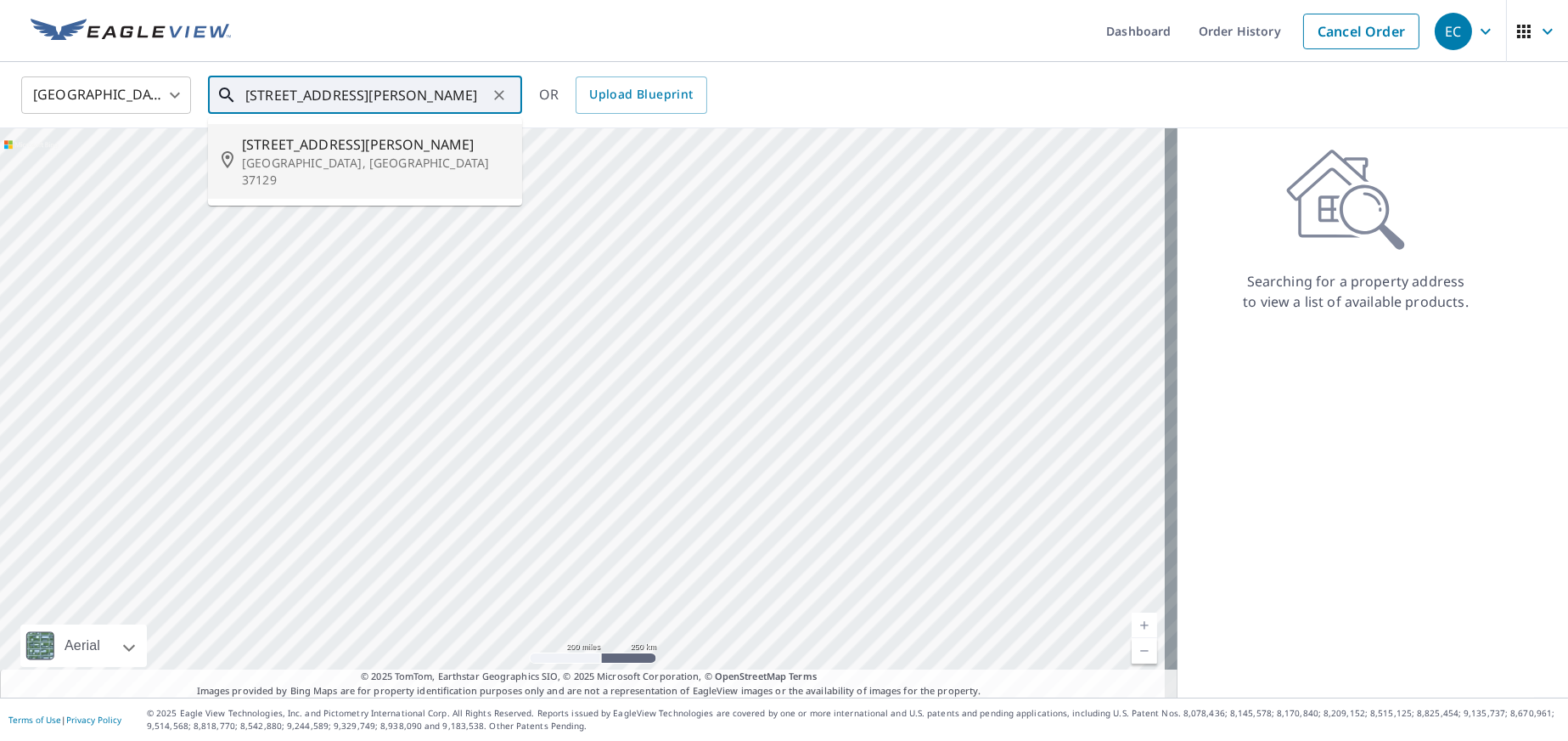
click at [355, 134] on span "[STREET_ADDRESS][PERSON_NAME]" at bounding box center [375, 144] width 267 height 21
type input "[STREET_ADDRESS][PERSON_NAME]"
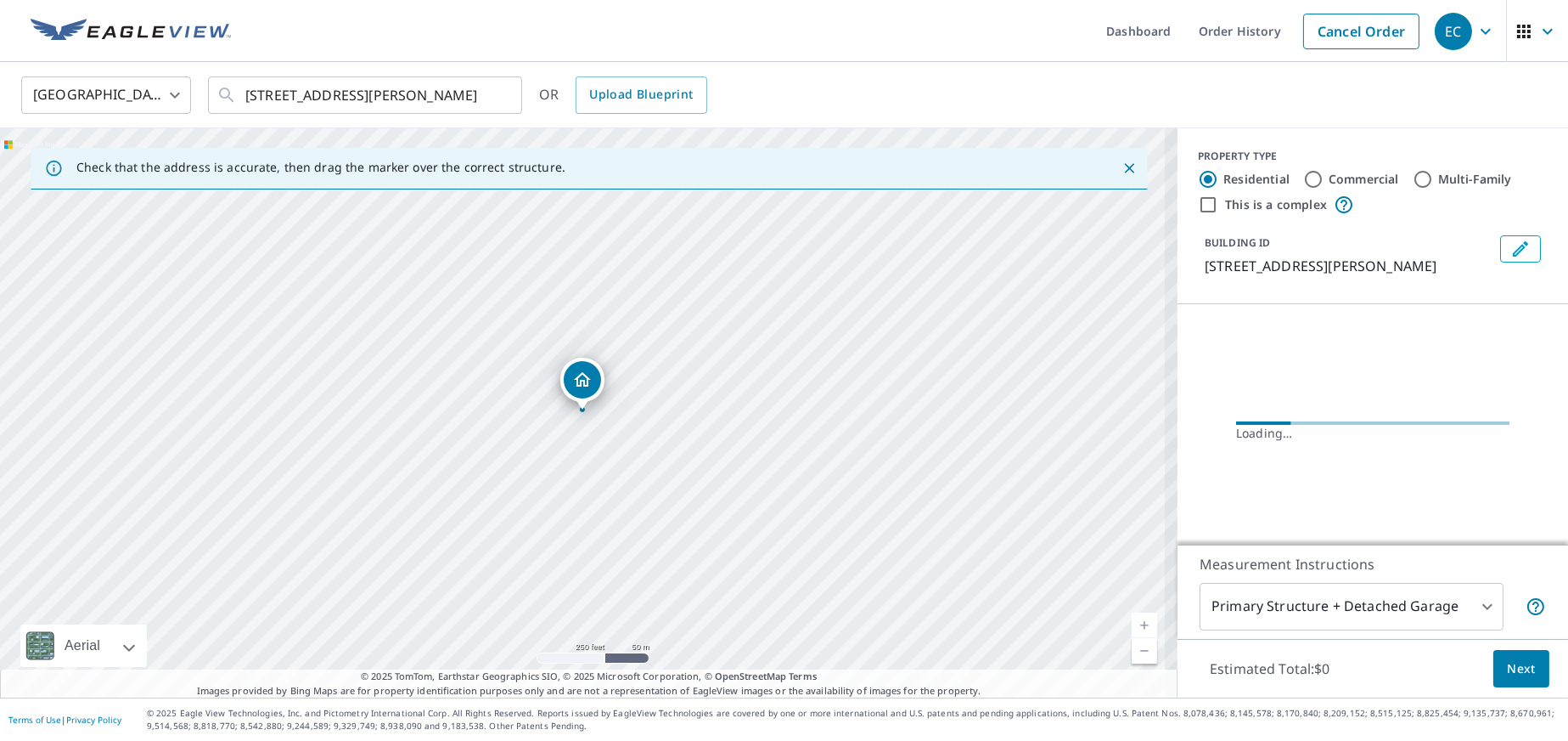
scroll to position [0, 0]
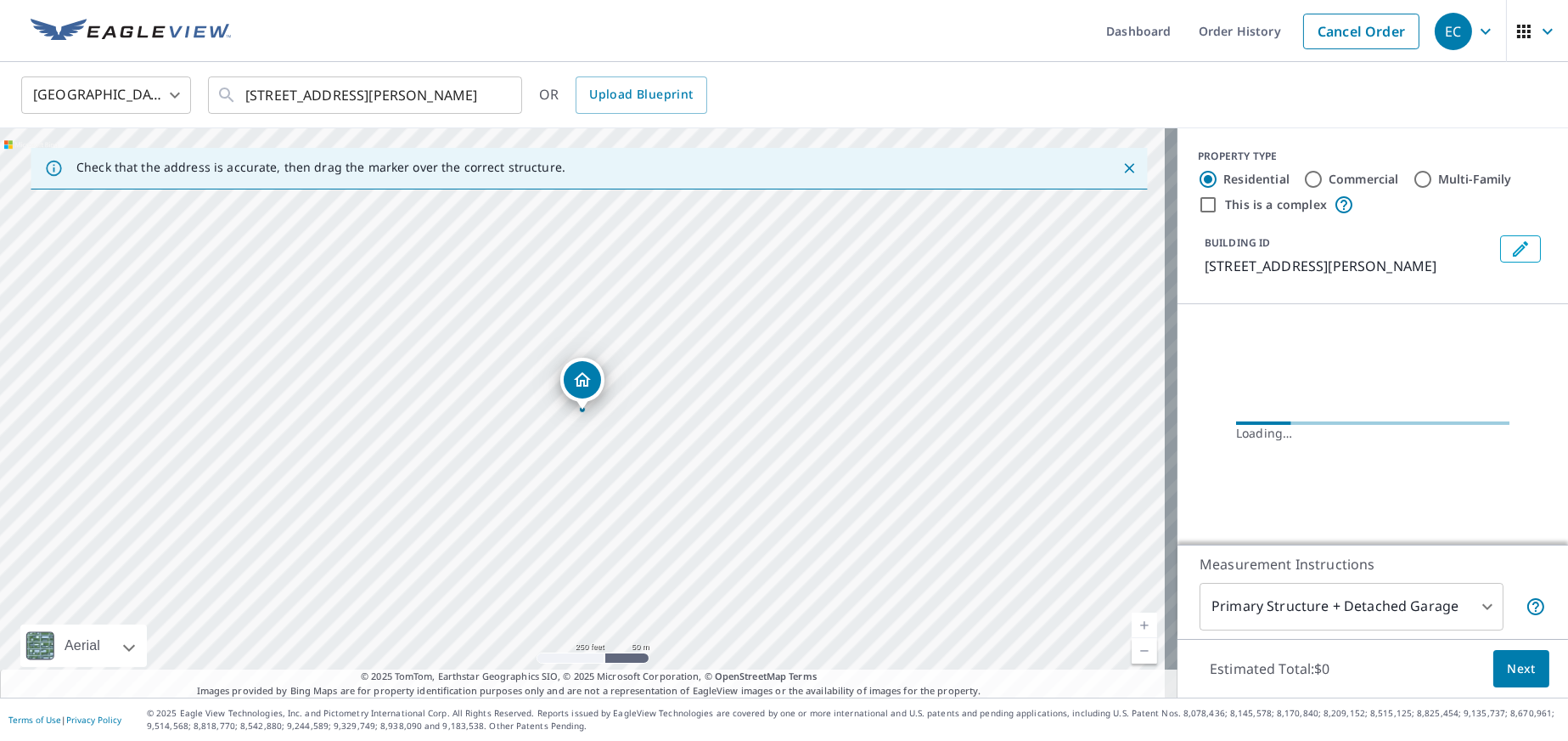
click at [575, 387] on icon "Dropped pin, building 1, Residential property, 6006 Lee Ave Murfreesboro, TN 37…" at bounding box center [582, 379] width 21 height 21
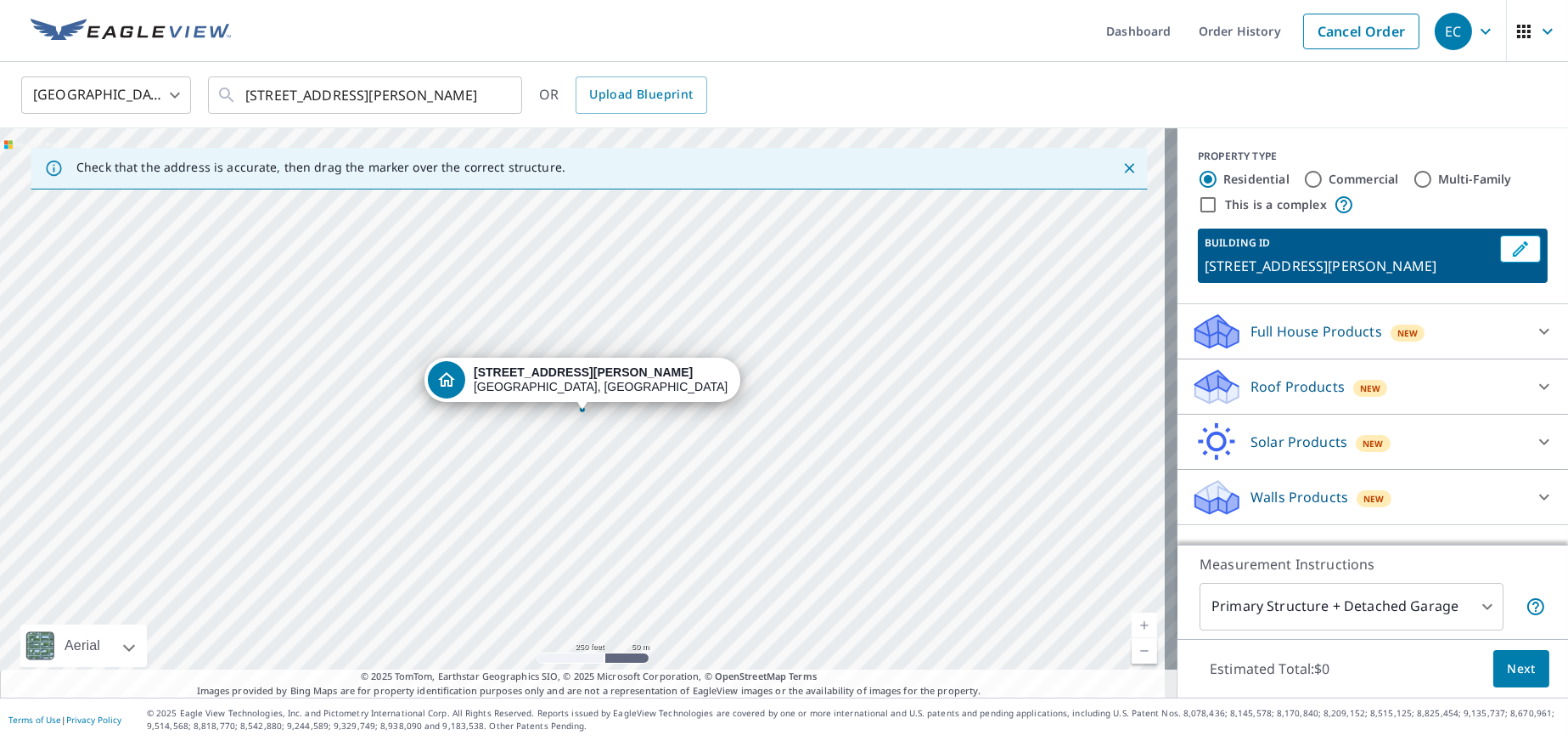
click at [1284, 388] on p "Roof Products" at bounding box center [1297, 386] width 94 height 21
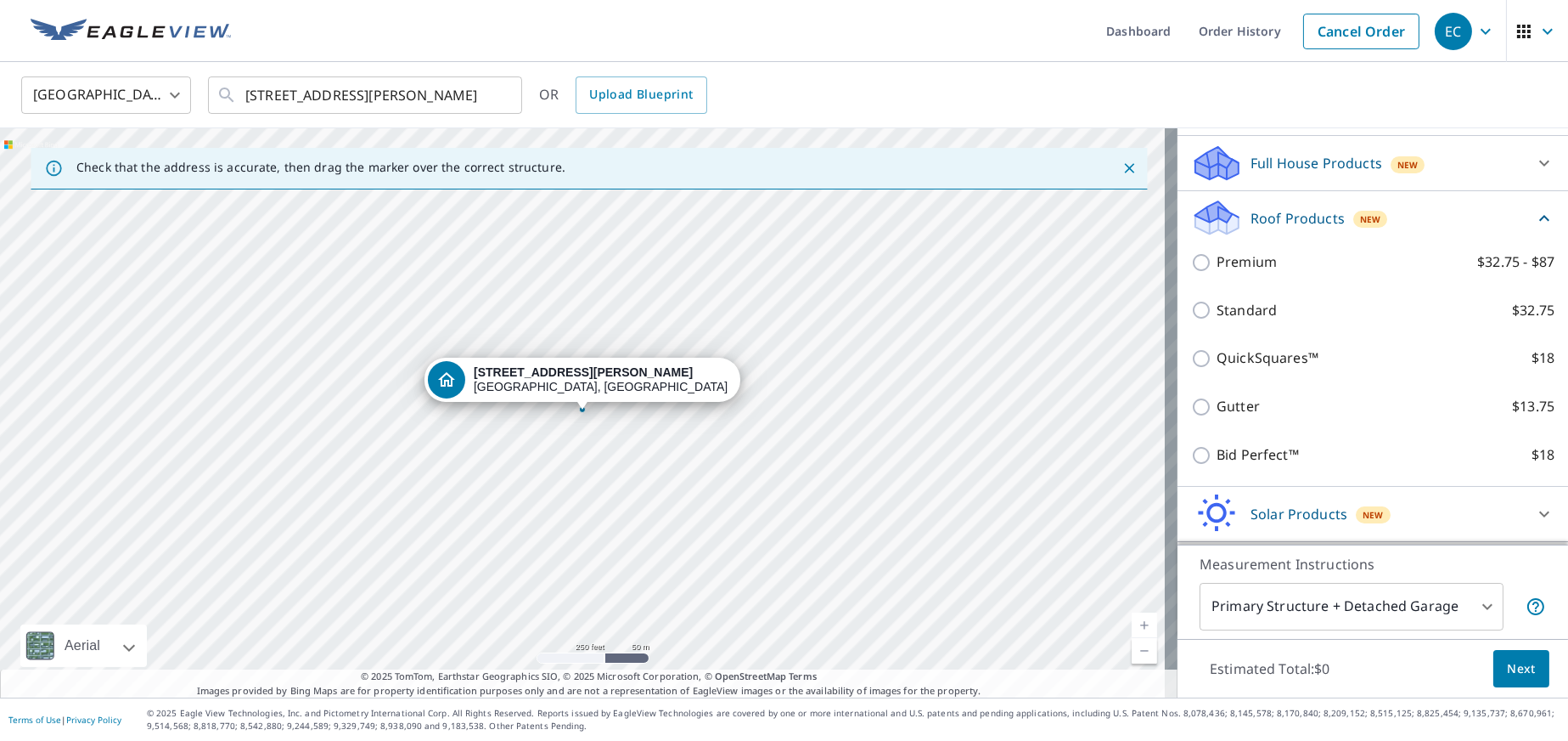
scroll to position [170, 0]
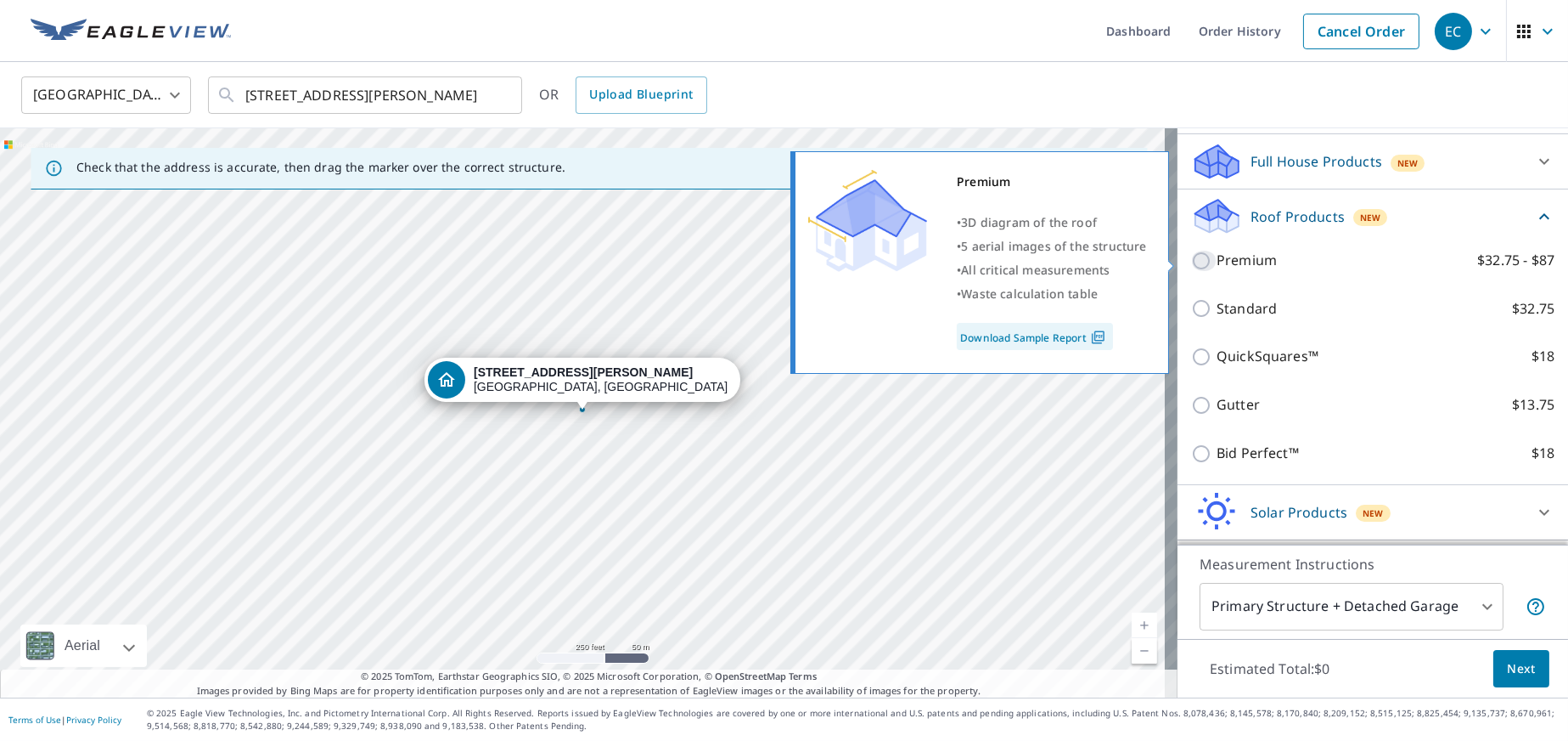
click at [1192, 269] on input "Premium $32.75 - $87" at bounding box center [1204, 261] width 25 height 21
checkbox input "true"
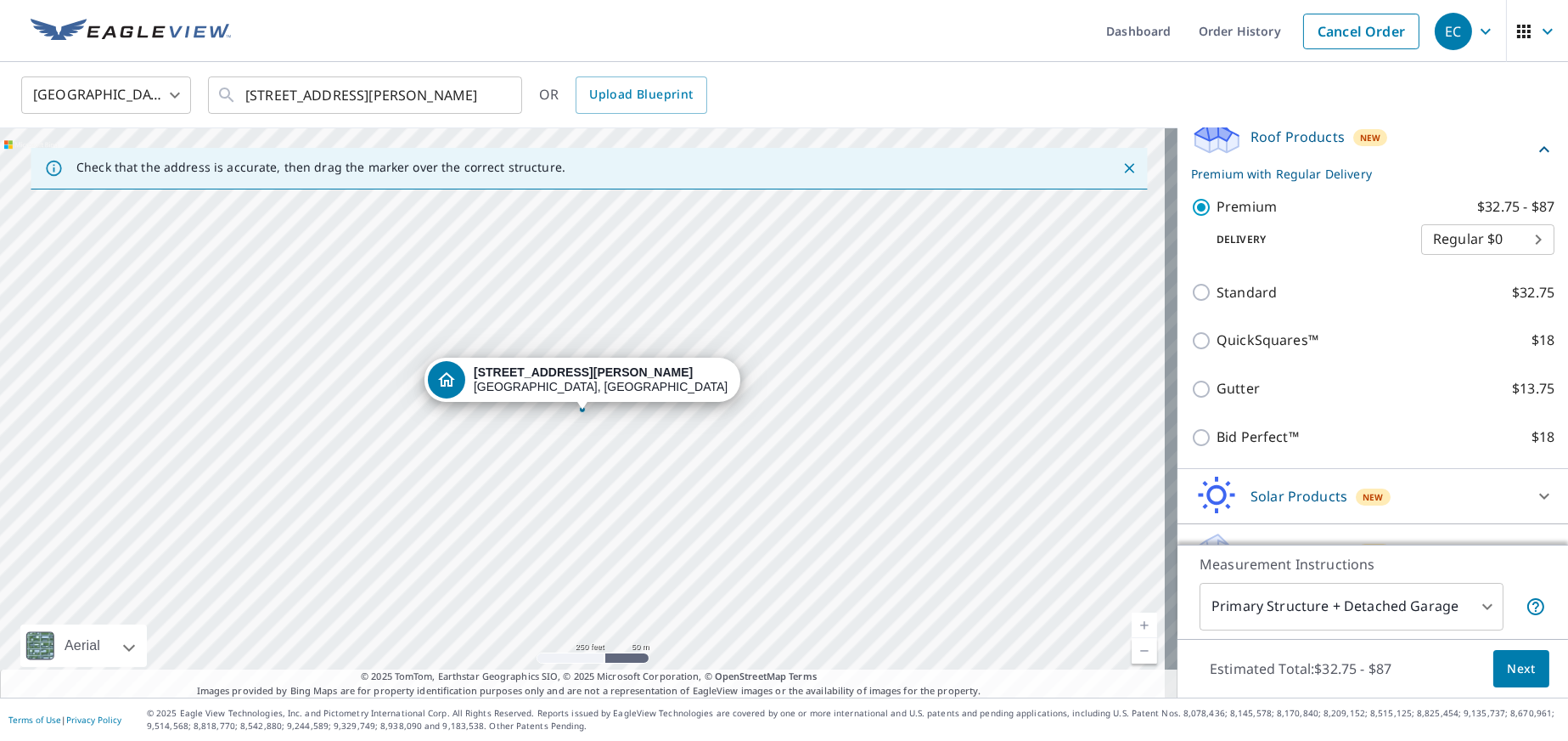
scroll to position [285, 0]
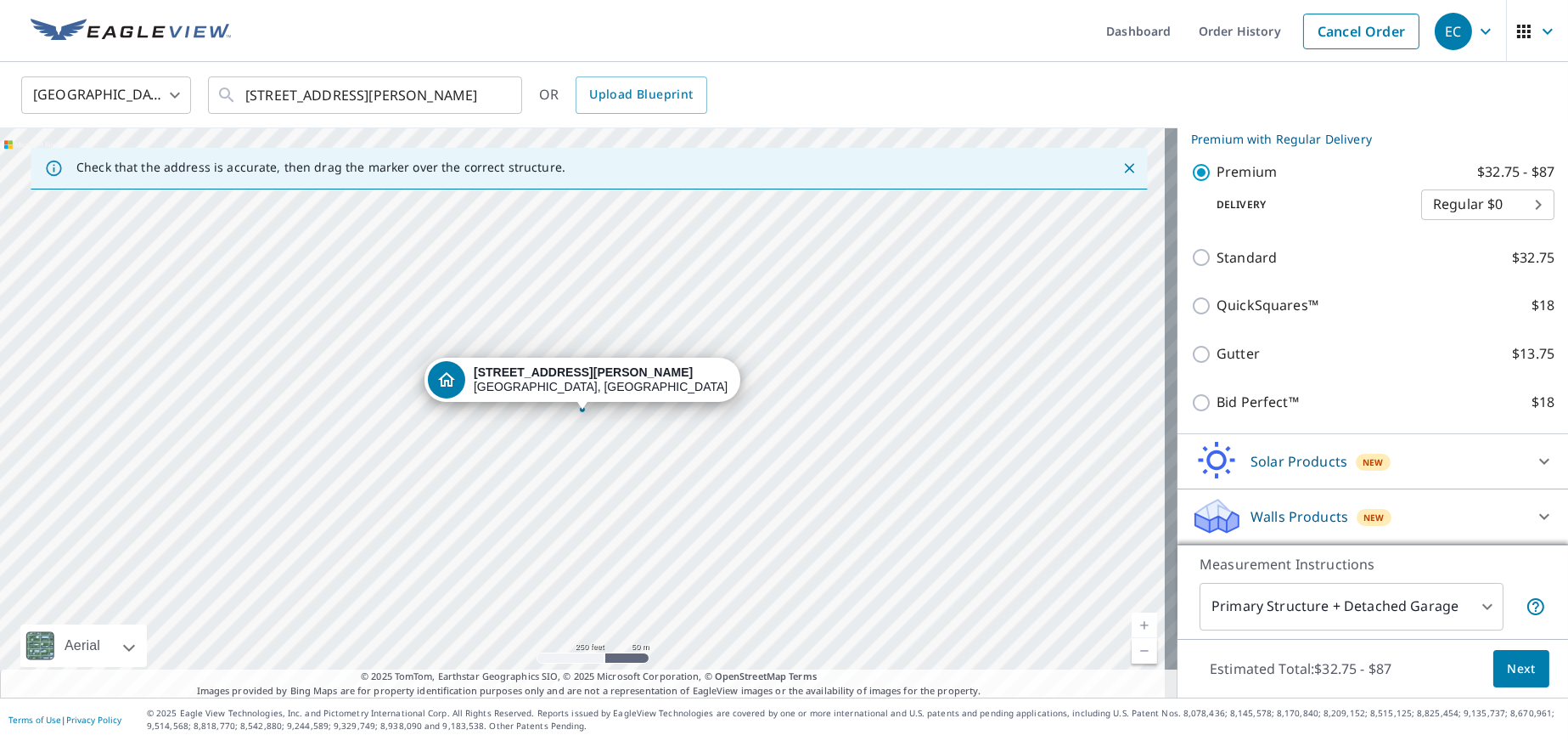
click at [1508, 668] on span "Next" at bounding box center [1522, 669] width 29 height 22
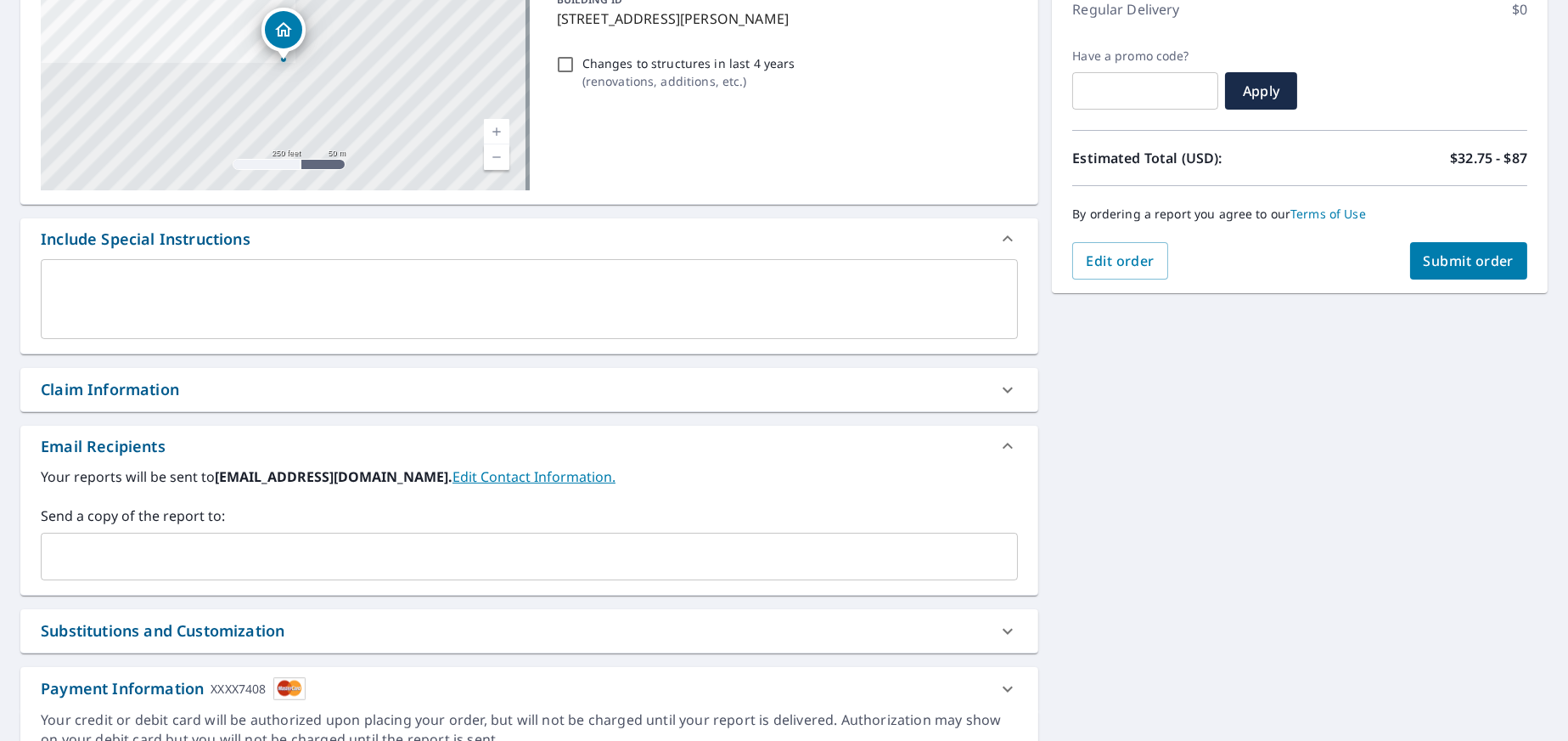
scroll to position [255, 0]
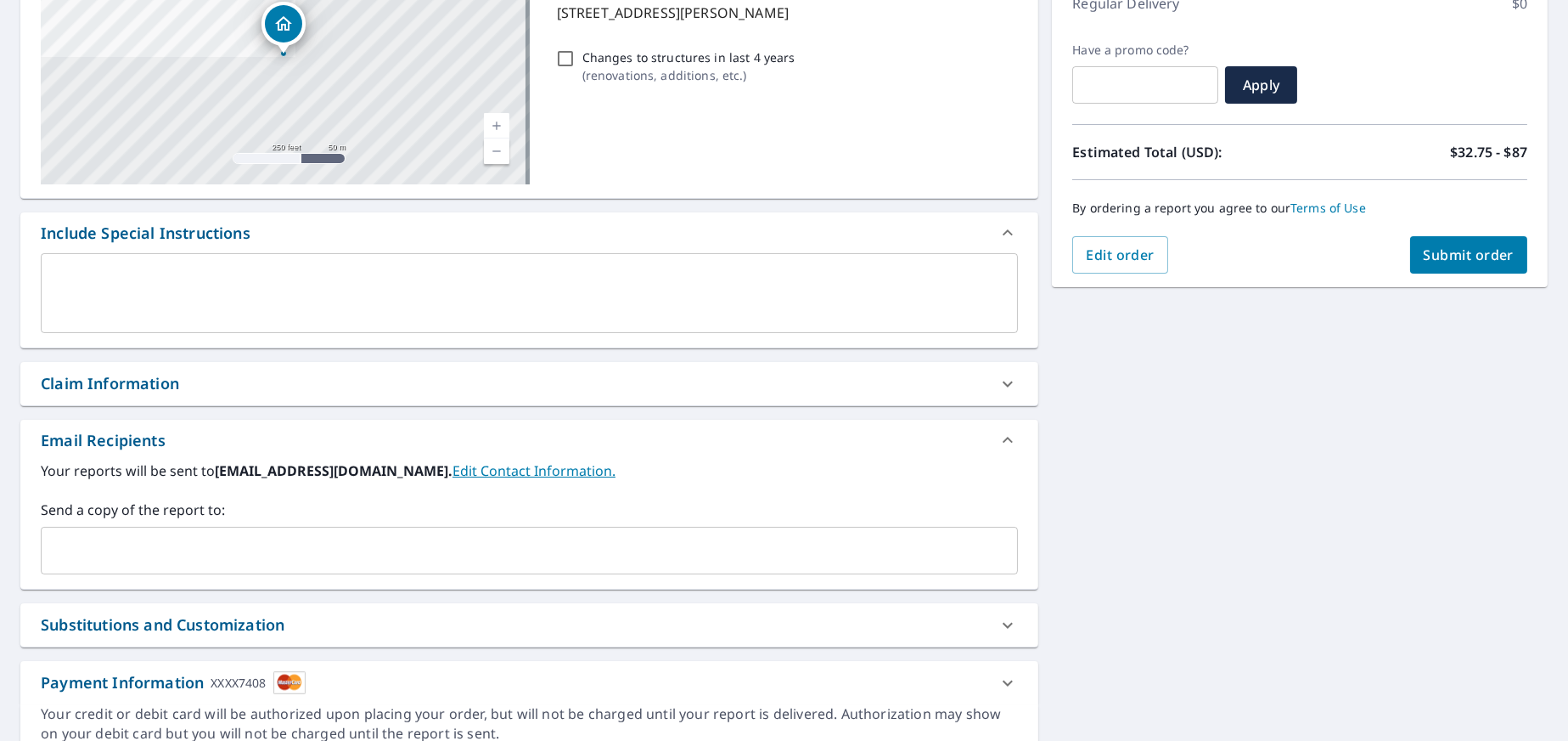
click at [297, 571] on div "​" at bounding box center [529, 551] width 977 height 48
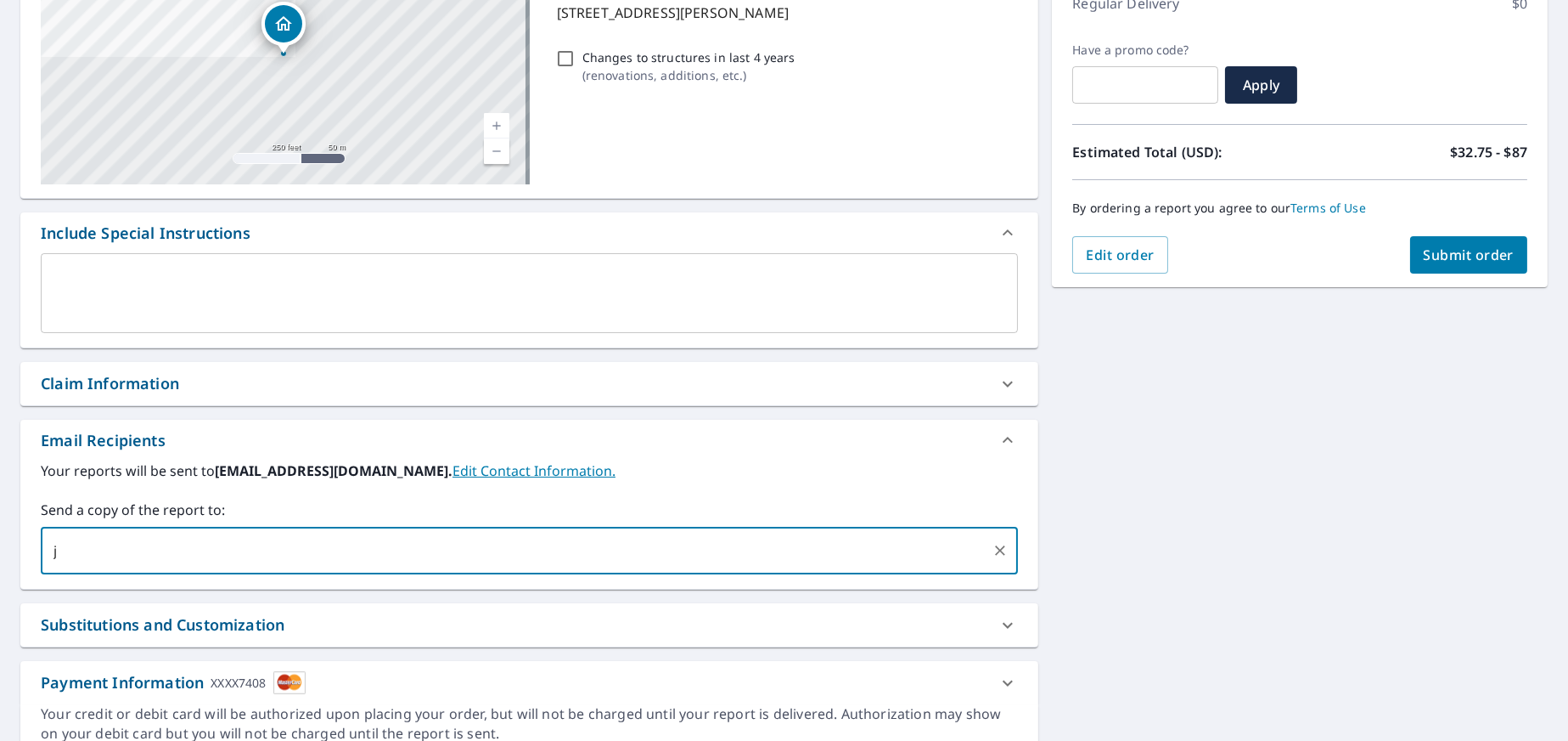
type input "[EMAIL_ADDRESS][DOMAIN_NAME]"
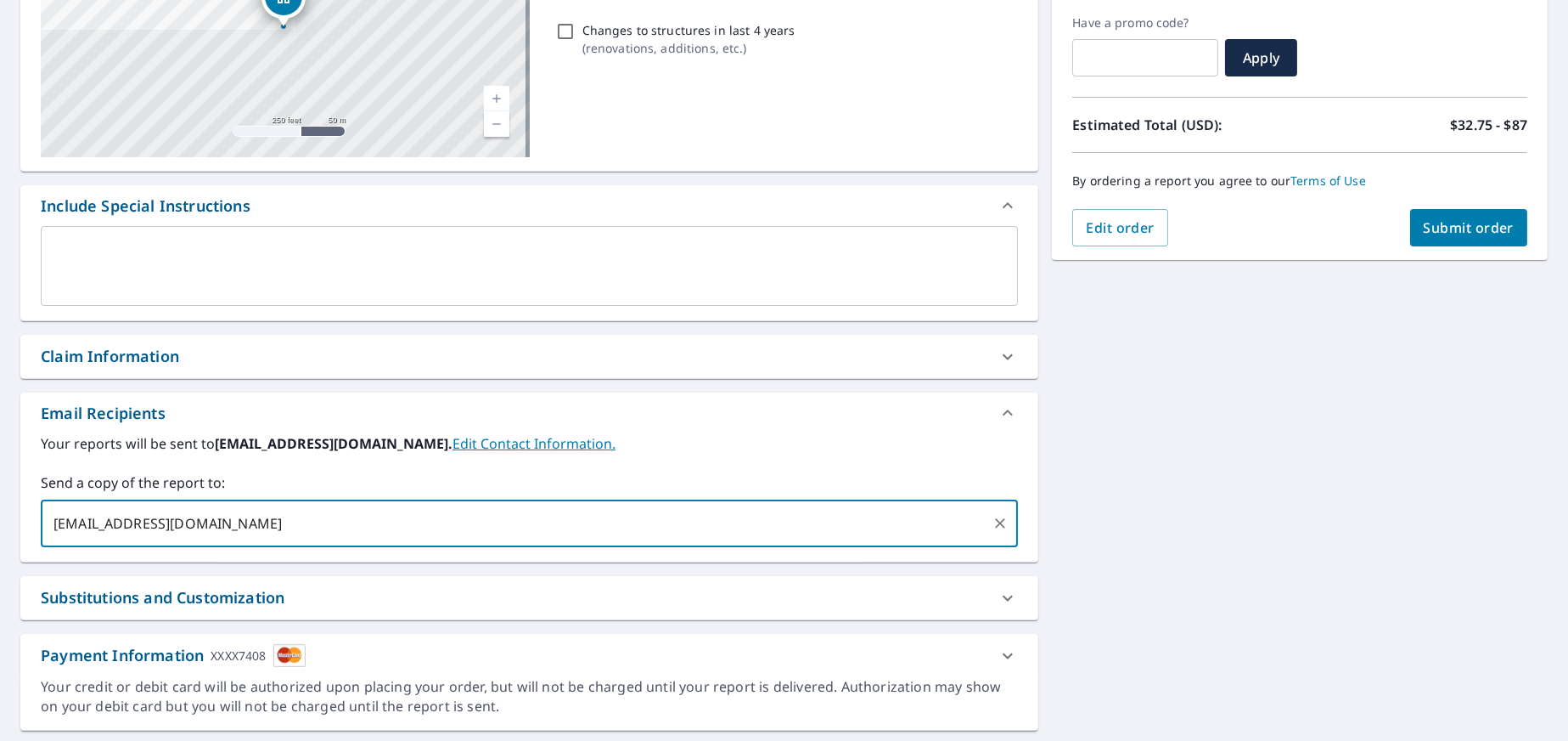
scroll to position [327, 0]
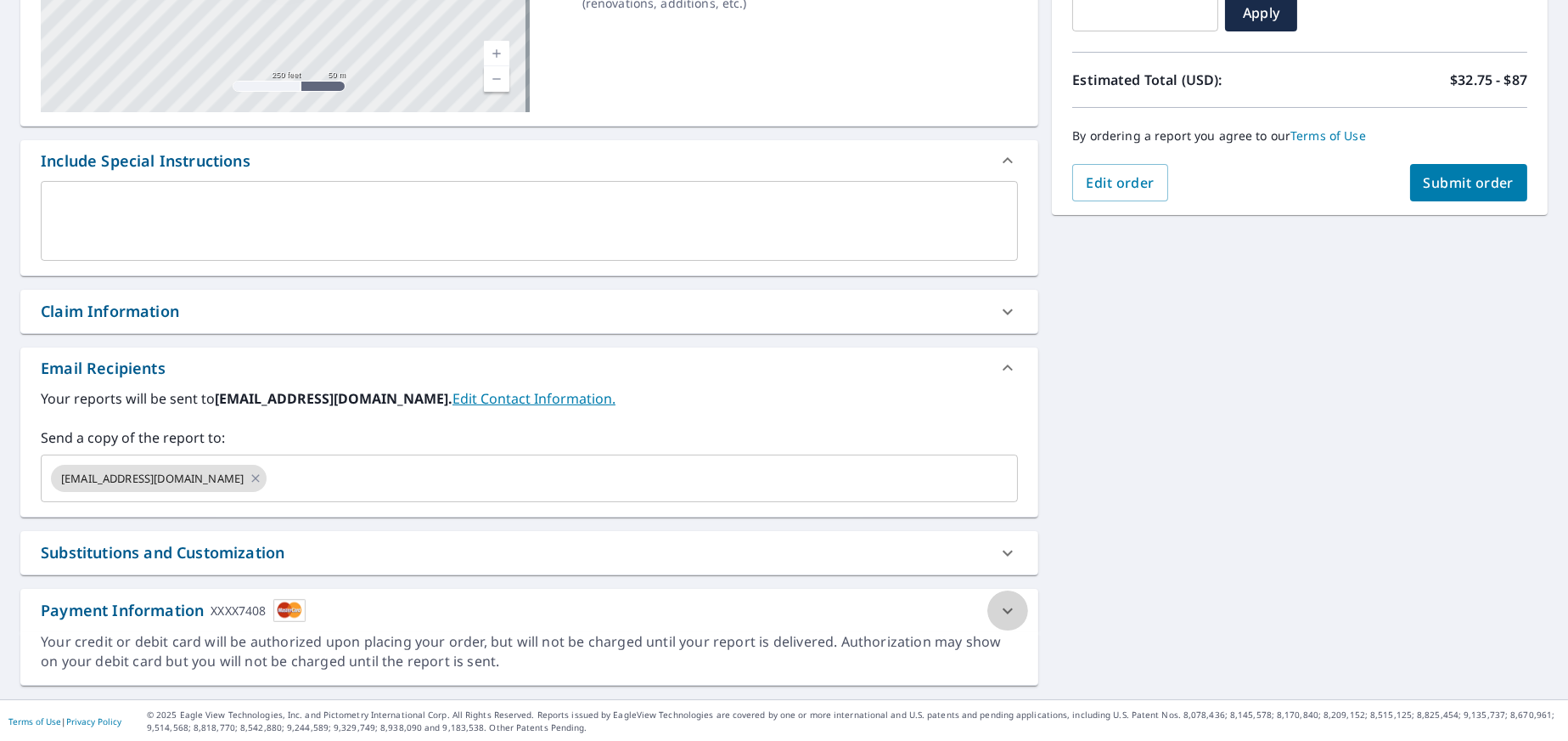
click at [1003, 610] on icon at bounding box center [1008, 610] width 21 height 21
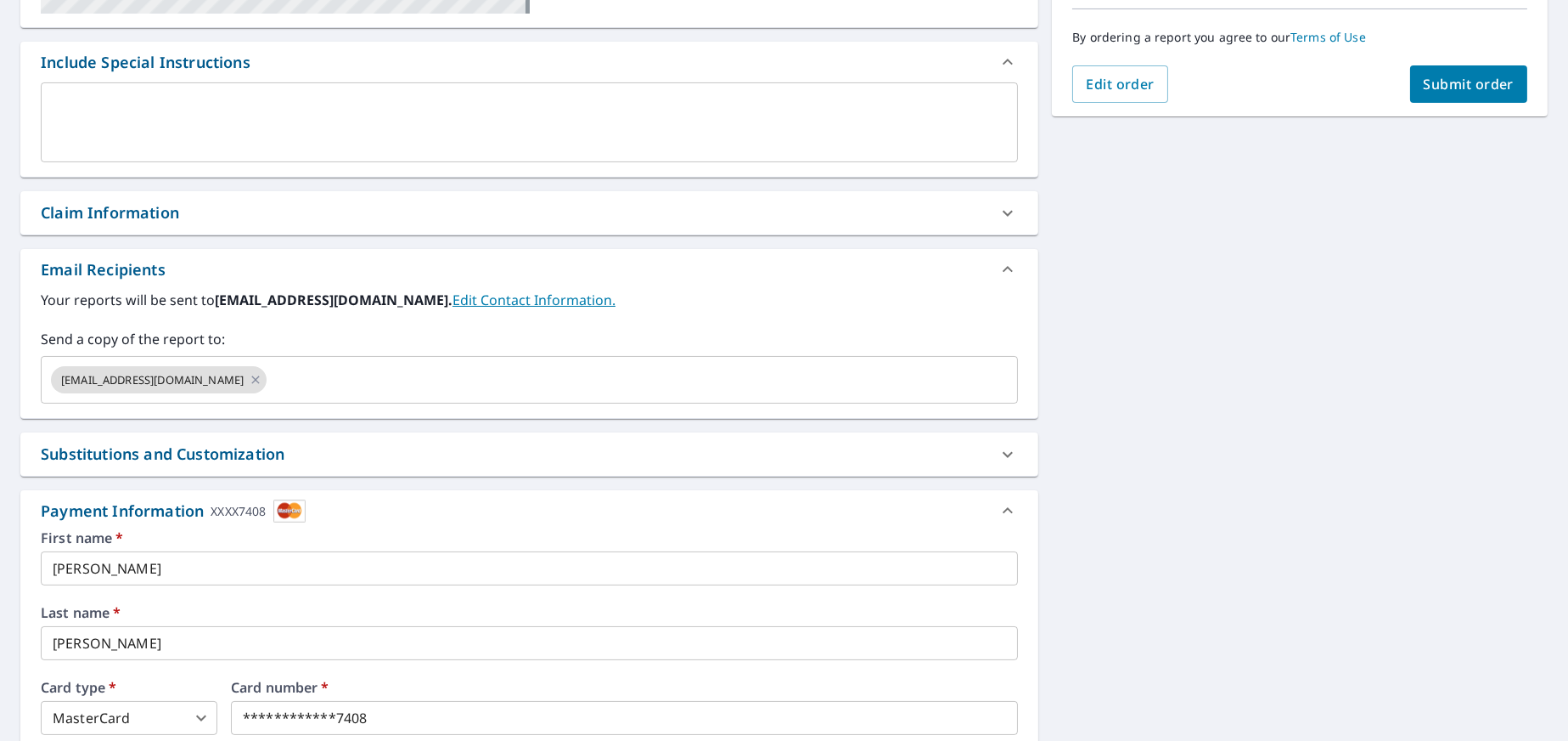
scroll to position [497, 0]
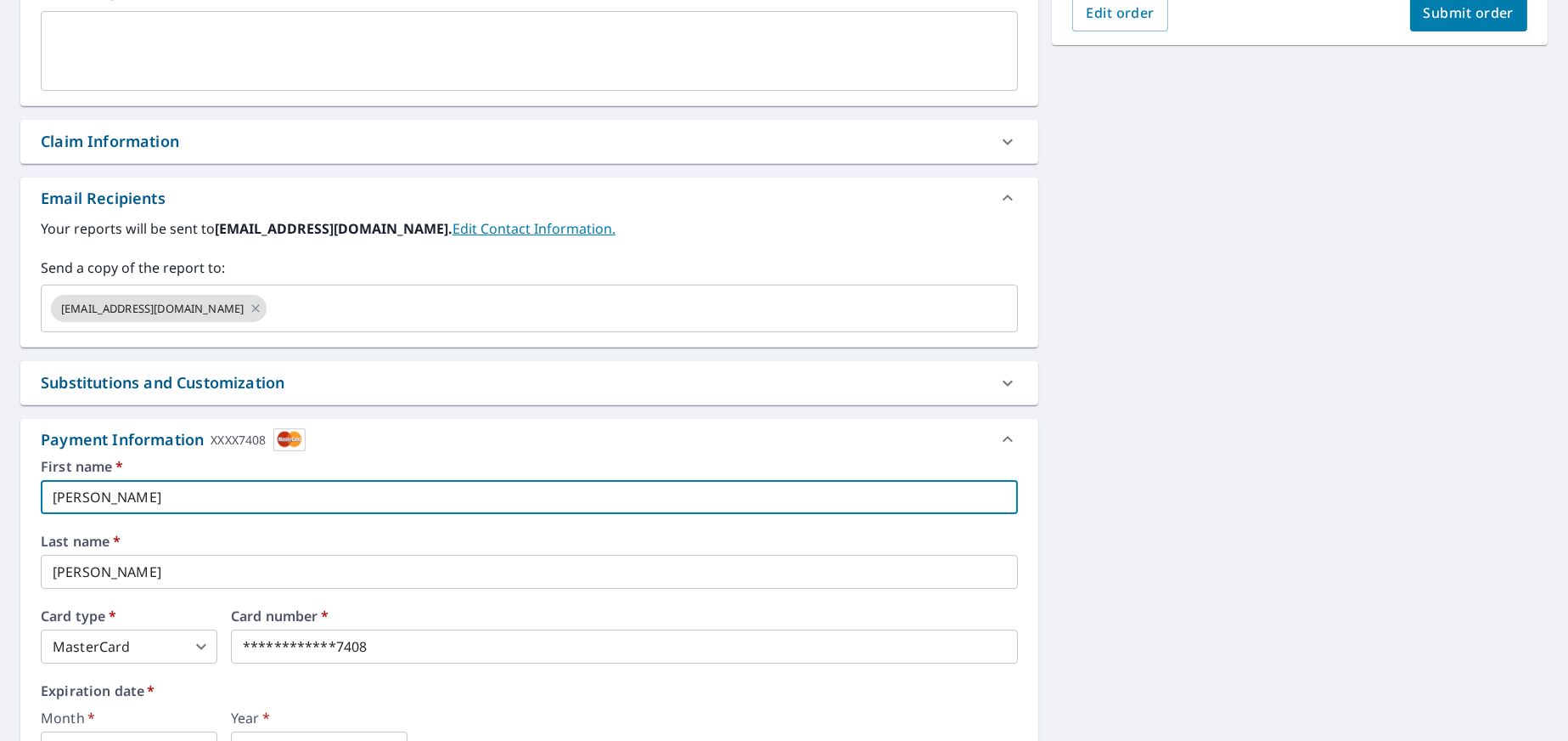
click at [164, 506] on input "[PERSON_NAME]" at bounding box center [529, 497] width 977 height 34
checkbox input "true"
type input "Michae"
checkbox input "true"
type input "Mich"
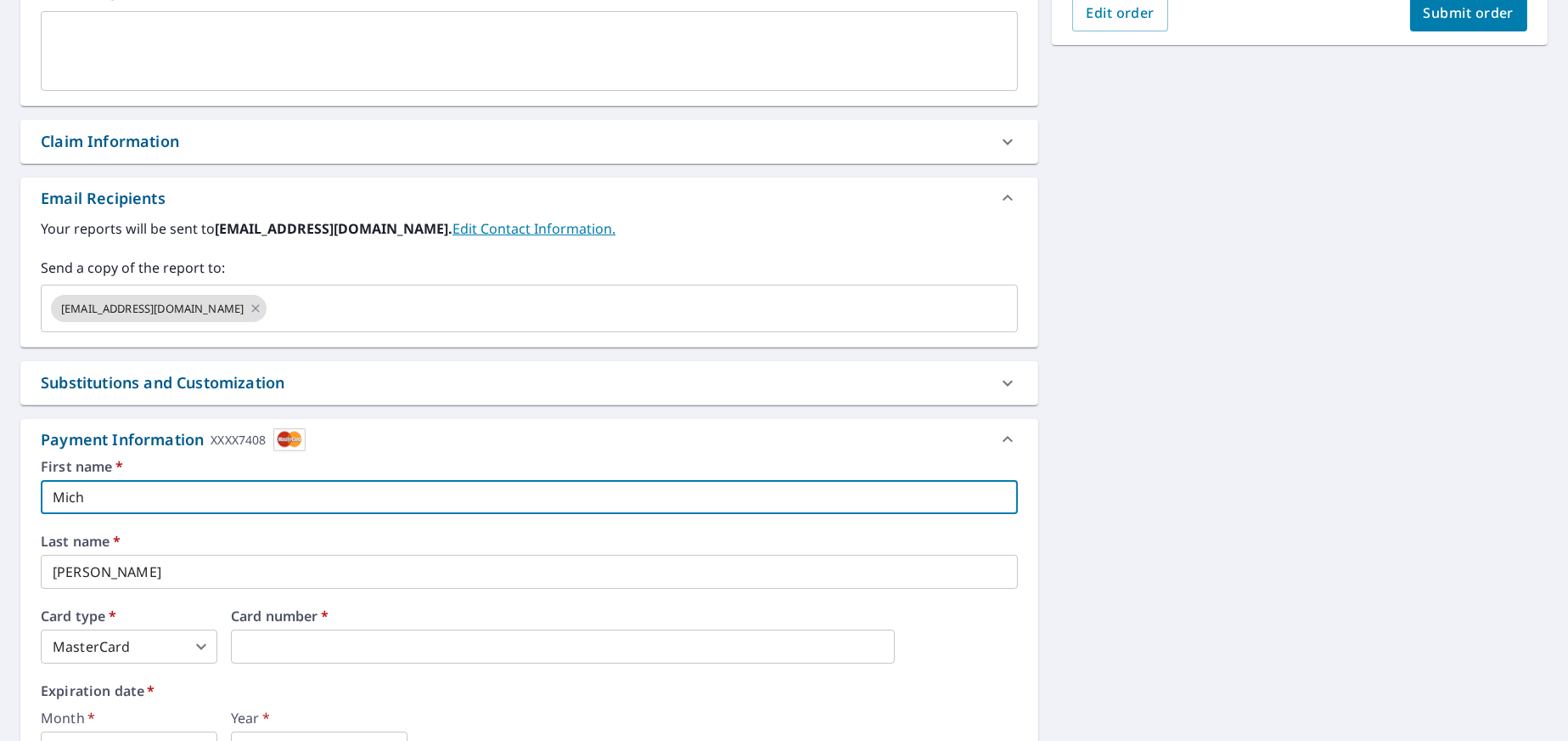
checkbox input "true"
type input "Mi"
checkbox input "true"
type input "M"
checkbox input "true"
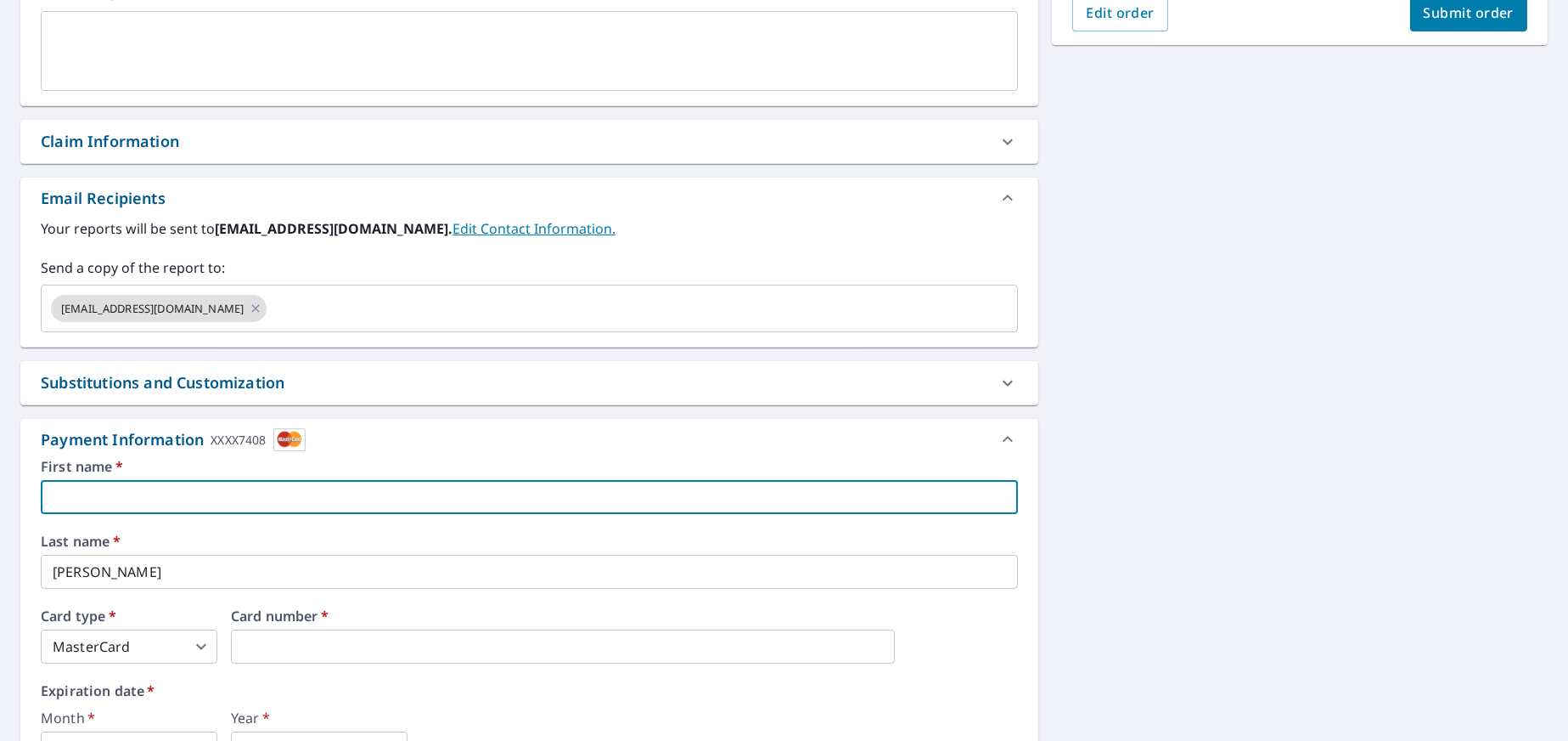
type input "J"
checkbox input "true"
type input "[PERSON_NAME]"
checkbox input "true"
type input "[PERSON_NAME]"
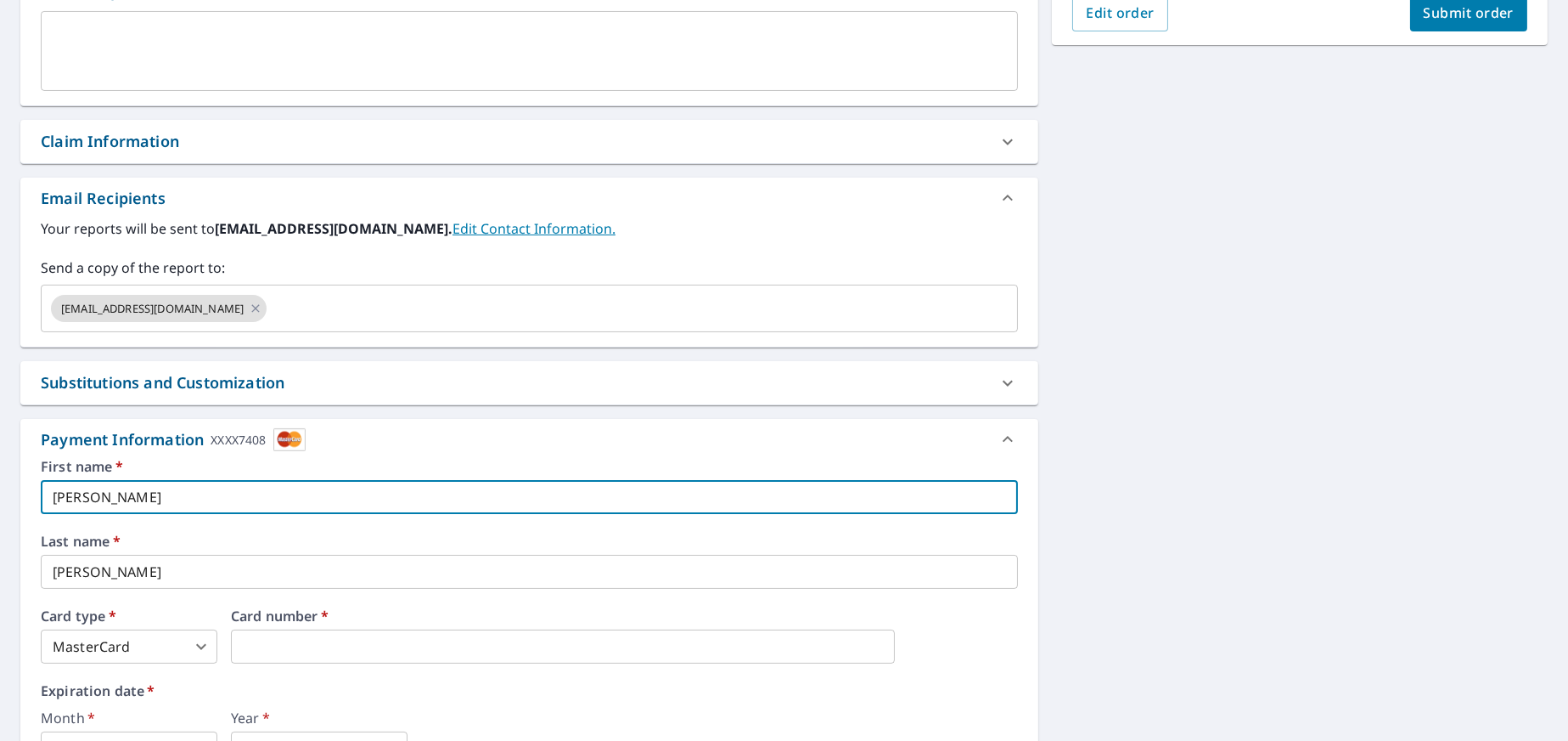
checkbox input "true"
type input "[PERSON_NAME]"
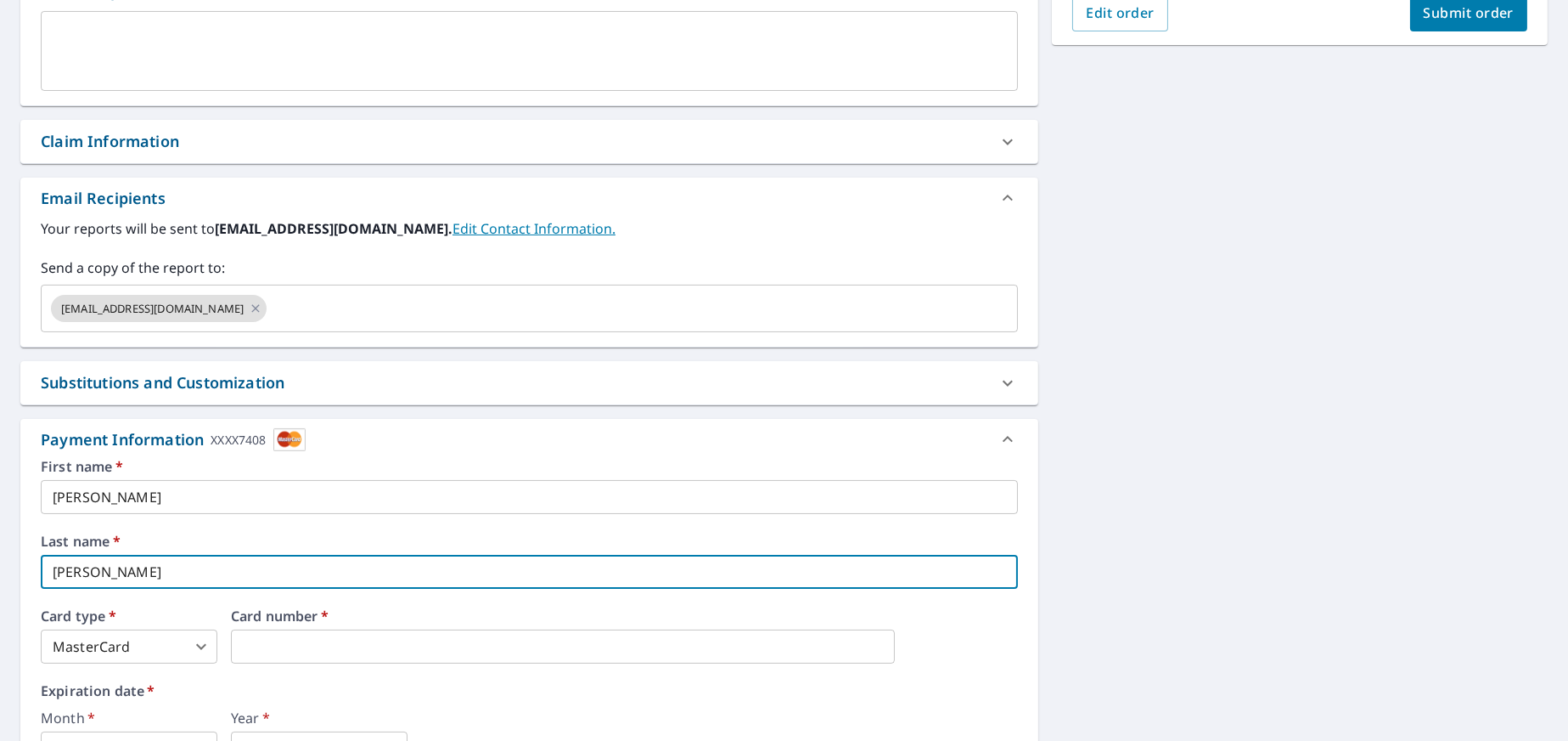
checkbox input "true"
type input "O"
checkbox input "true"
type input "Oc"
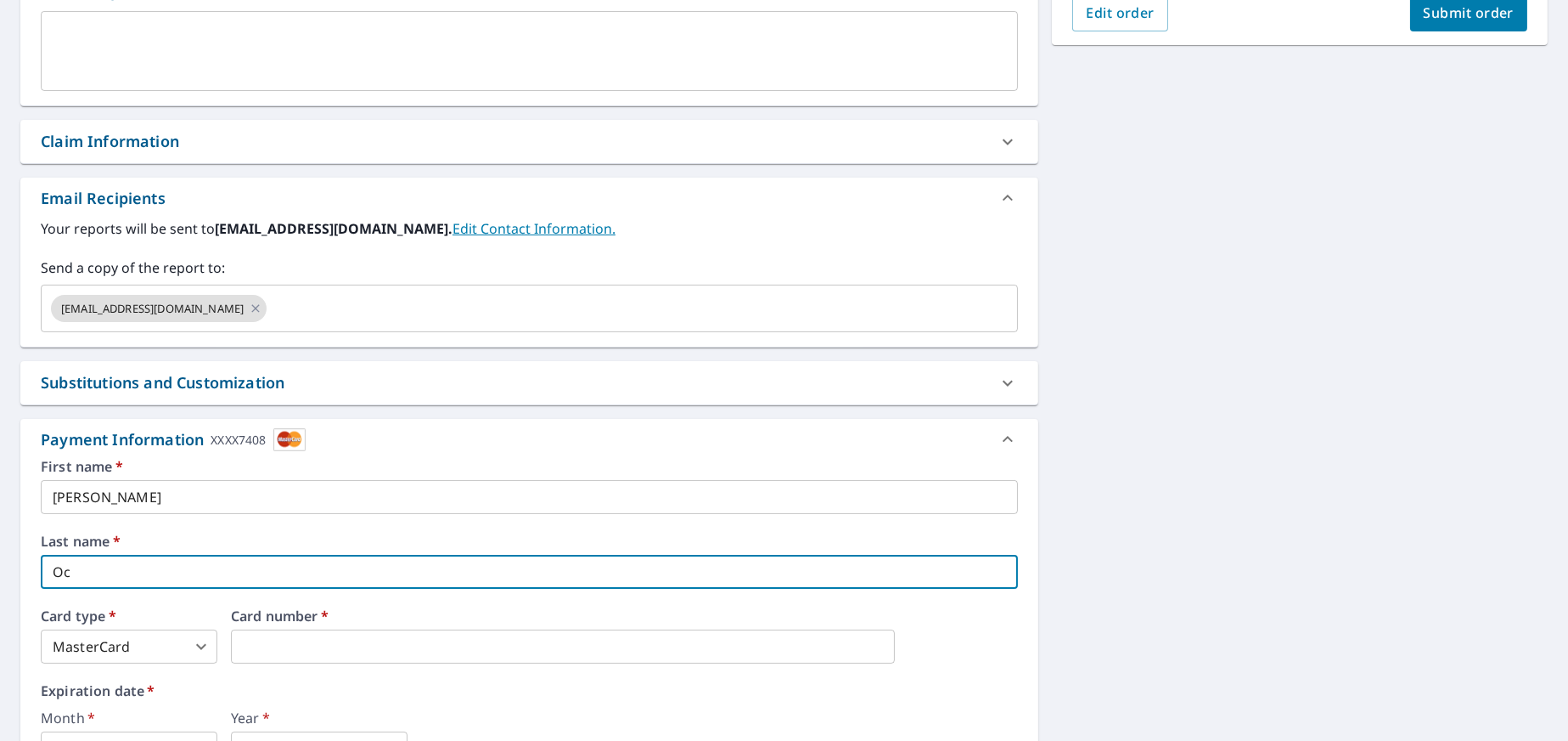
checkbox input "true"
type input "Ocam"
checkbox input "true"
type input "Ocamp"
checkbox input "true"
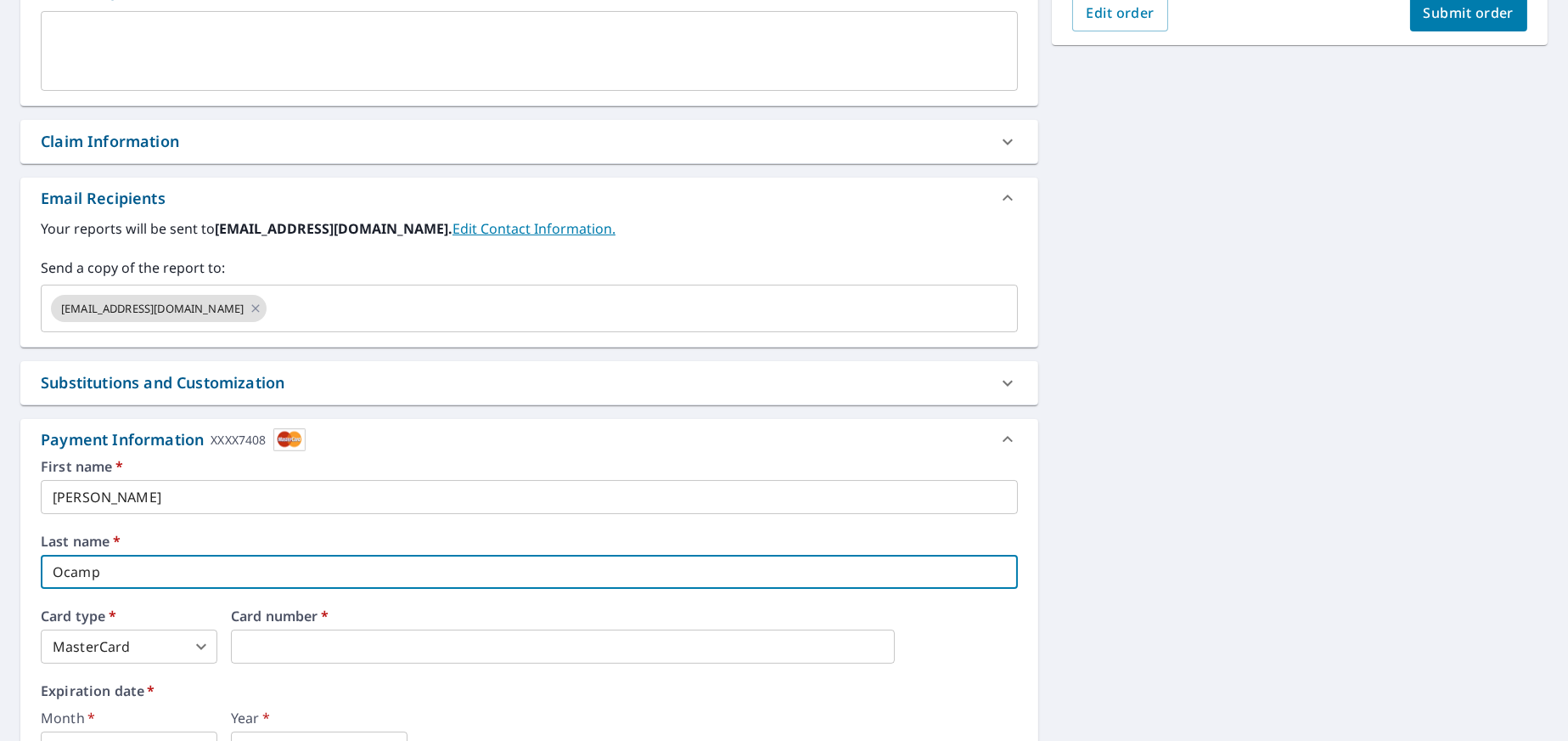
type input "[PERSON_NAME]"
checkbox input "true"
type input "Ocamp"
checkbox input "true"
type input "[PERSON_NAME]"
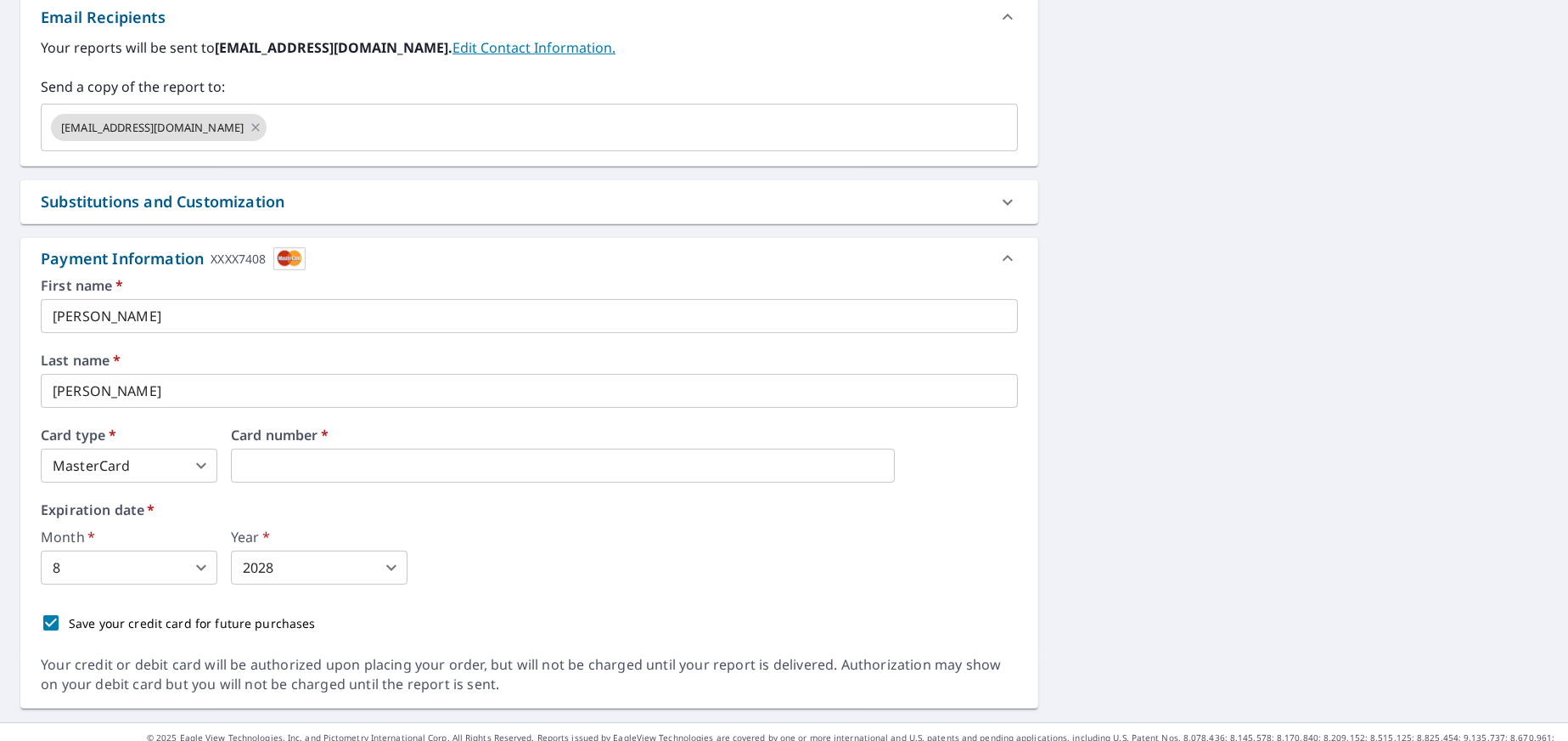
scroll to position [701, 0]
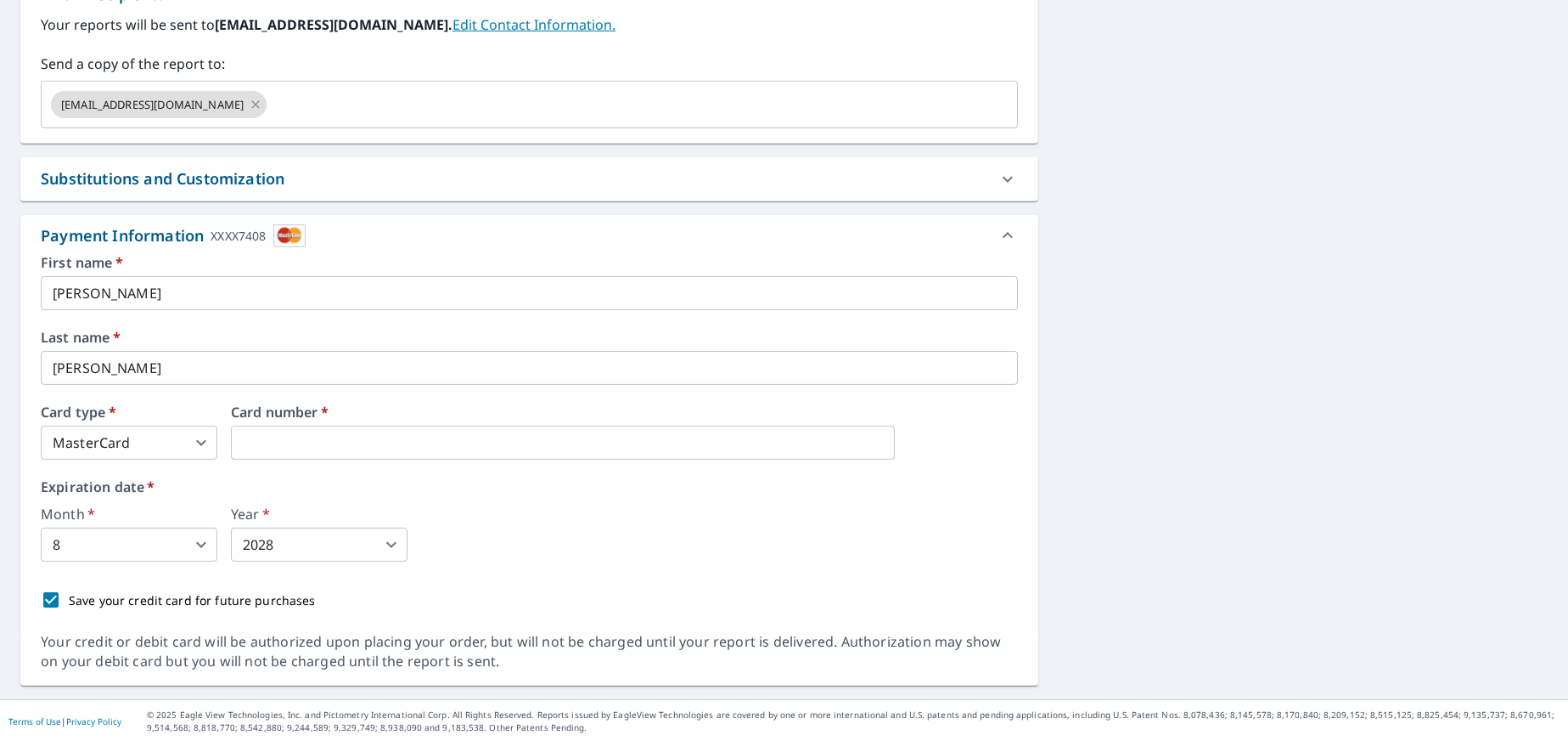
click at [152, 549] on body "EC EC Dashboard Order History Cancel Order EC Dashboard / Finalize Order Finali…" at bounding box center [784, 370] width 1568 height 741
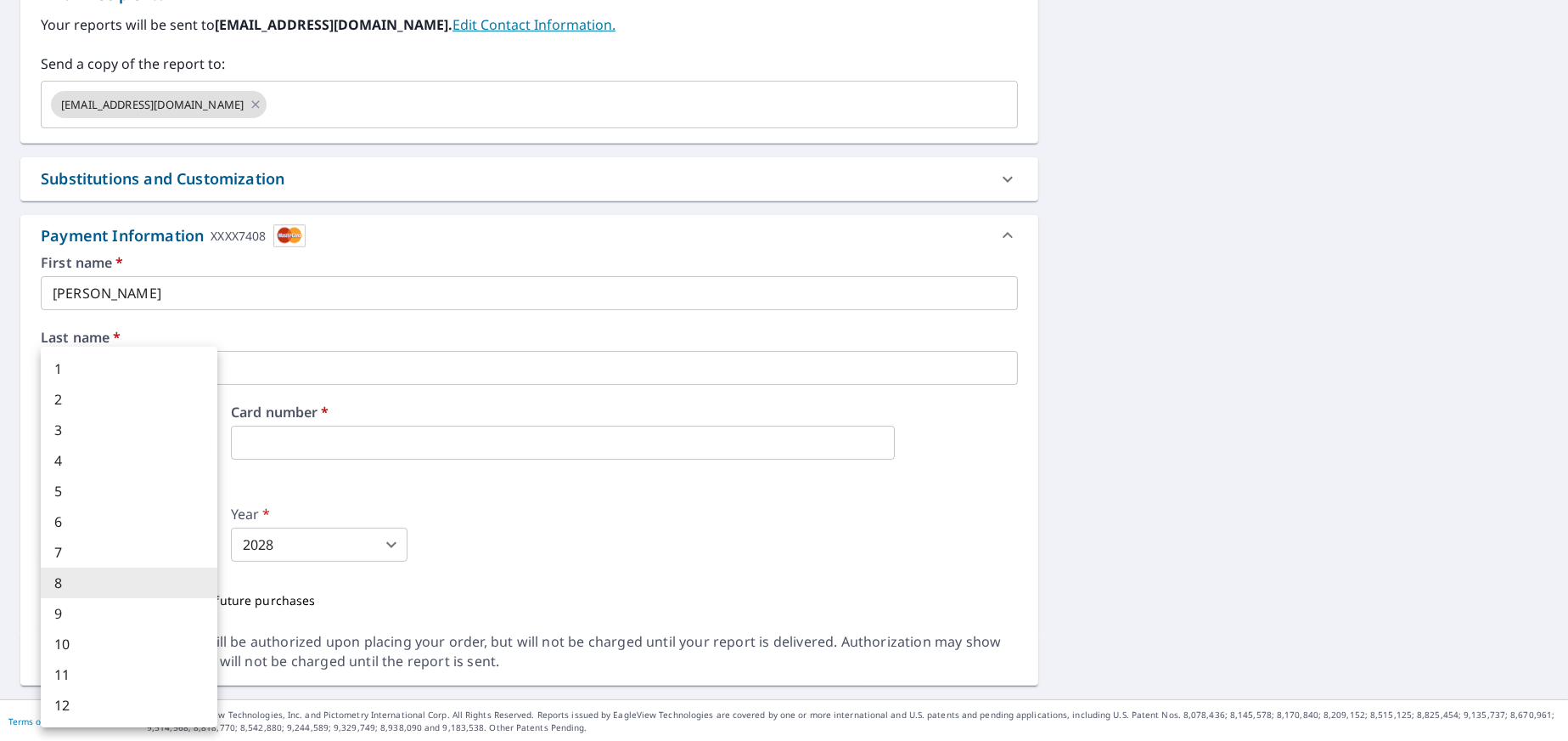
click at [67, 409] on li "2" at bounding box center [129, 399] width 177 height 31
checkbox input "true"
type input "2"
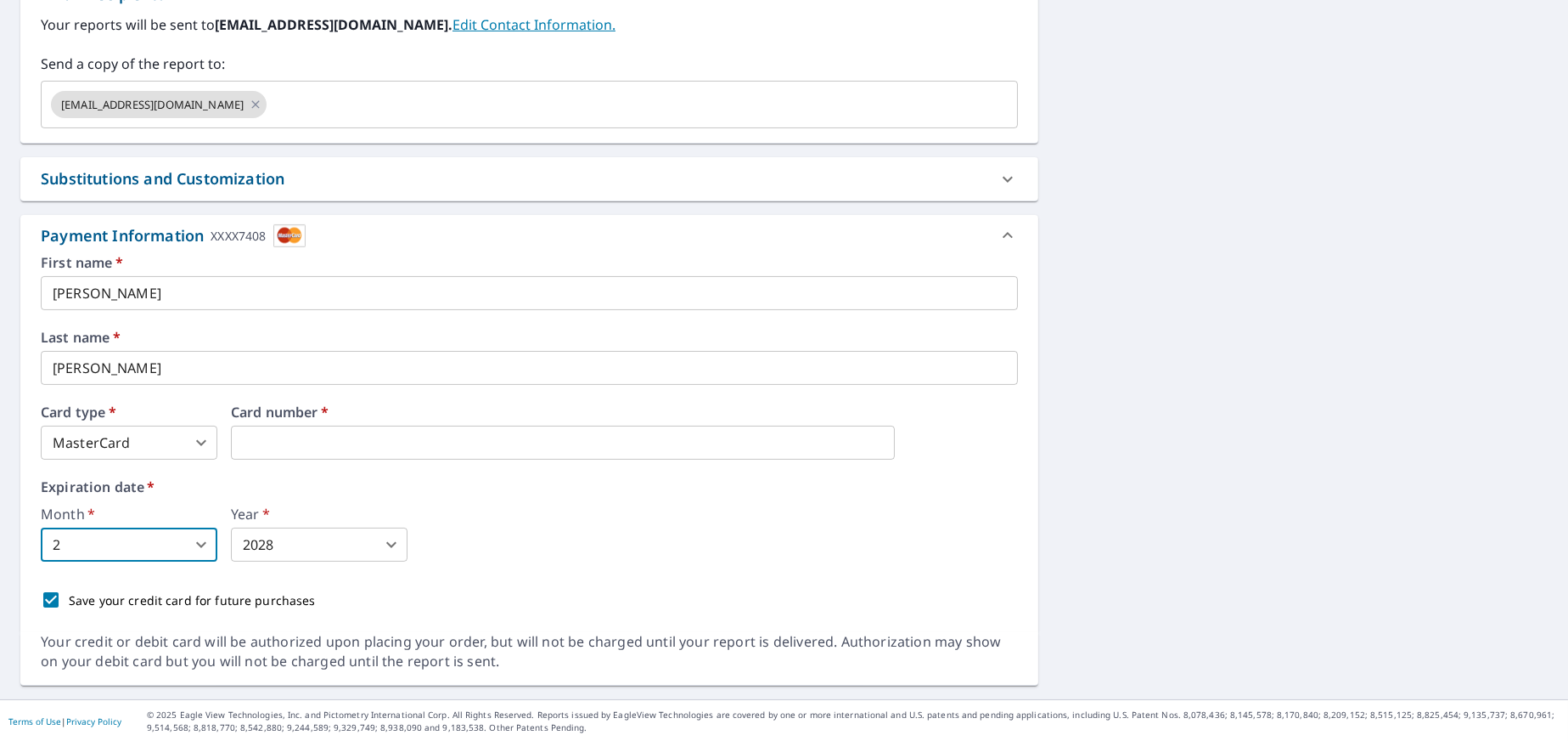
click at [313, 553] on body "EC EC Dashboard Order History Cancel Order EC Dashboard / Finalize Order Finali…" at bounding box center [784, 370] width 1568 height 741
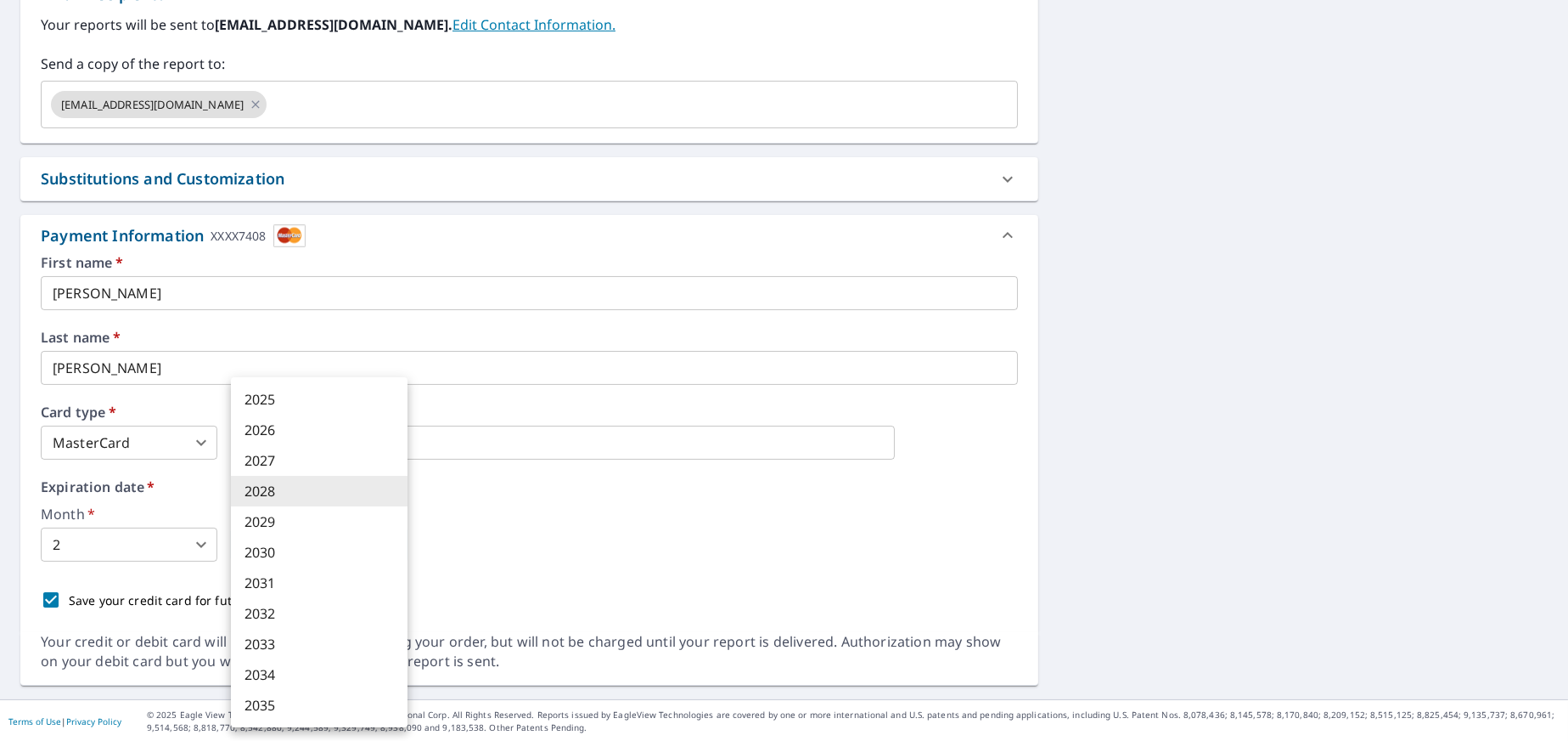
click at [298, 541] on li "2030" at bounding box center [319, 552] width 177 height 31
checkbox input "true"
type input "2030"
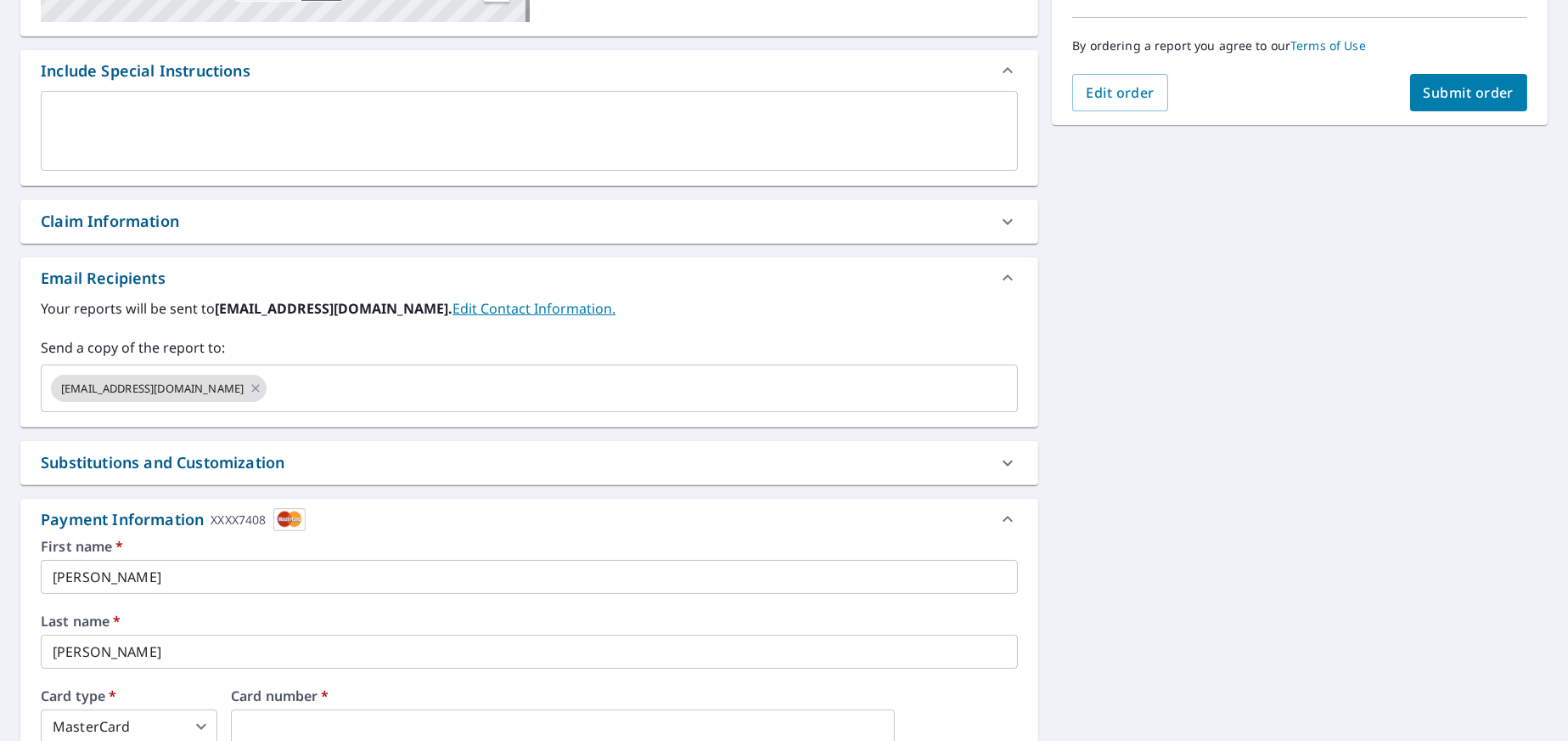
scroll to position [361, 0]
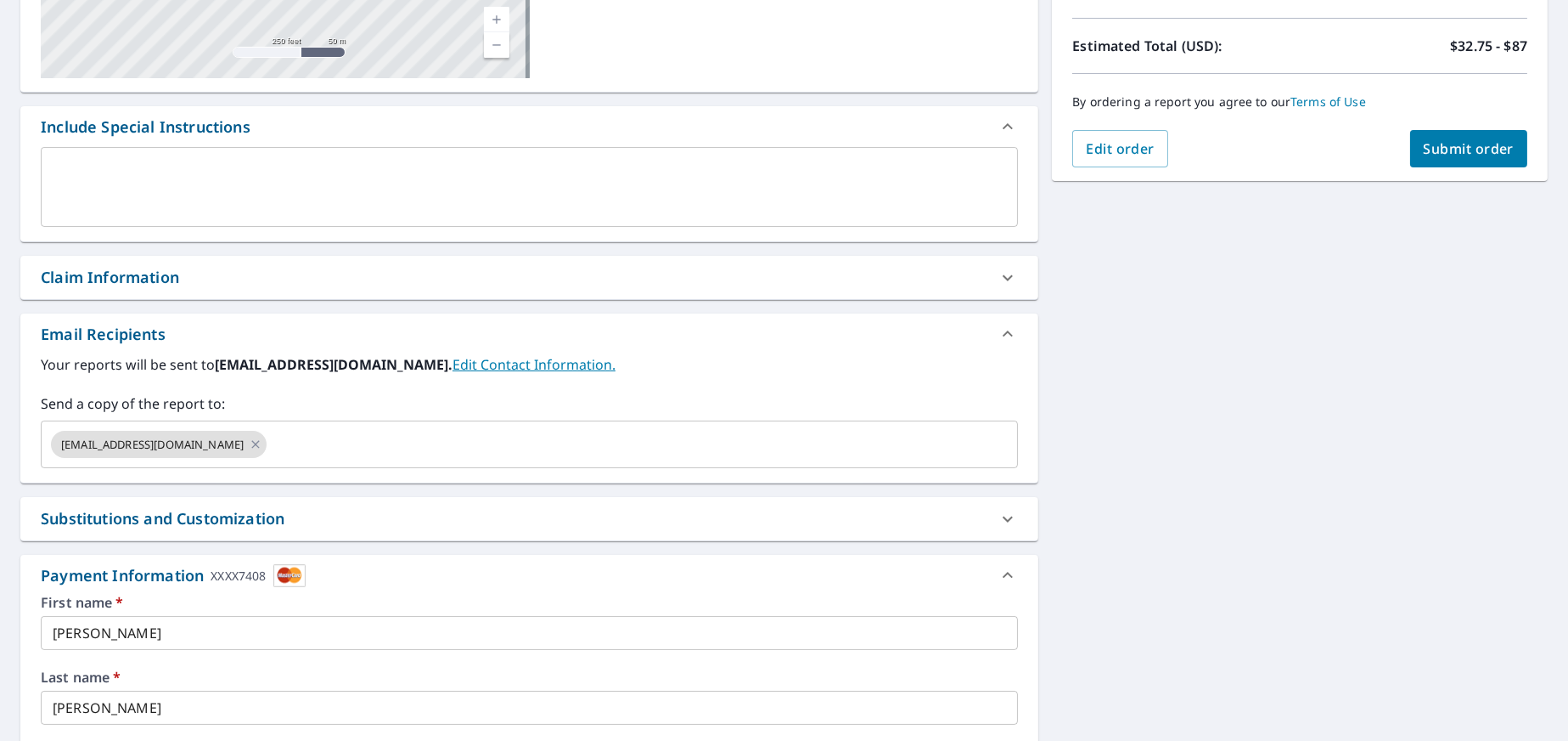
click at [1424, 152] on span "Submit order" at bounding box center [1469, 148] width 91 height 19
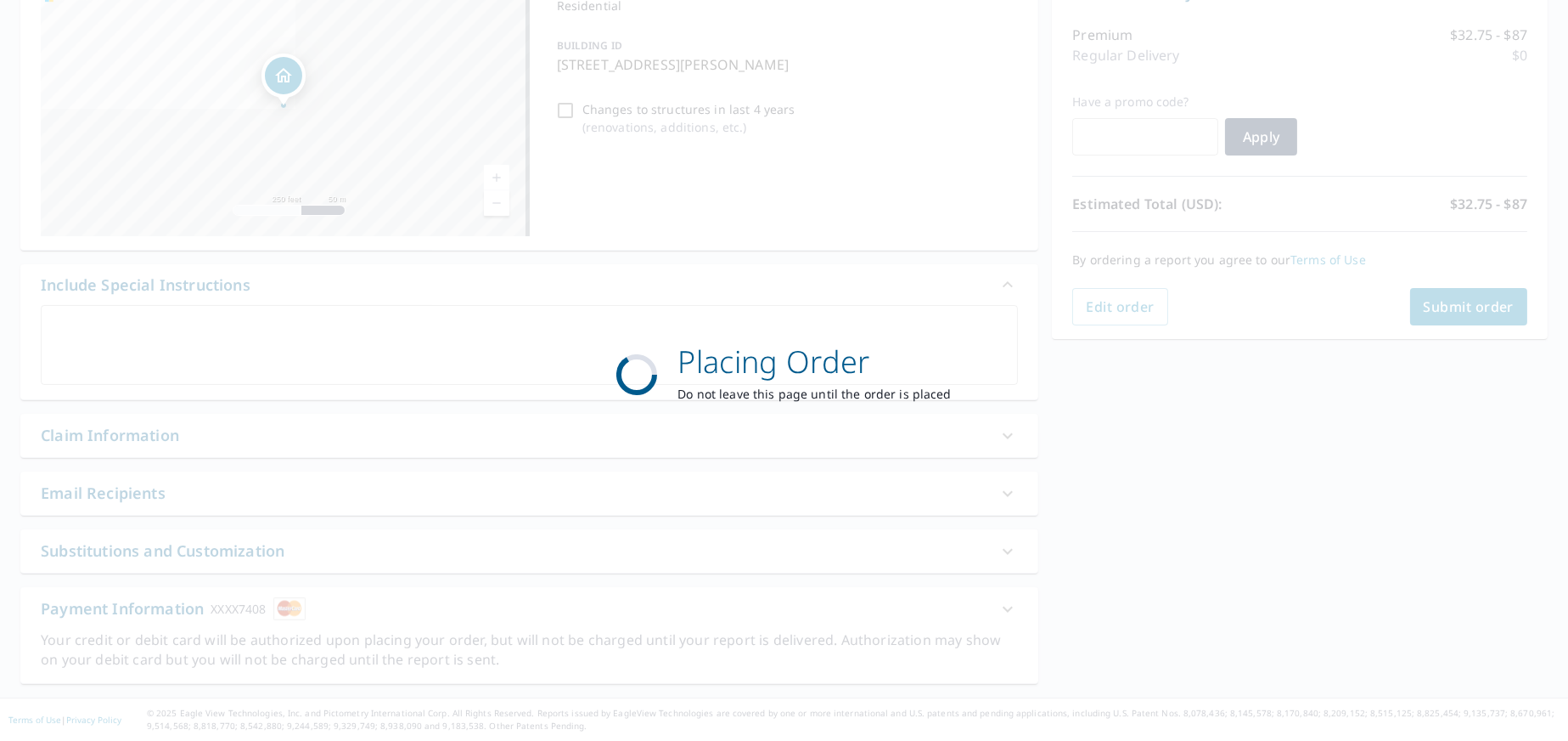
scroll to position [202, 0]
checkbox input "true"
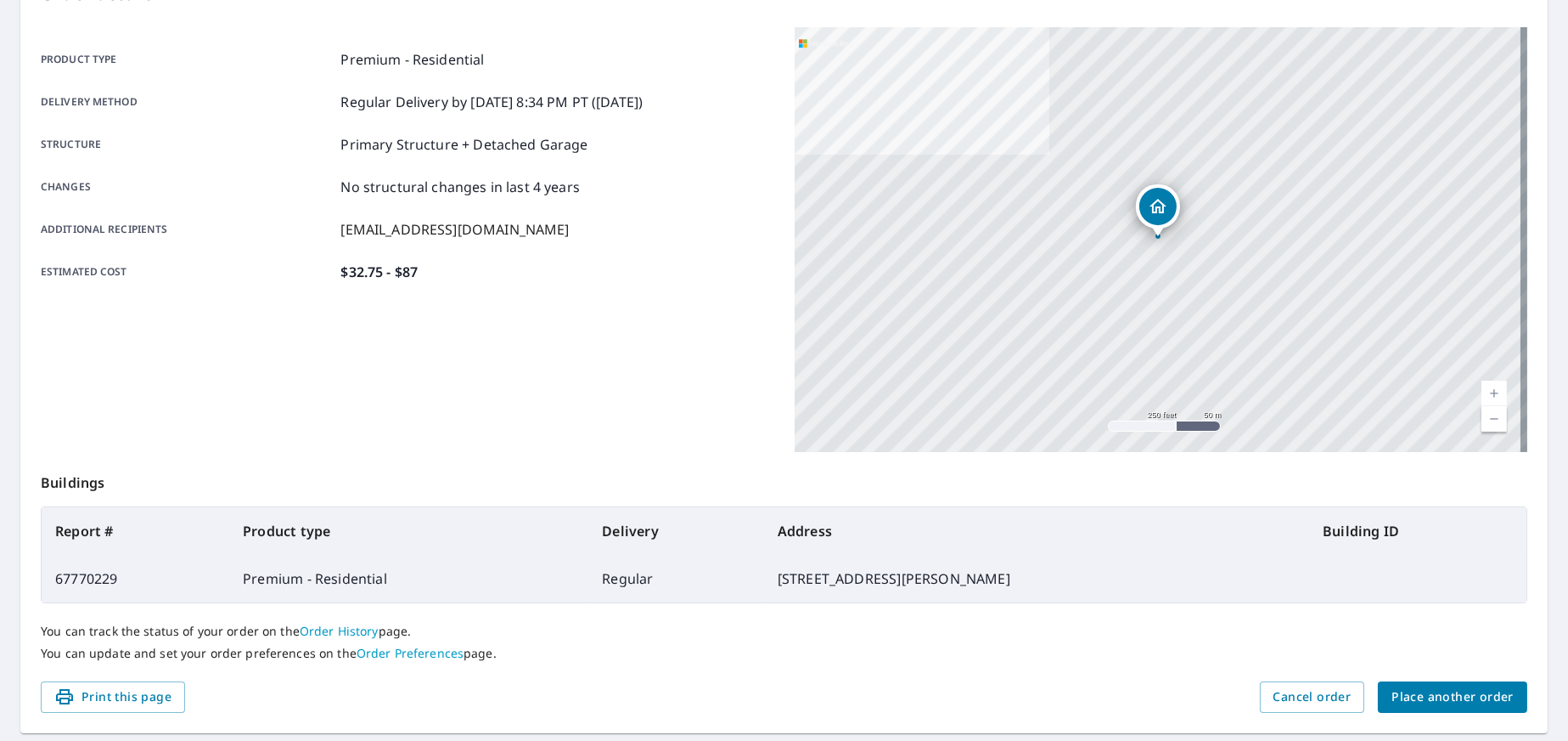
scroll to position [257, 0]
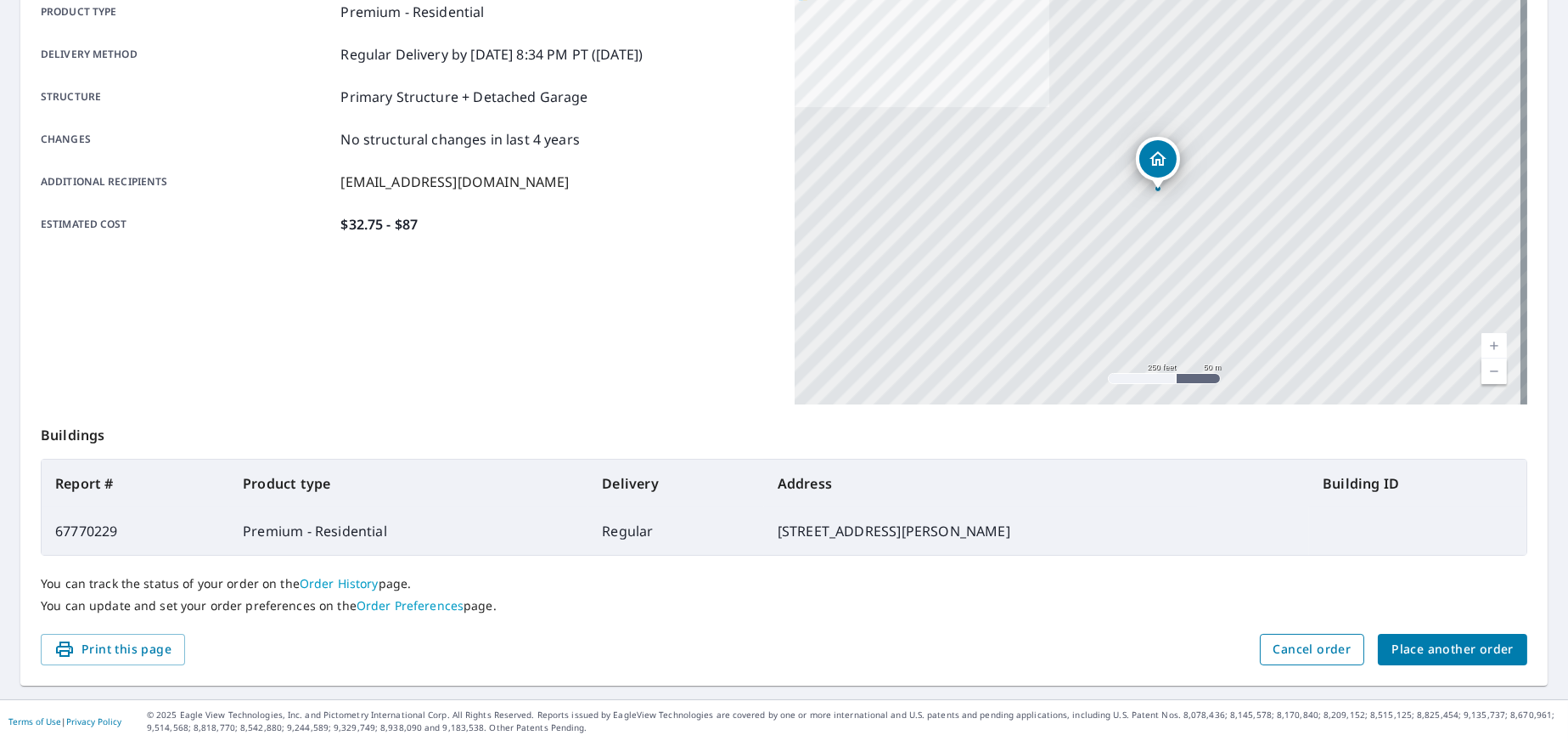
click at [1294, 644] on span "Cancel order" at bounding box center [1313, 650] width 78 height 22
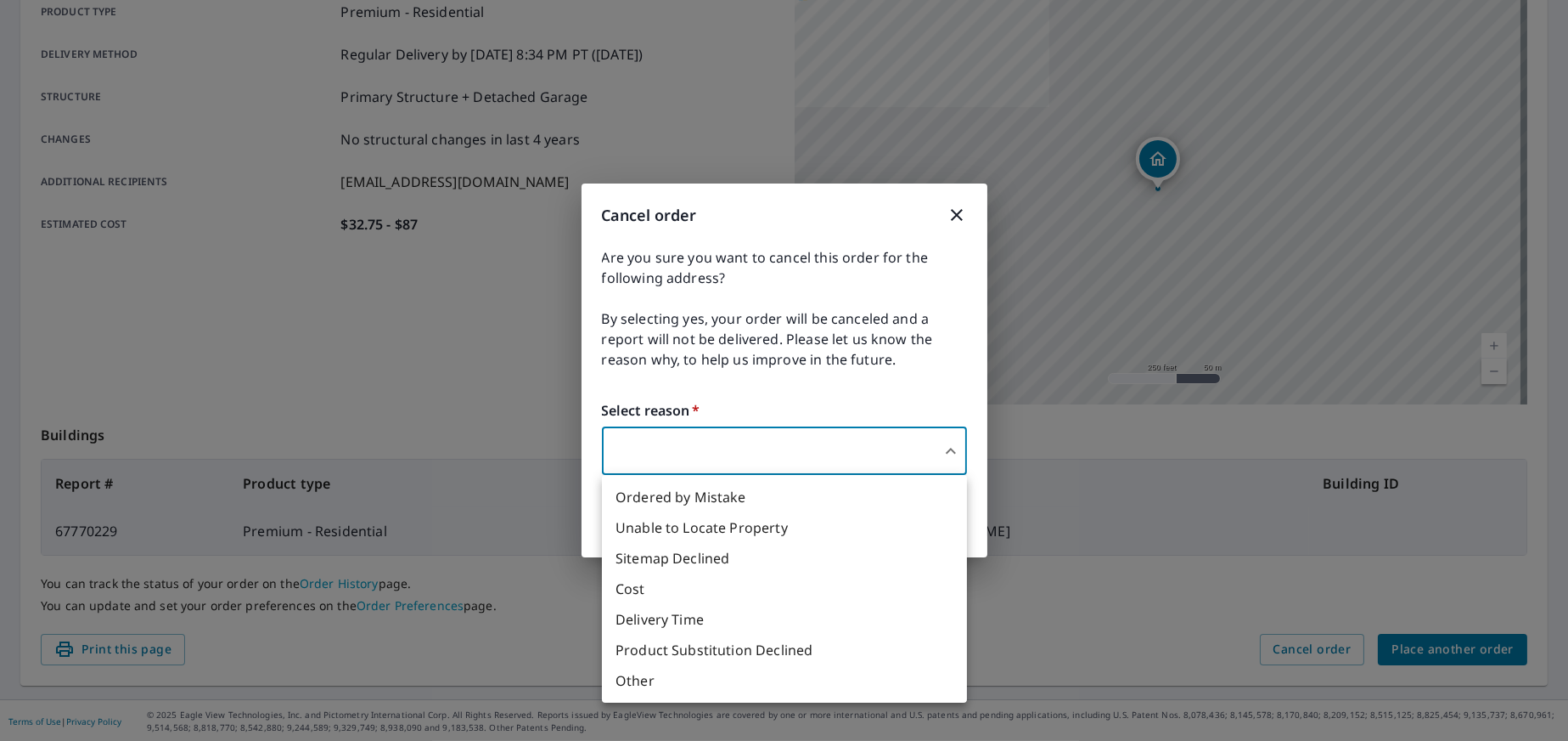
click at [744, 448] on body "EC EC Dashboard Order History Order EC Order Submitted Order details Product ty…" at bounding box center [784, 370] width 1568 height 741
click at [1038, 472] on div at bounding box center [784, 370] width 1568 height 741
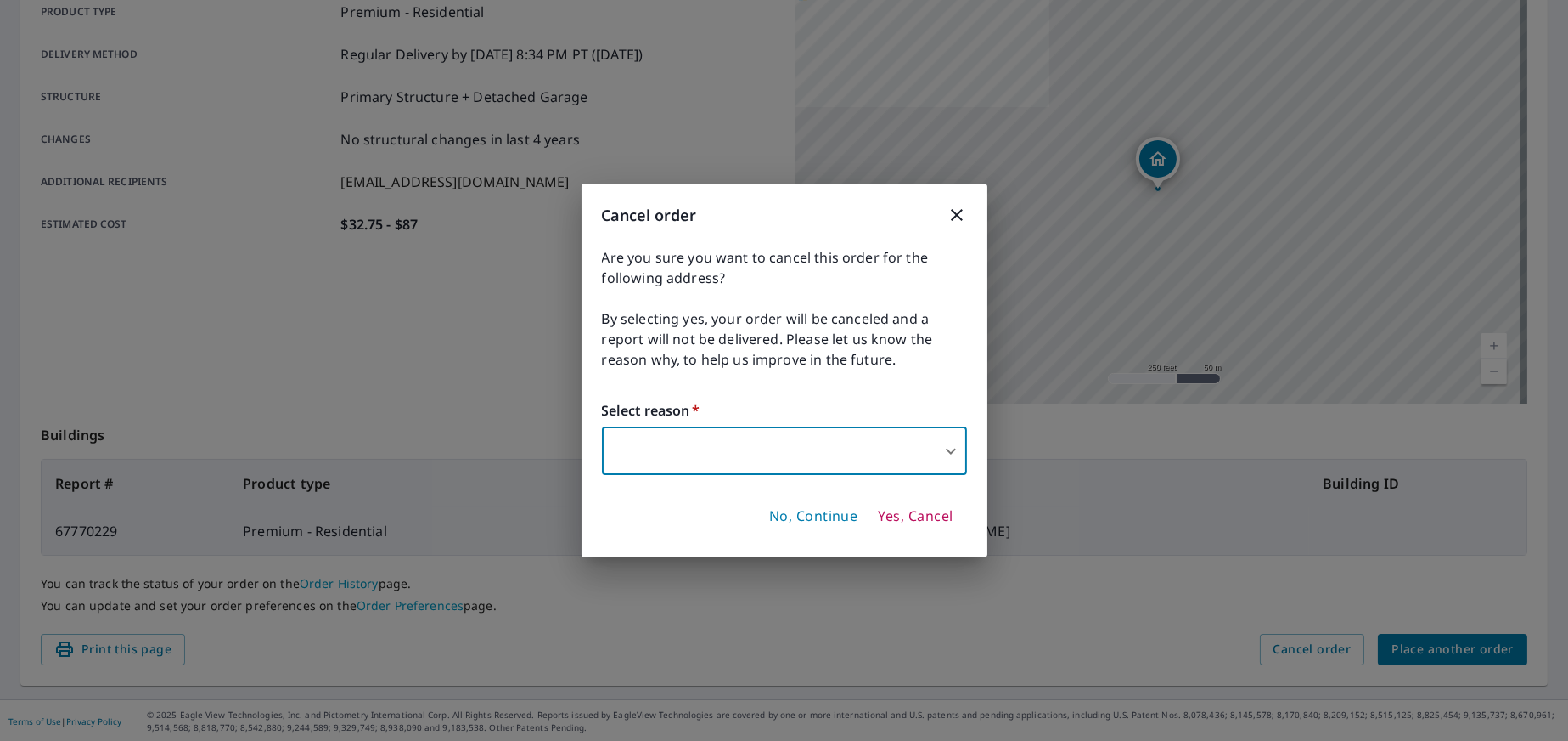
click at [806, 449] on body "EC EC Dashboard Order History Order EC Order Submitted Order details Product ty…" at bounding box center [784, 370] width 1568 height 741
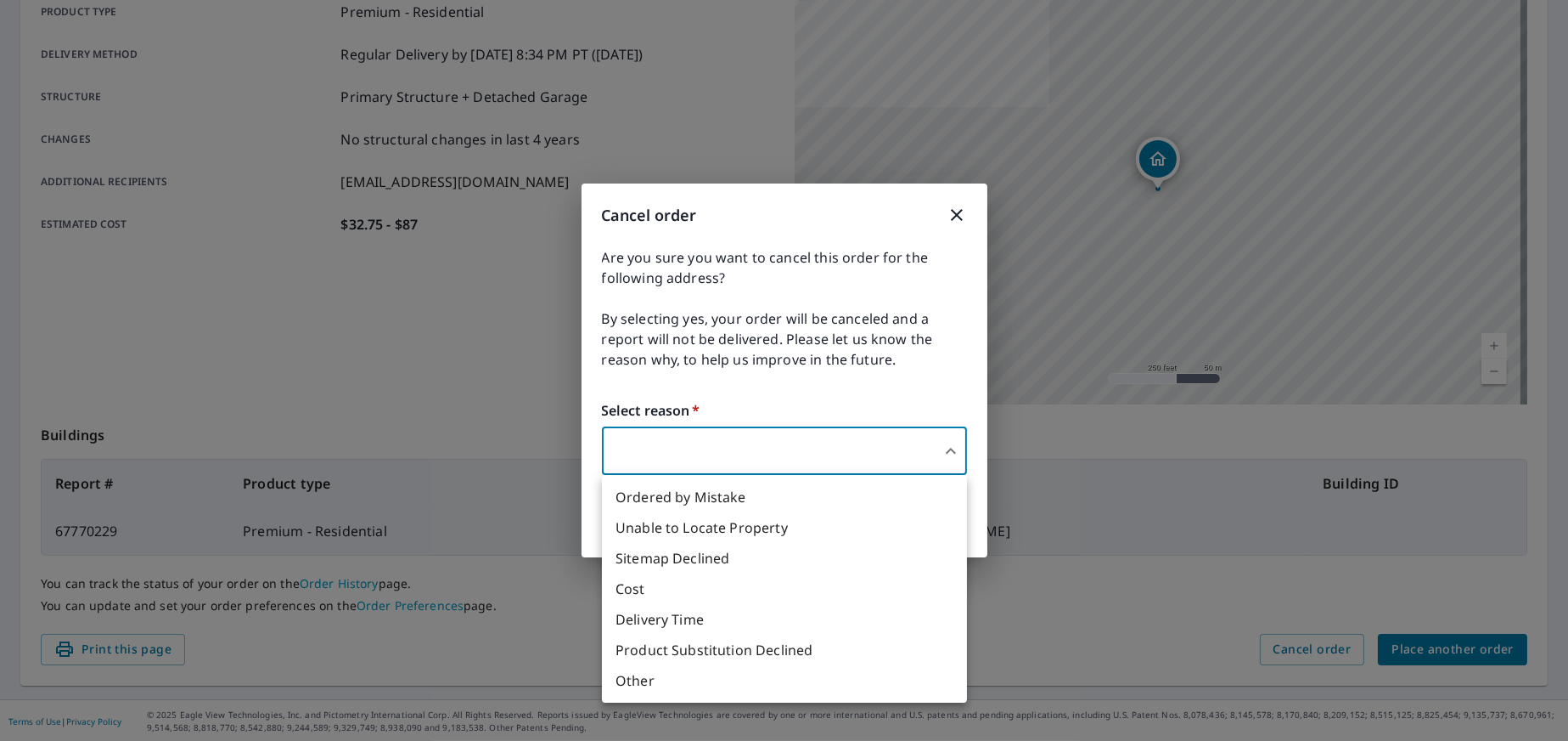
click at [722, 676] on li "Other" at bounding box center [784, 681] width 365 height 31
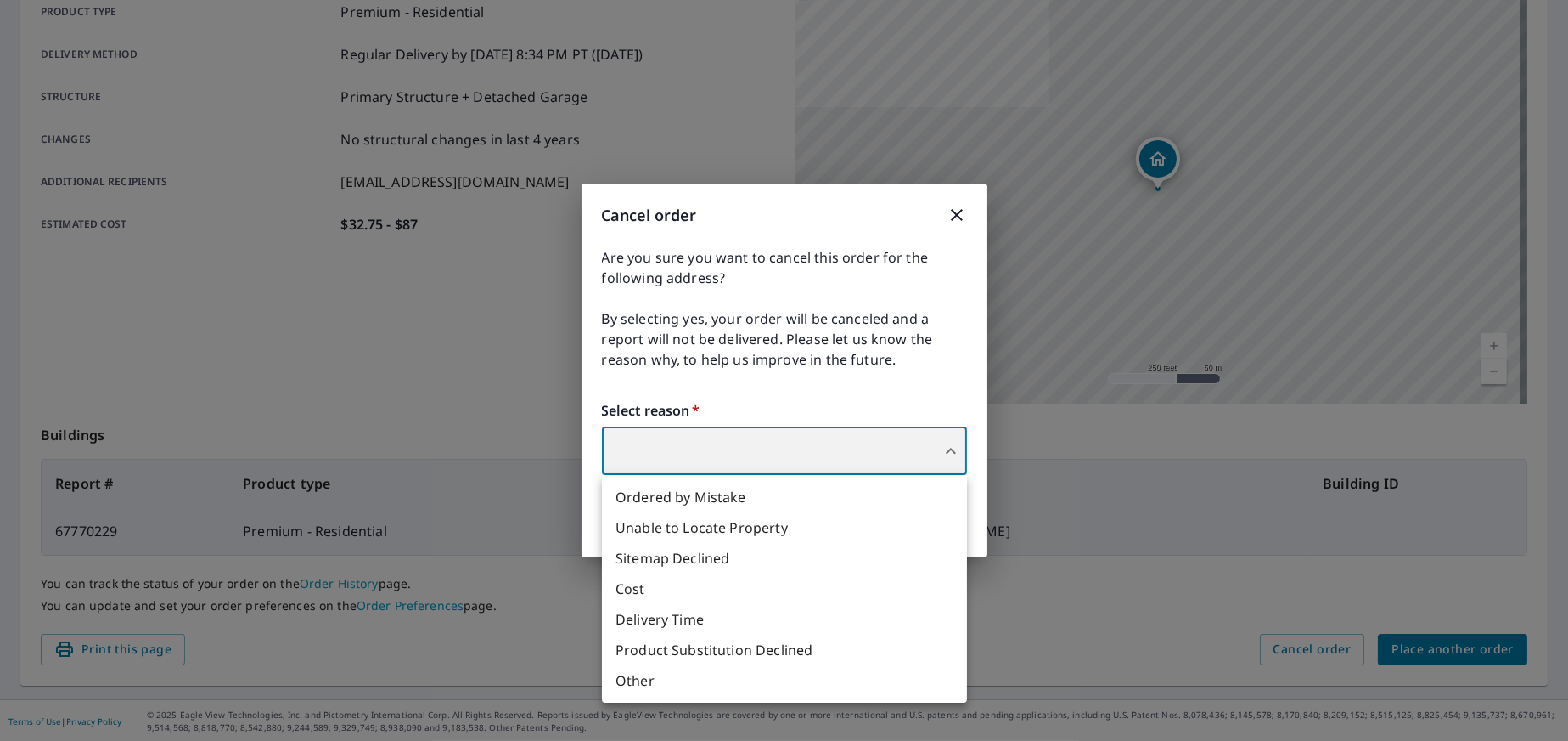
type input "36"
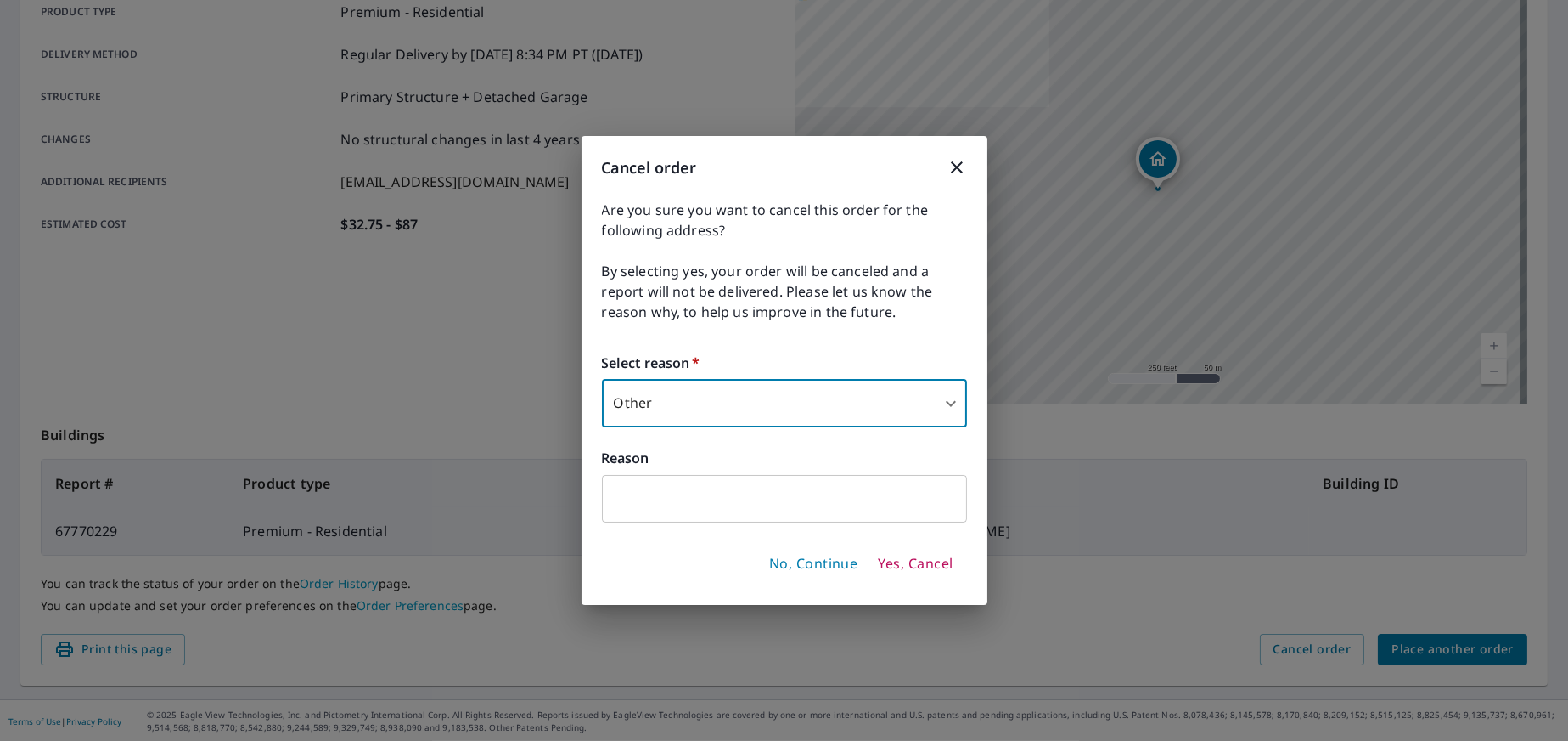
click at [856, 492] on input "text" at bounding box center [784, 498] width 365 height 48
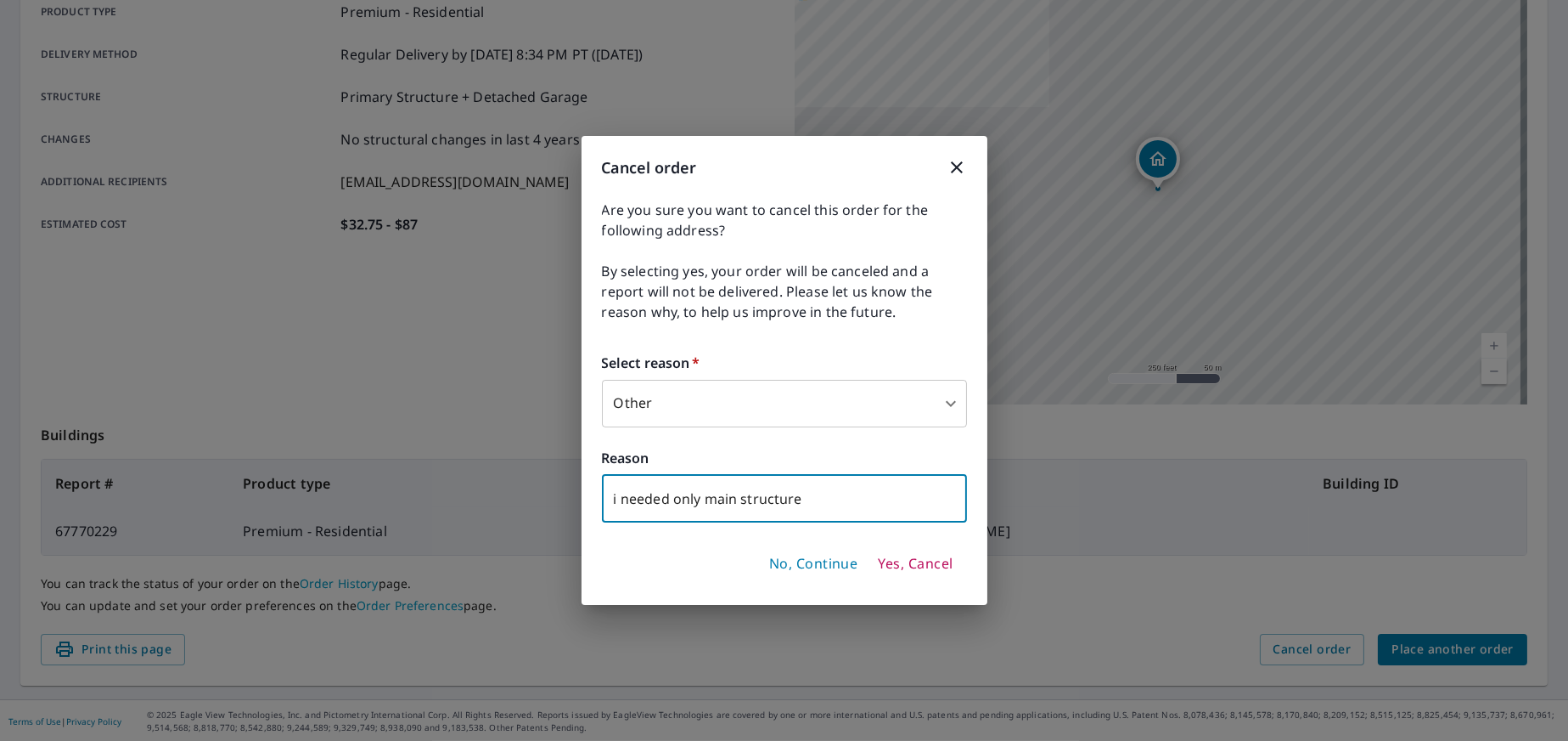
type input "i needed only main structure"
click at [904, 561] on span "Yes, Cancel" at bounding box center [915, 564] width 75 height 19
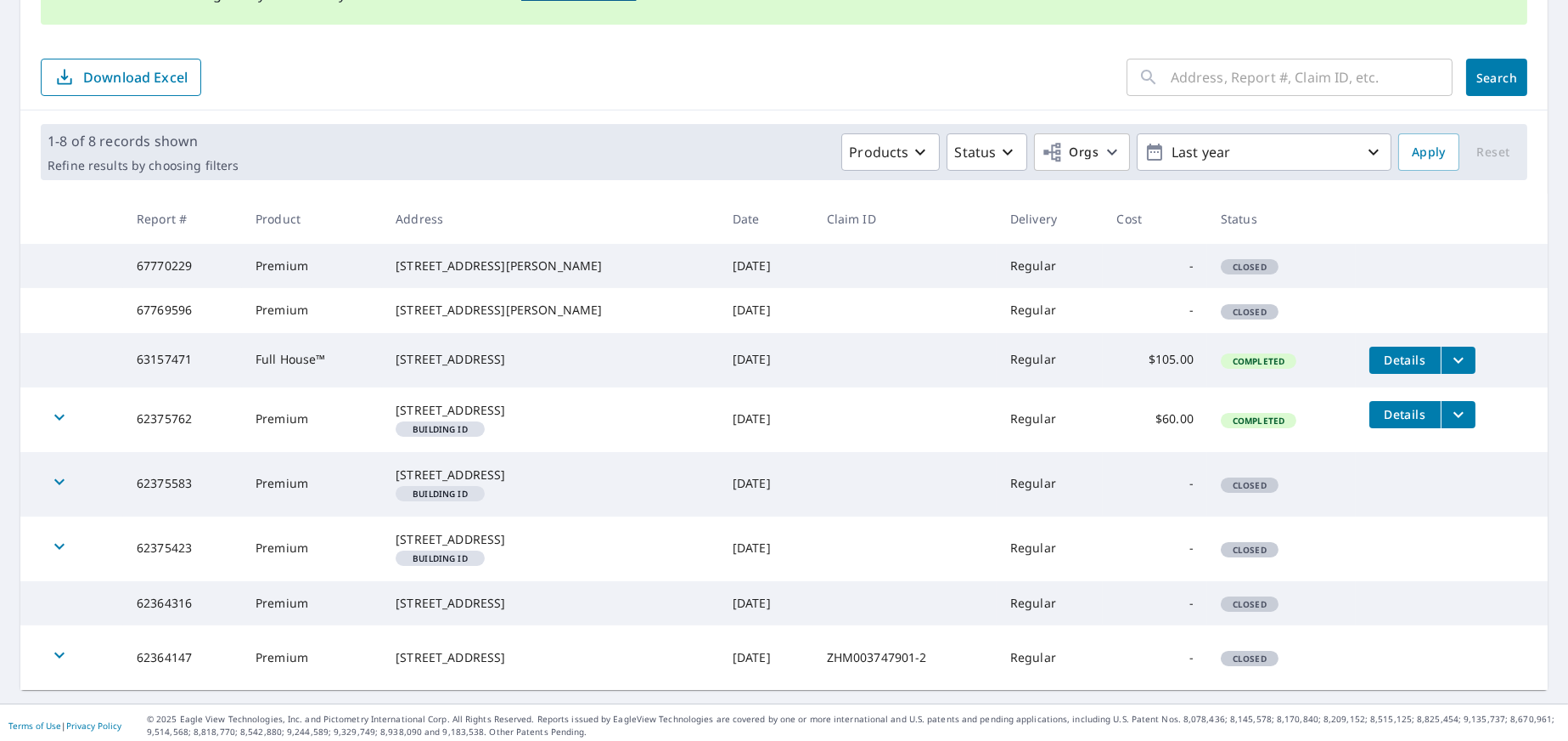
click at [1204, 78] on input "text" at bounding box center [1312, 77] width 281 height 48
click at [432, 274] on div "6006 Lee Ave Murfreesboro, TN 37129" at bounding box center [551, 265] width 310 height 17
drag, startPoint x: 403, startPoint y: 261, endPoint x: 544, endPoint y: 288, distance: 143.6
click at [544, 288] on td "6006 Lee Ave Murfreesboro, TN 37129" at bounding box center [551, 265] width 337 height 44
copy div "6006 Lee Ave Murfreesboro, TN 37129"
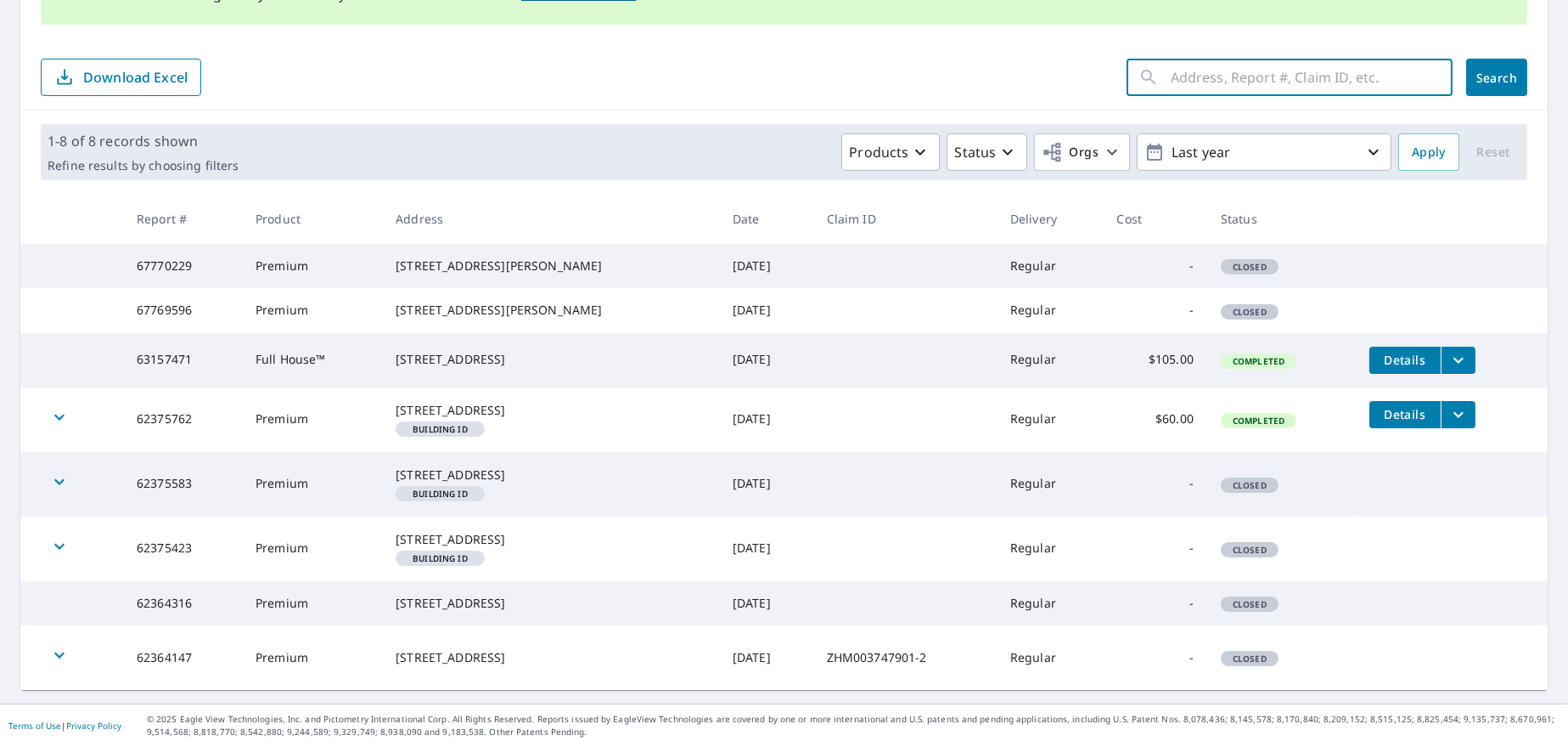
click at [1248, 71] on input "text" at bounding box center [1312, 77] width 281 height 48
paste input "[STREET_ADDRESS][PERSON_NAME]"
type input "[STREET_ADDRESS][PERSON_NAME]"
click at [1480, 76] on span "Search" at bounding box center [1498, 78] width 34 height 16
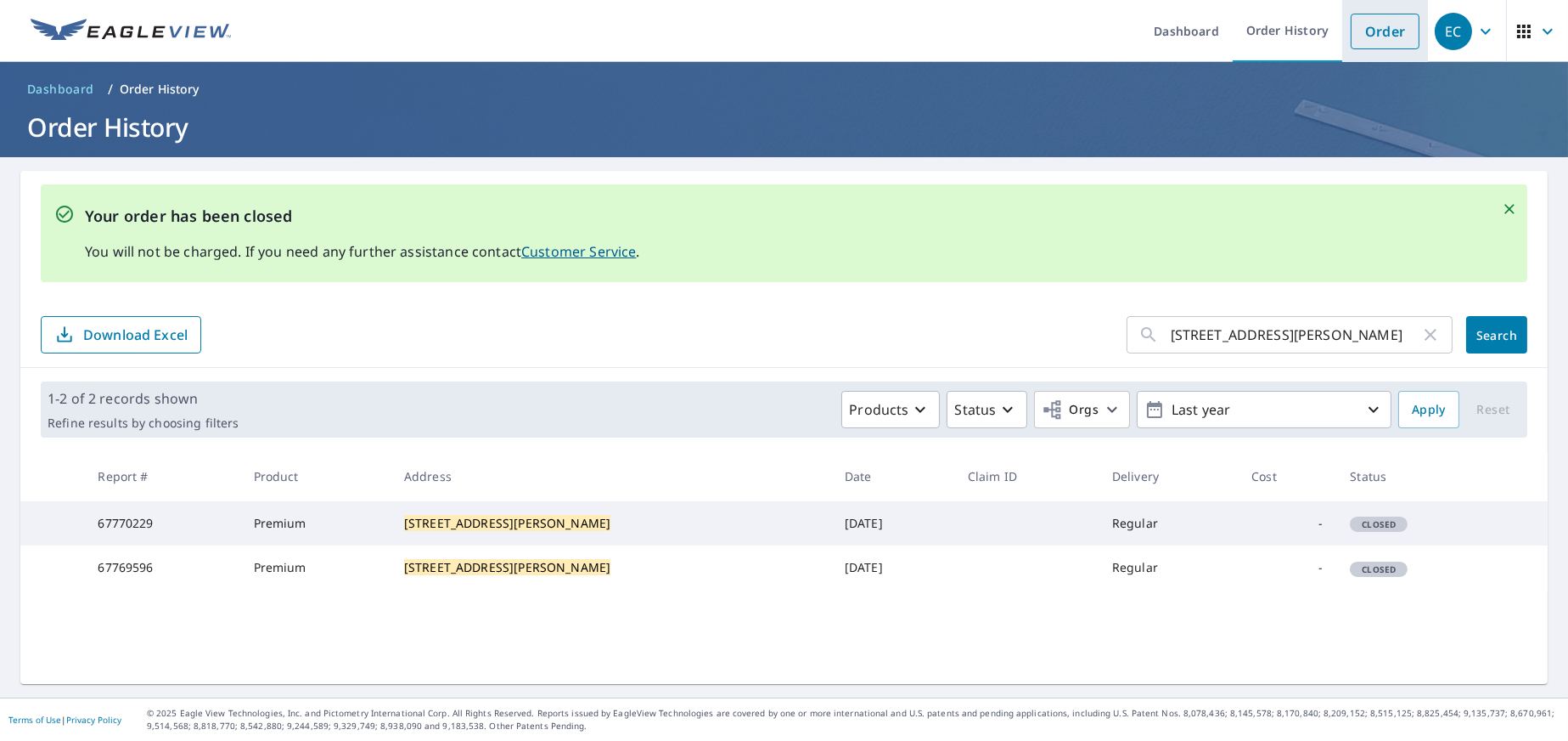
click at [1386, 29] on link "Order" at bounding box center [1385, 32] width 69 height 36
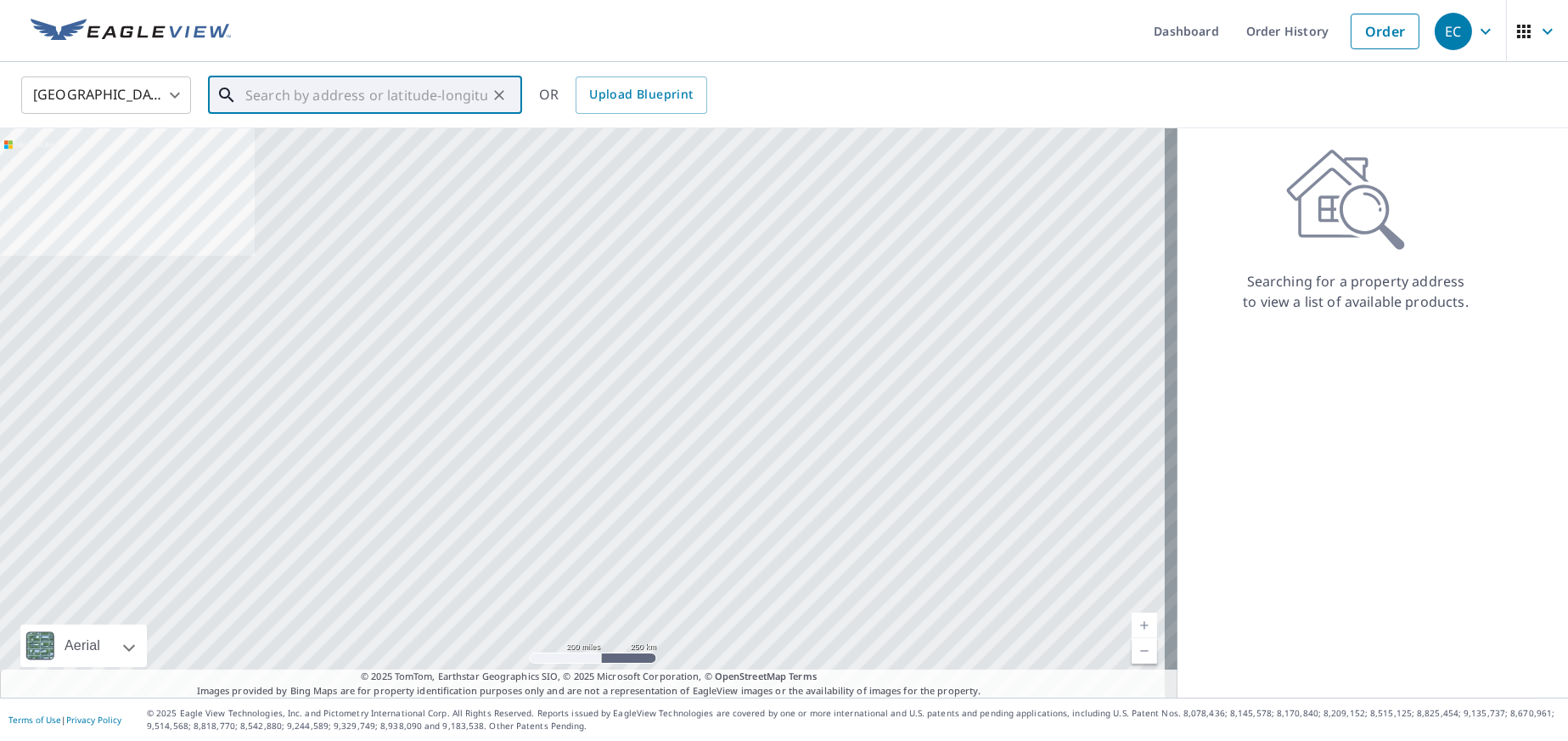
click at [374, 85] on input "text" at bounding box center [366, 95] width 242 height 48
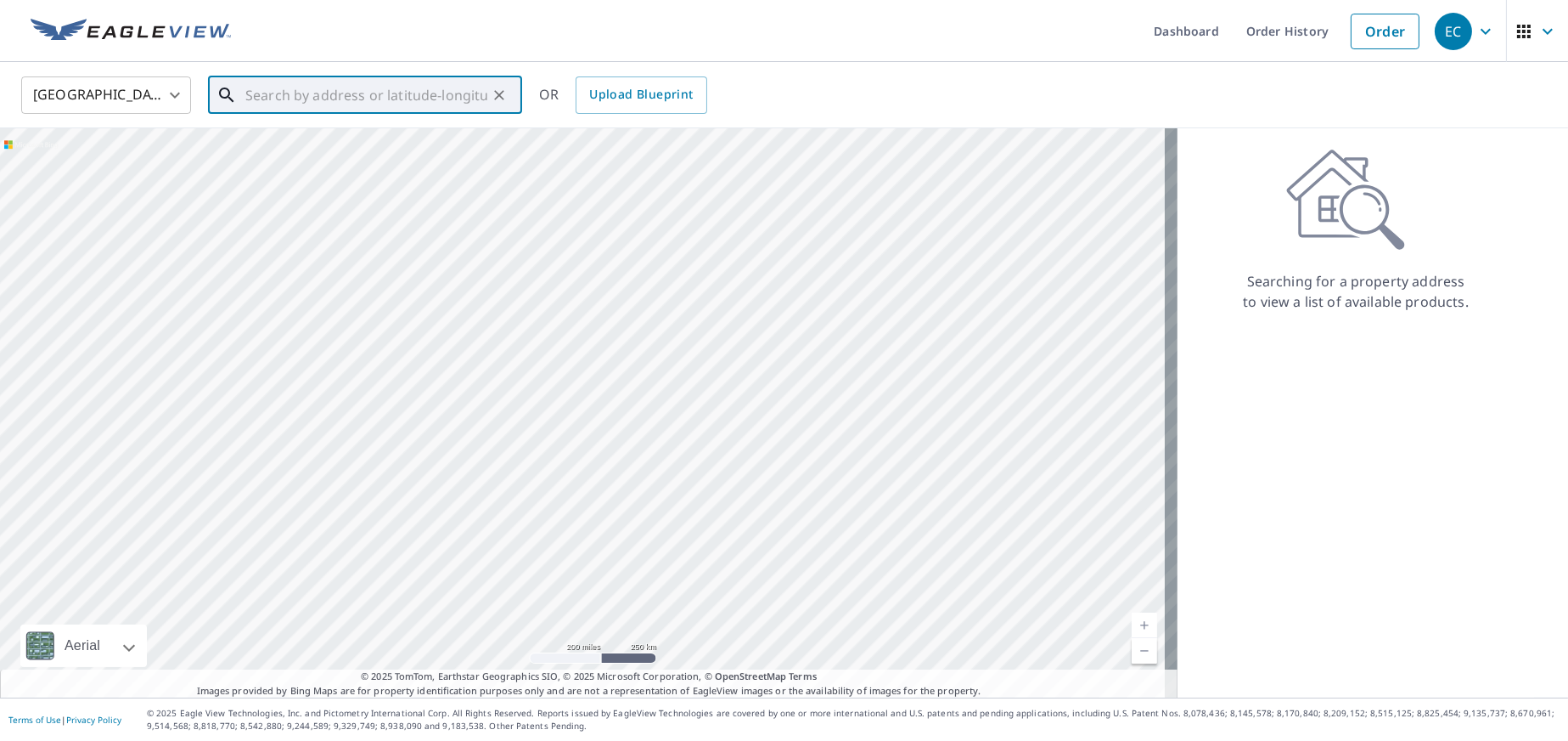
paste input "[STREET_ADDRESS][PERSON_NAME]"
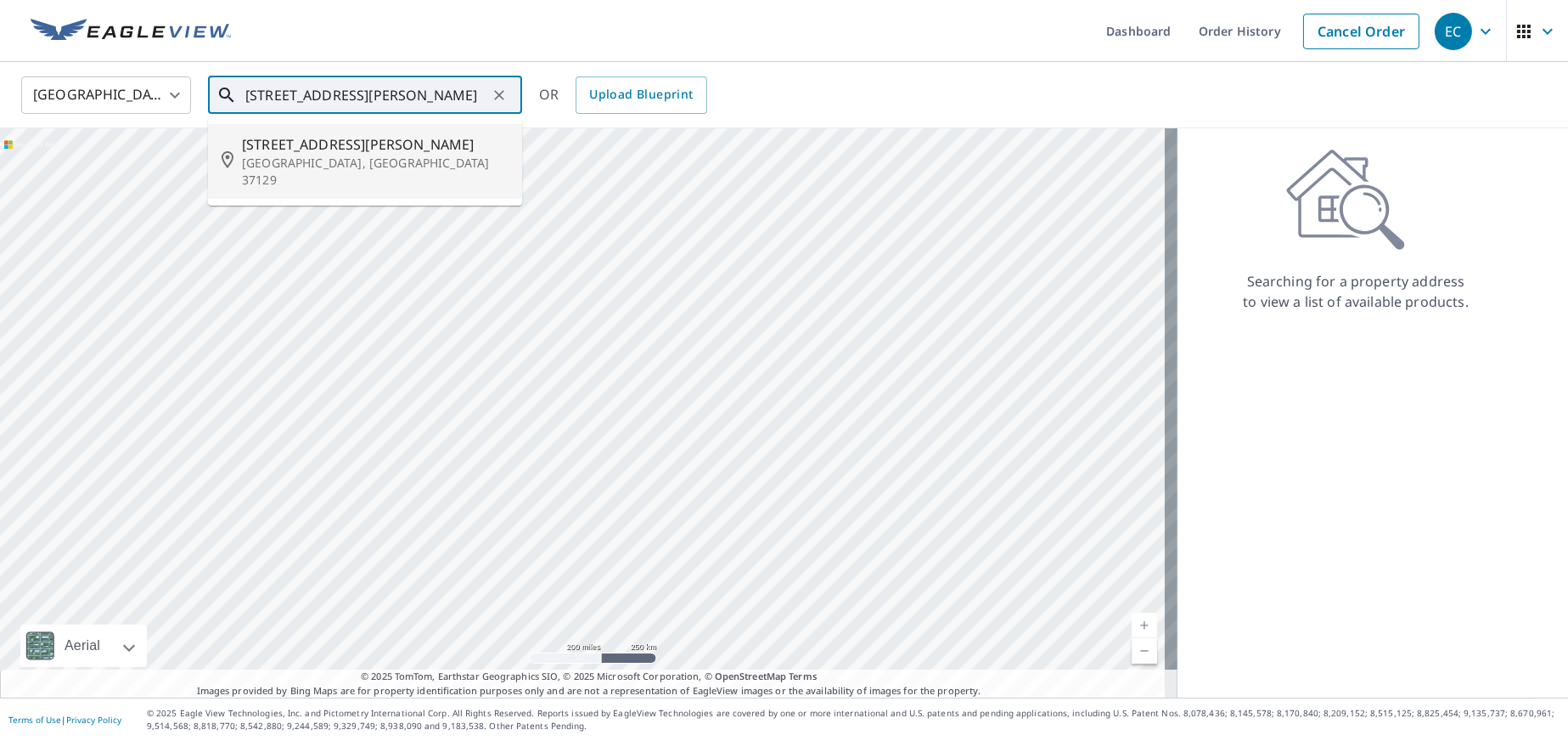
click at [339, 166] on p "[GEOGRAPHIC_DATA], [GEOGRAPHIC_DATA] 37129" at bounding box center [375, 171] width 267 height 34
type input "[STREET_ADDRESS][PERSON_NAME]"
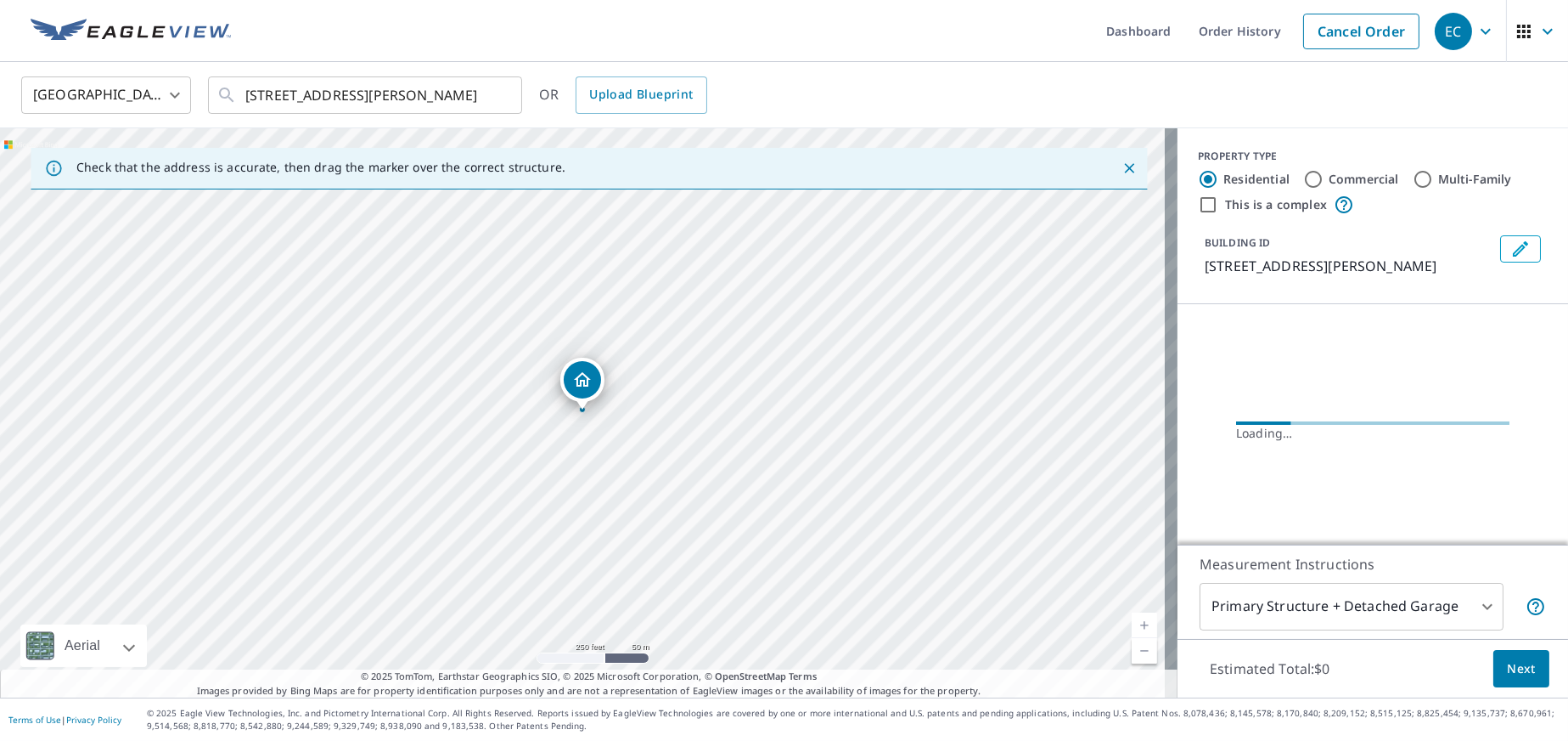
scroll to position [0, 0]
click at [582, 383] on icon "Dropped pin, building 1, Residential property, 6006 Lee Ave Murfreesboro, TN 37…" at bounding box center [582, 379] width 21 height 21
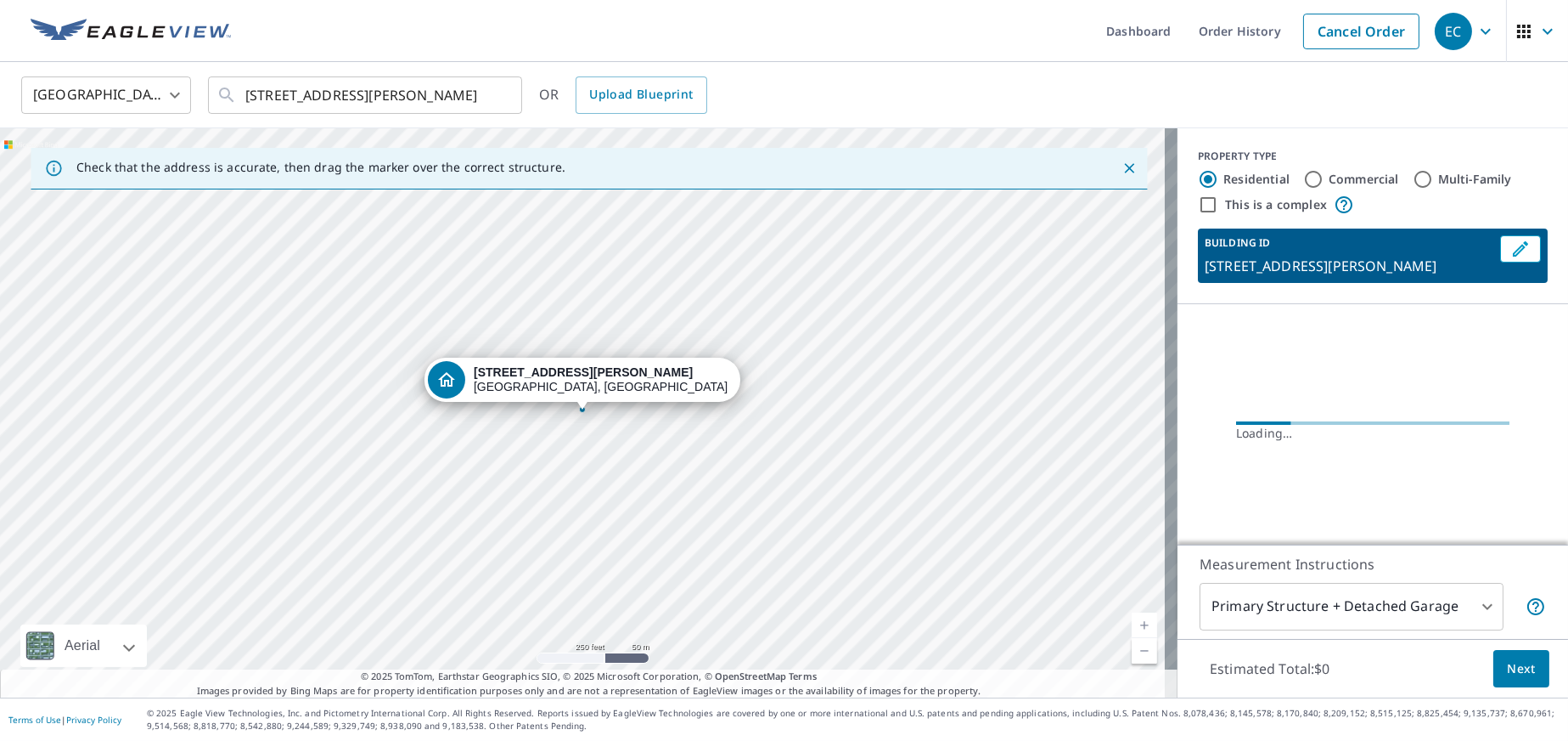
click at [626, 369] on div "[STREET_ADDRESS][PERSON_NAME]" at bounding box center [601, 380] width 254 height 29
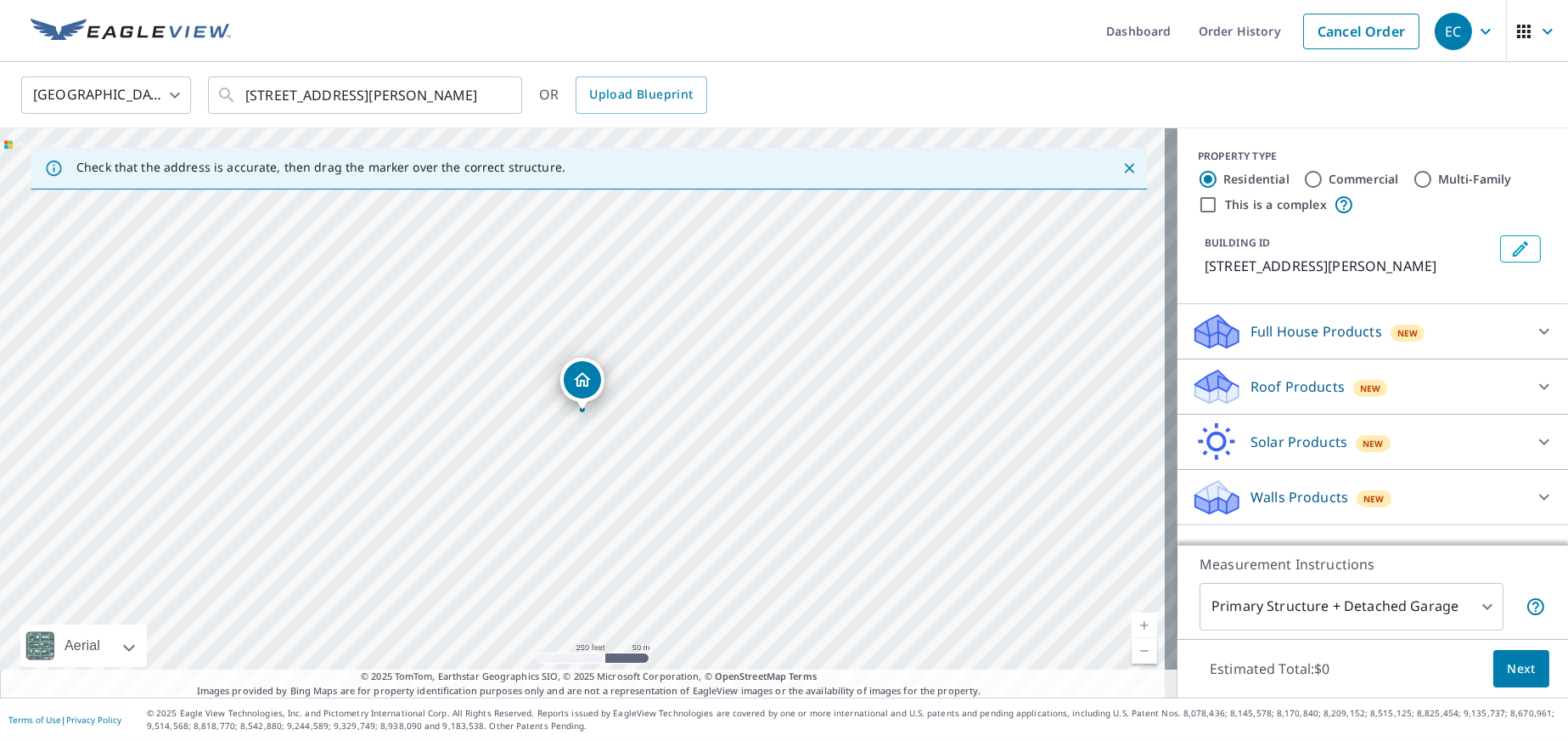
click at [1302, 343] on div "Full House Products New" at bounding box center [1358, 331] width 333 height 40
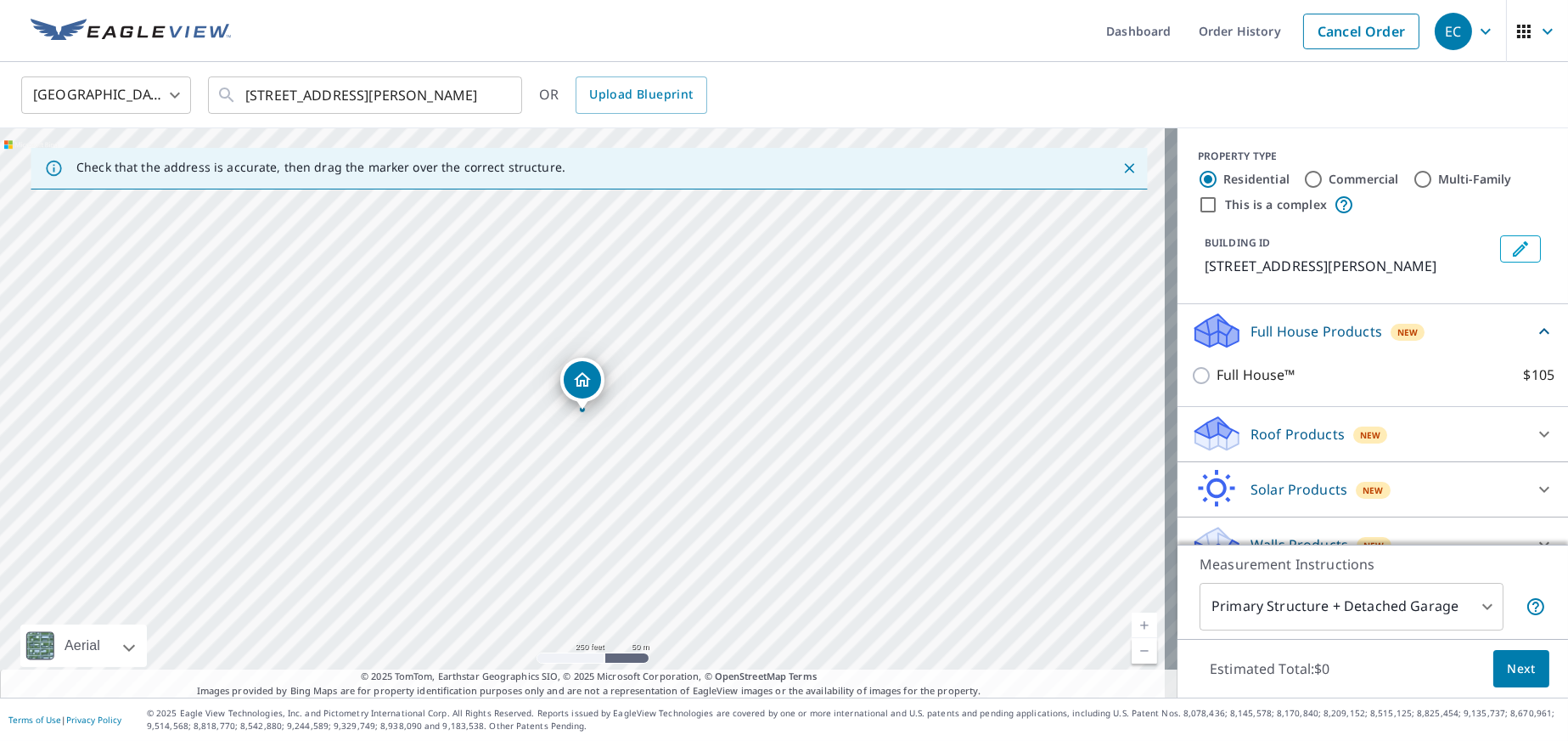
click at [1282, 443] on p "Roof Products" at bounding box center [1297, 434] width 94 height 21
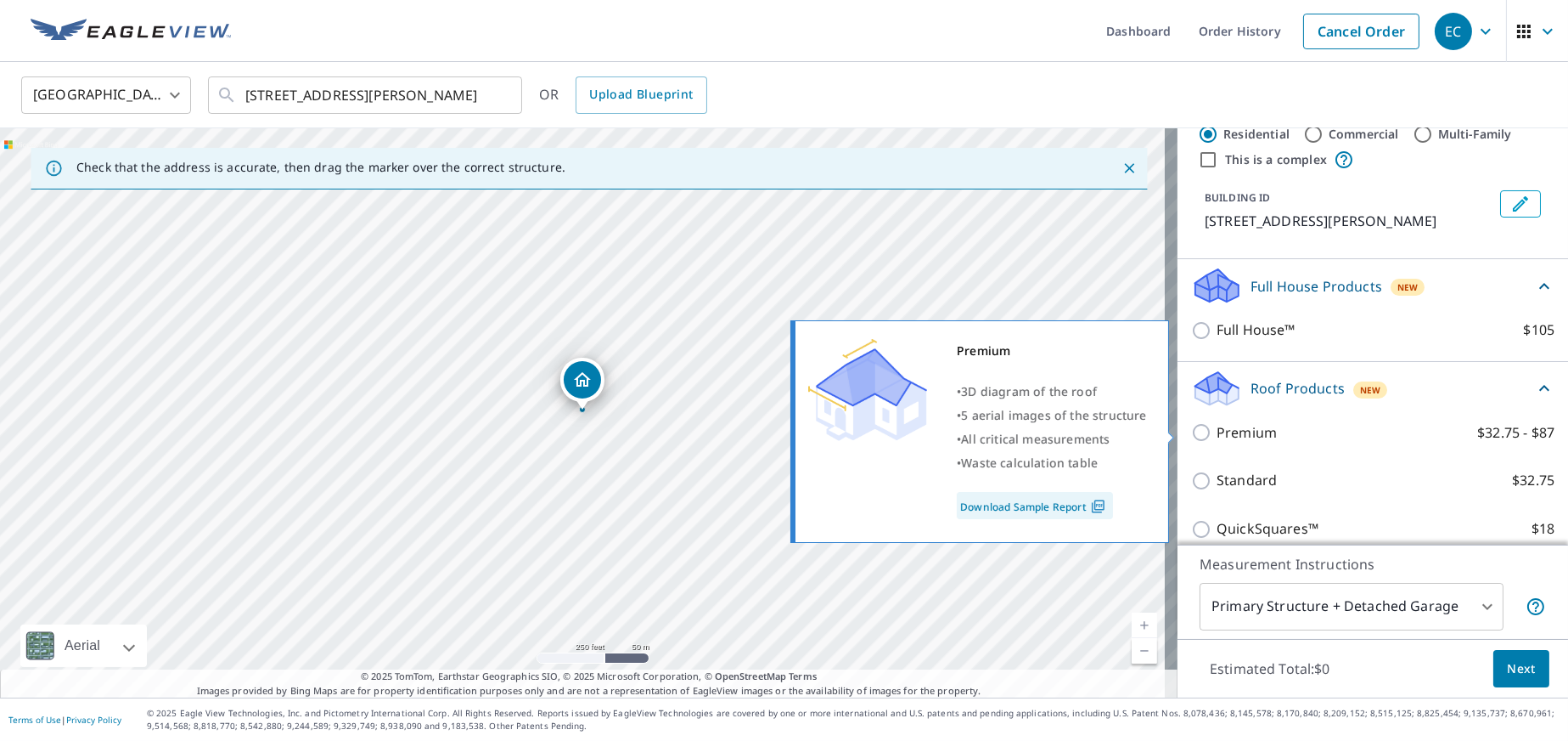
scroll to position [170, 0]
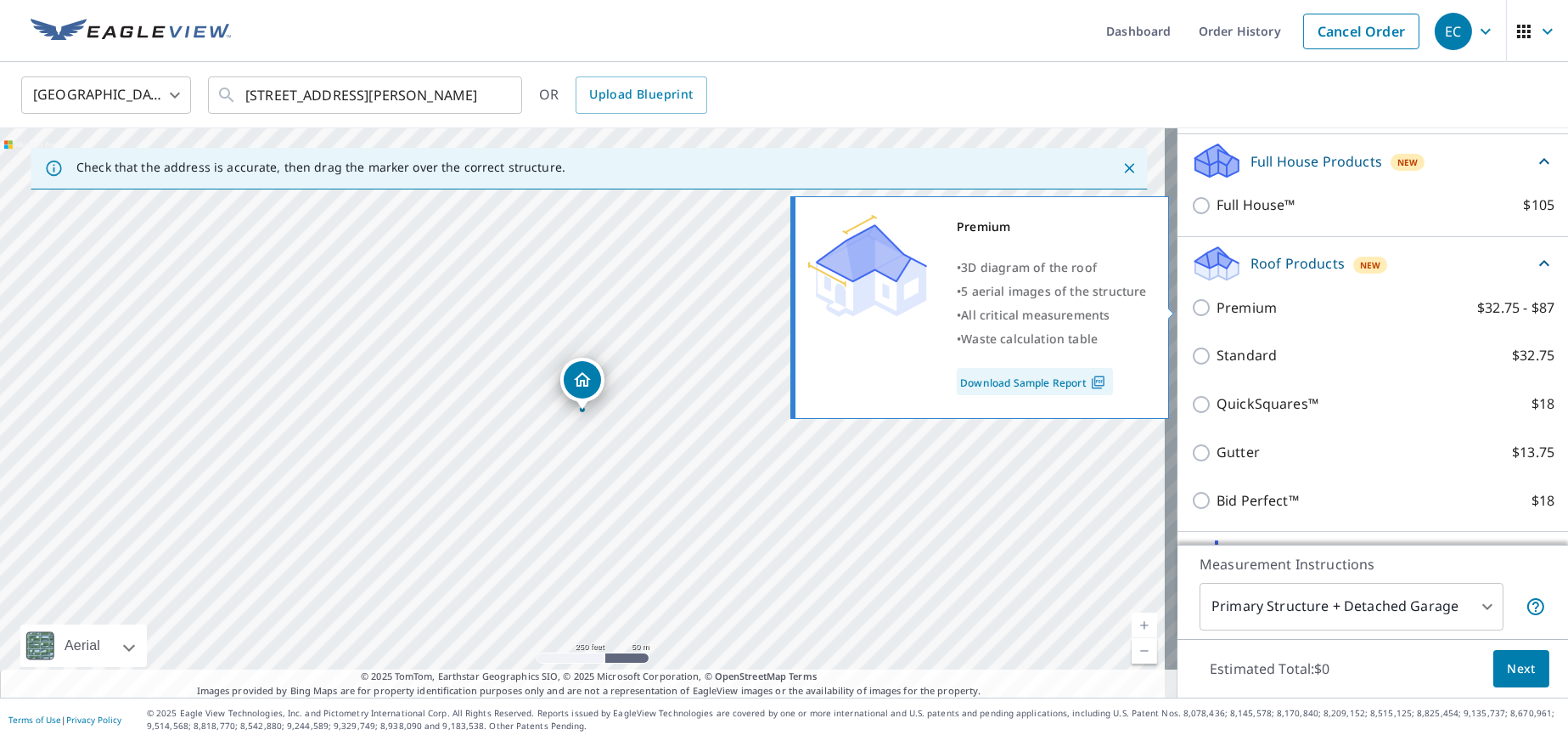
click at [1192, 310] on input "Premium $32.75 - $87" at bounding box center [1204, 307] width 25 height 21
checkbox input "true"
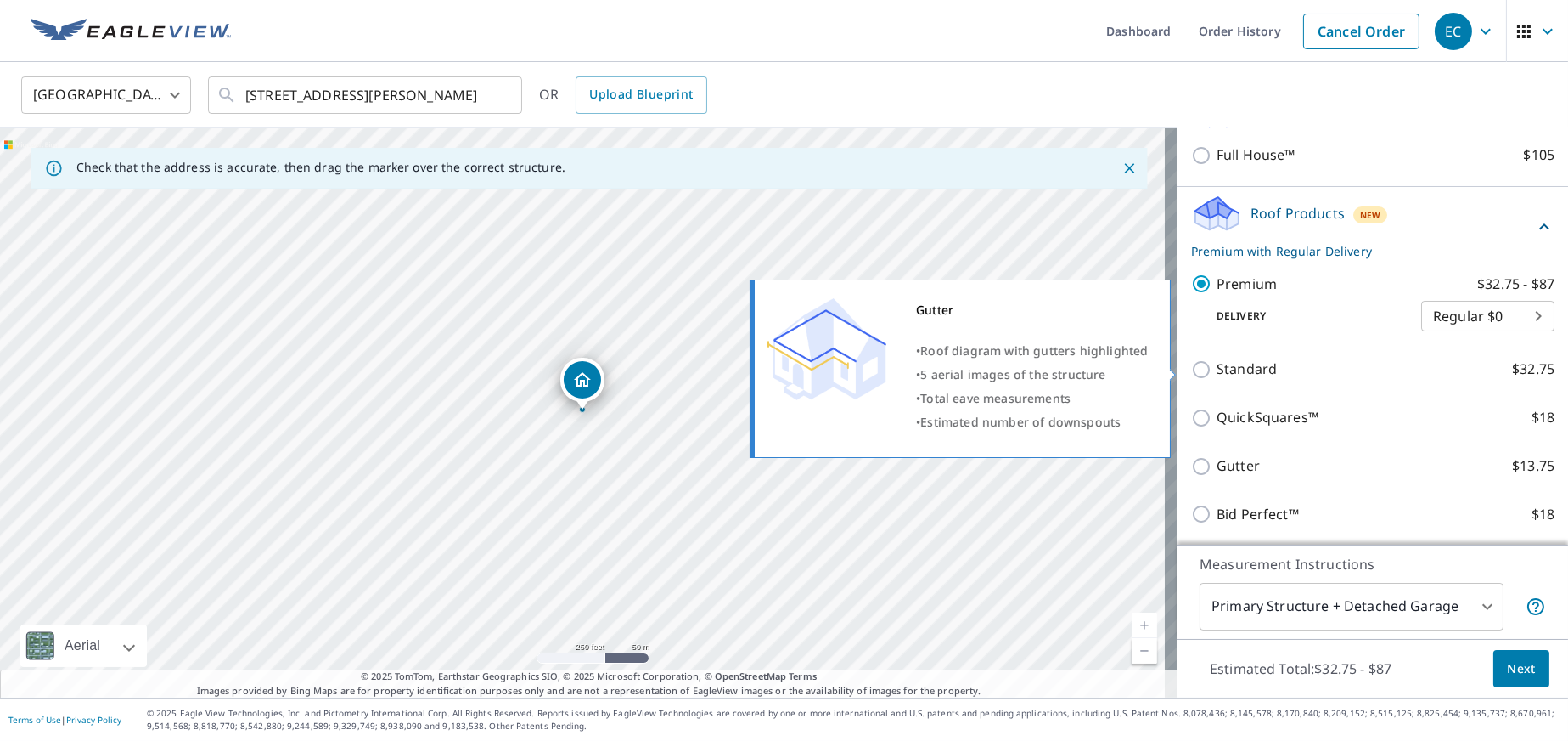
scroll to position [333, 0]
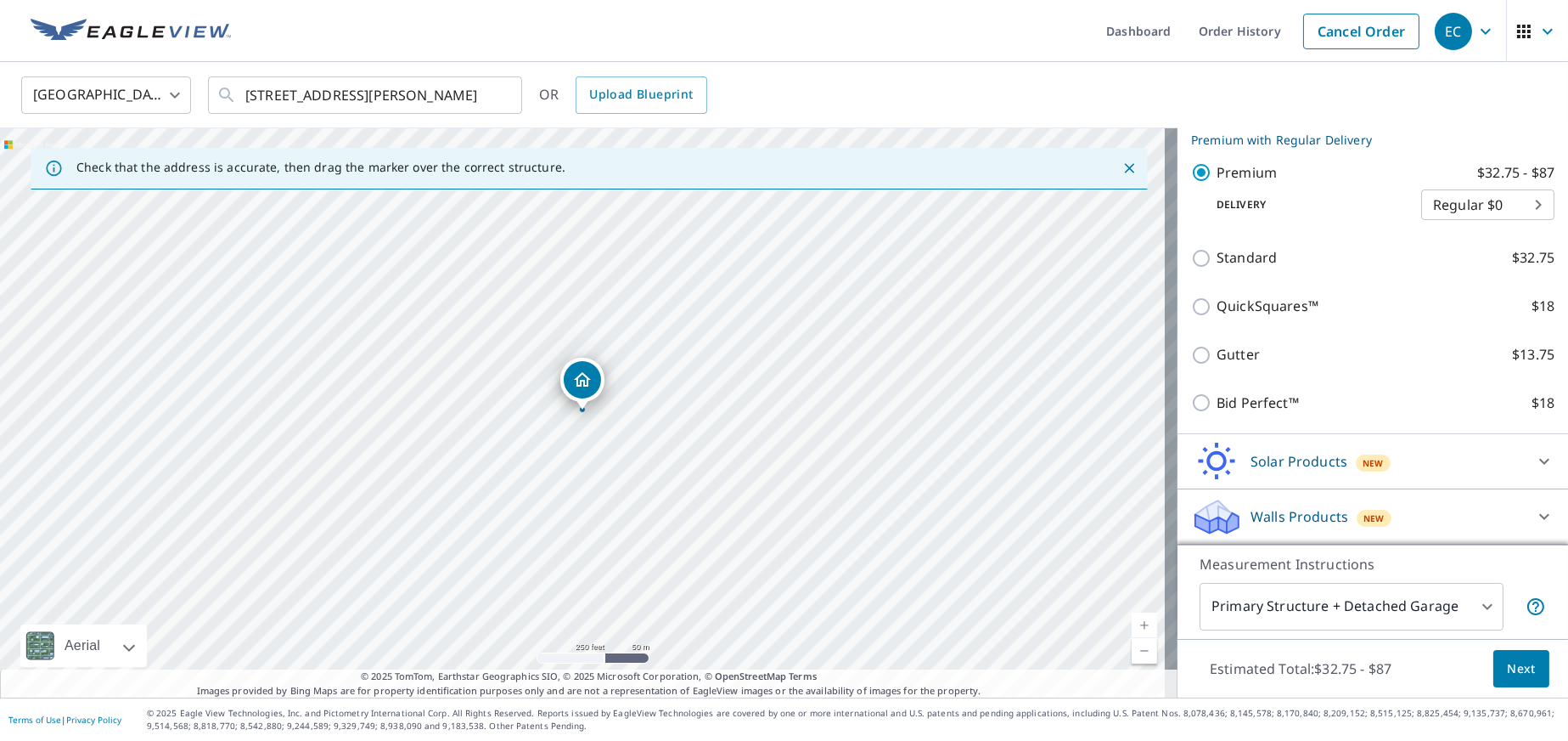
click at [1381, 586] on body "EC EC Dashboard Order History Cancel Order EC United States US ​ 6006 Lee Ave M…" at bounding box center [784, 370] width 1568 height 741
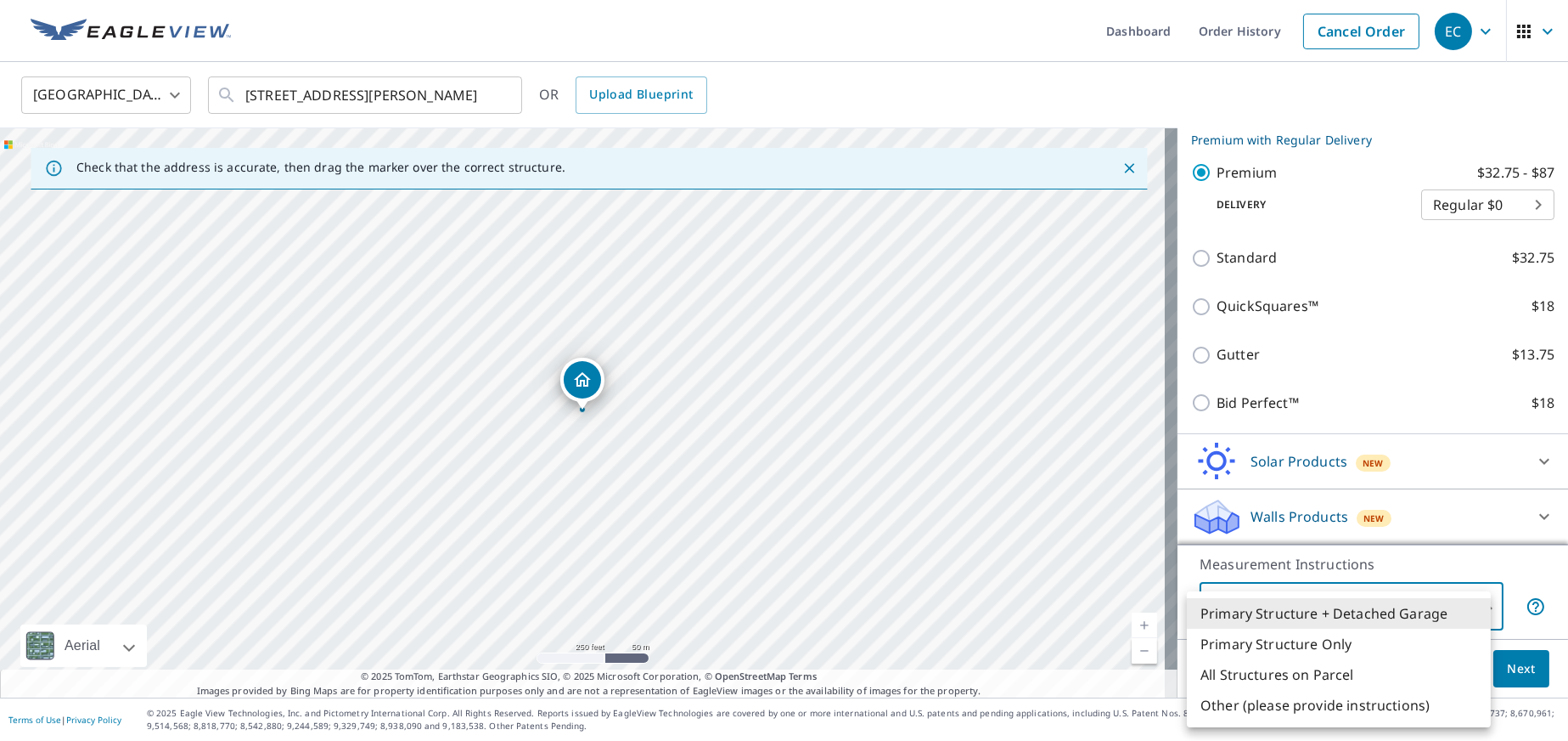
click at [1311, 641] on li "Primary Structure Only" at bounding box center [1339, 644] width 304 height 31
type input "2"
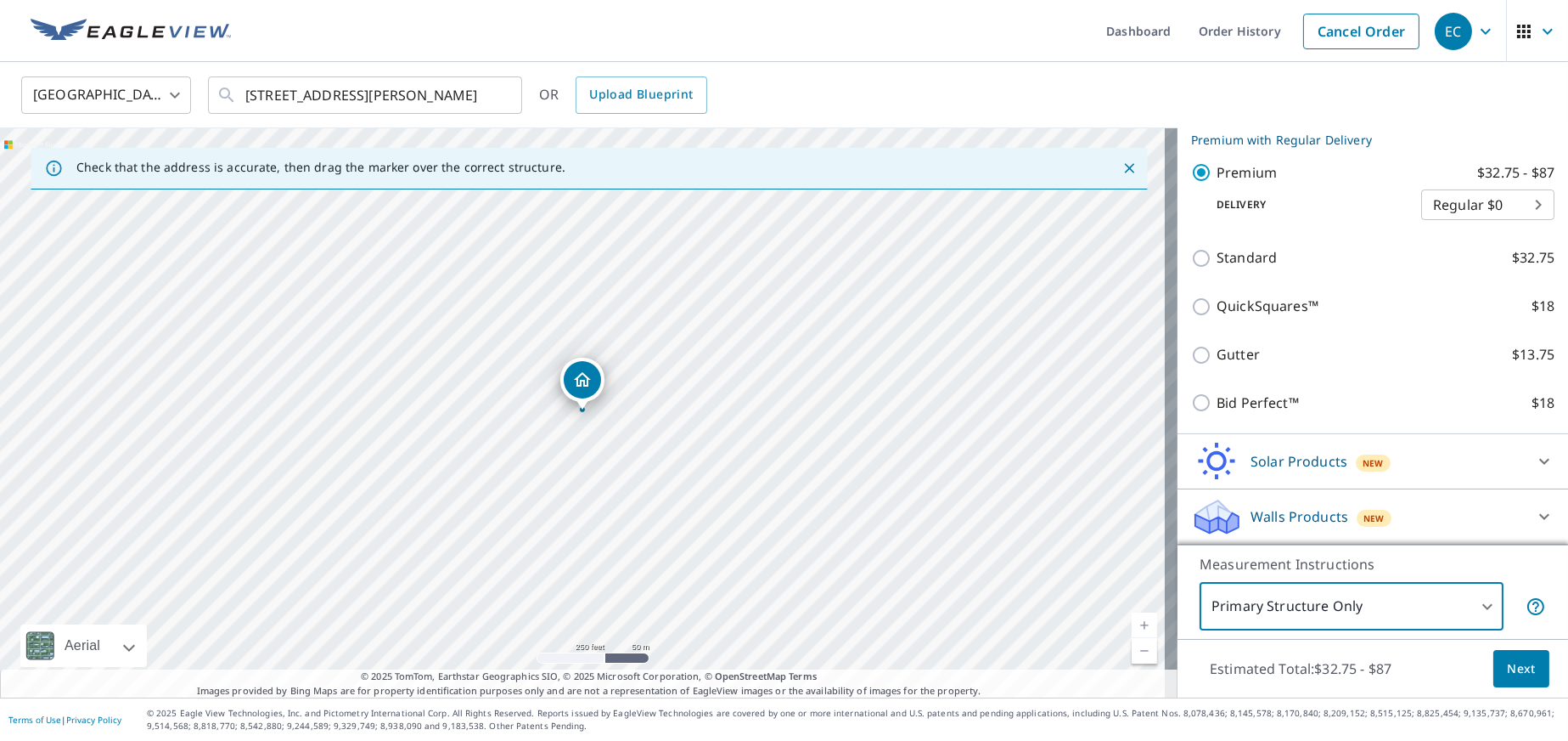
click at [1508, 662] on span "Next" at bounding box center [1522, 669] width 29 height 22
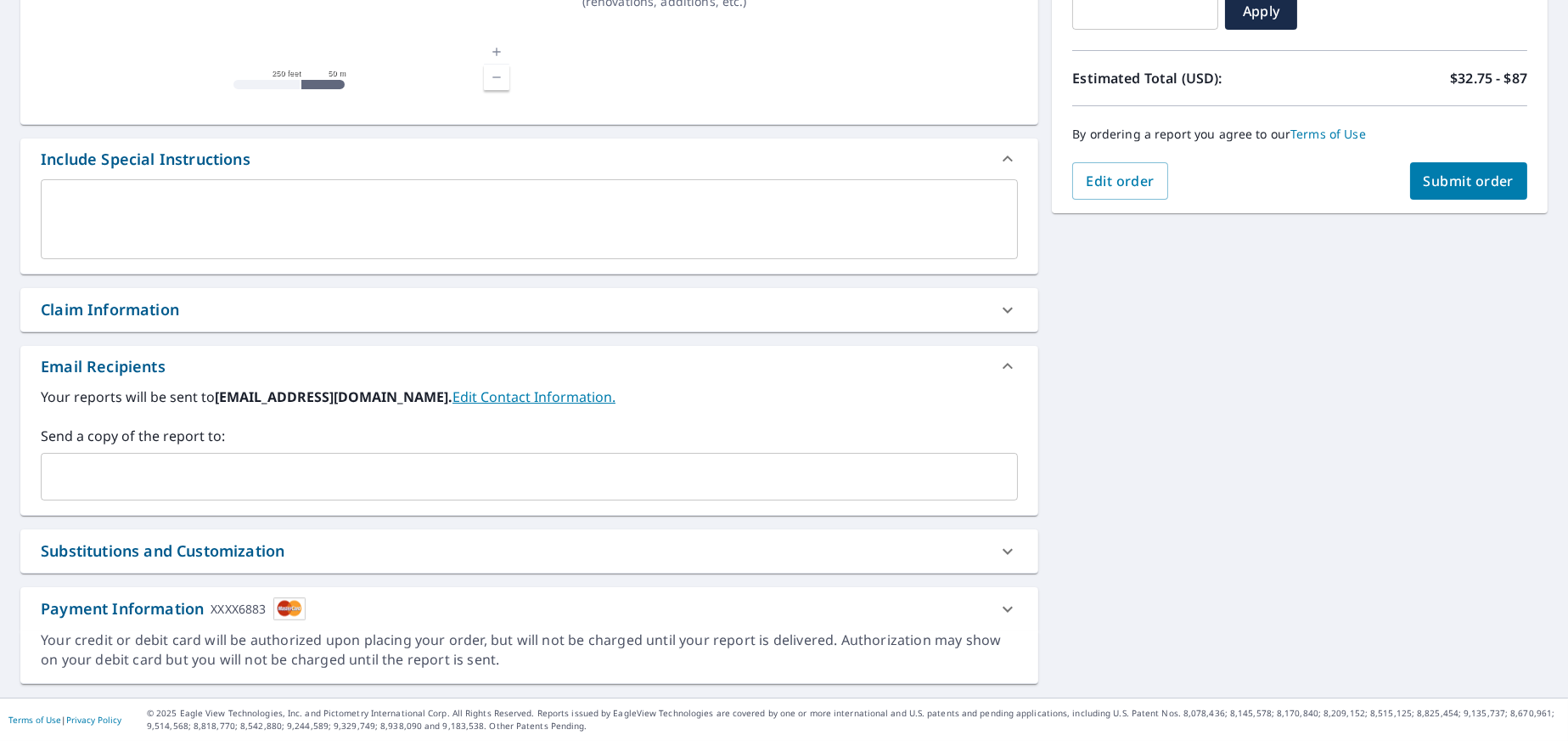
scroll to position [327, 0]
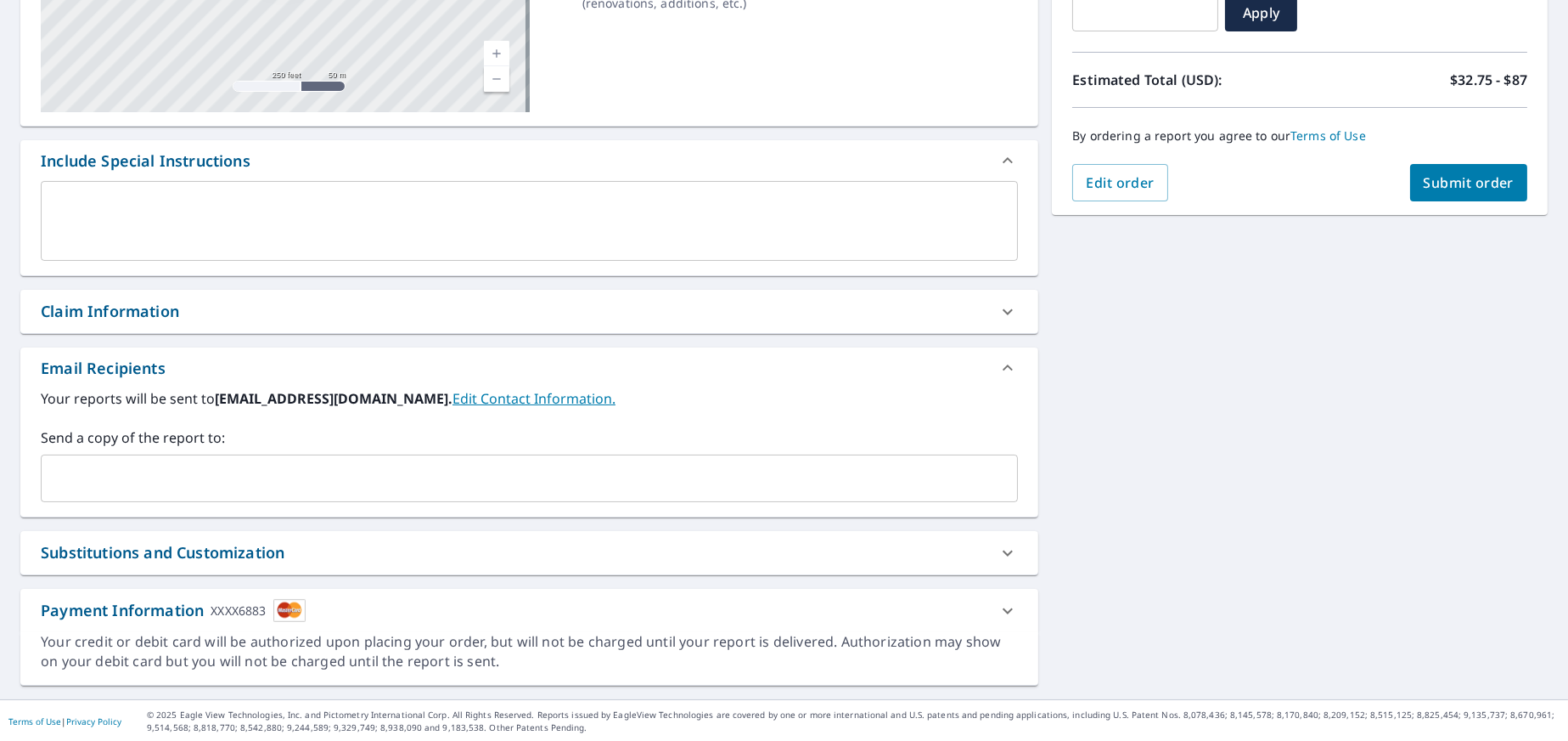
click at [645, 481] on input "text" at bounding box center [517, 478] width 936 height 32
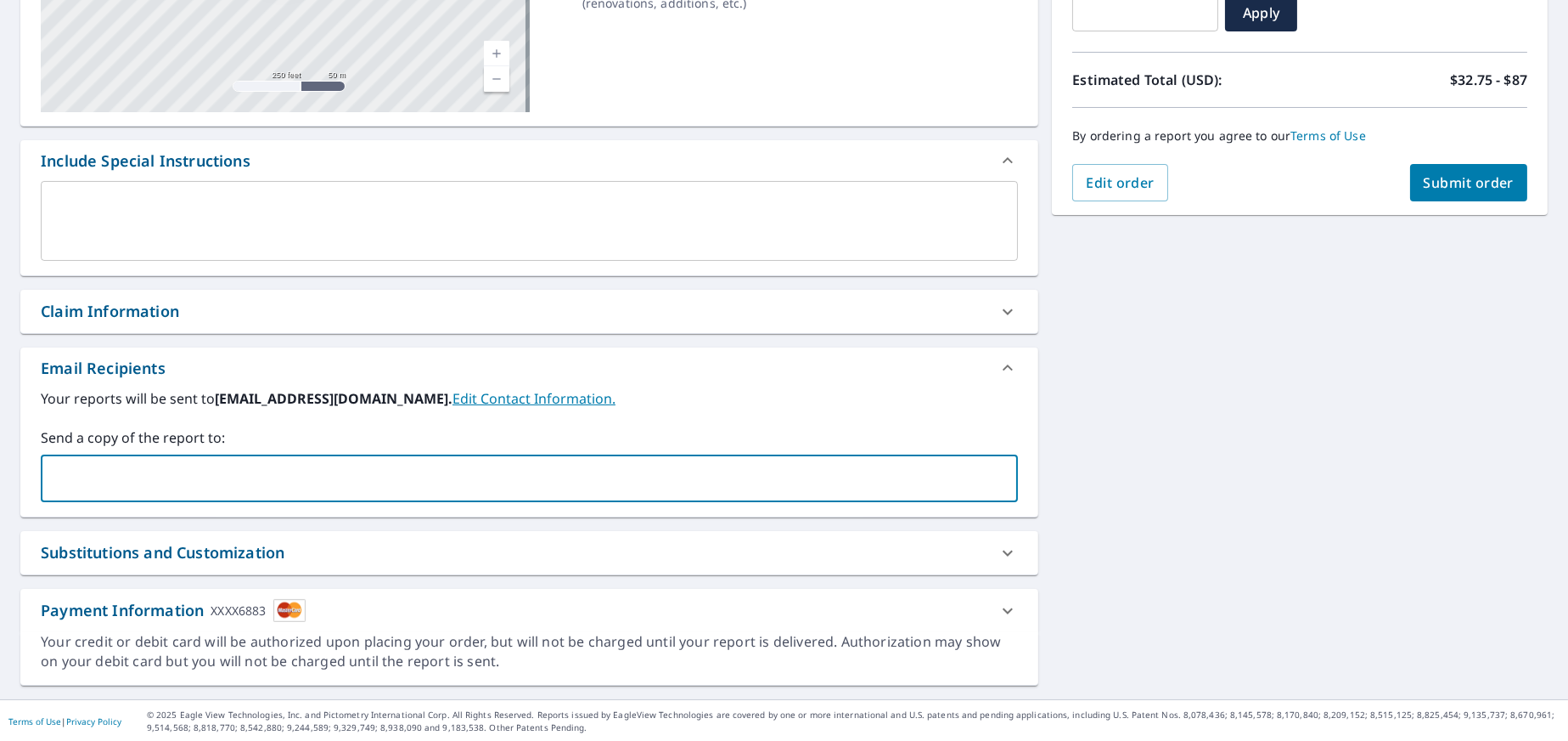
type input "[EMAIL_ADDRESS][DOMAIN_NAME]"
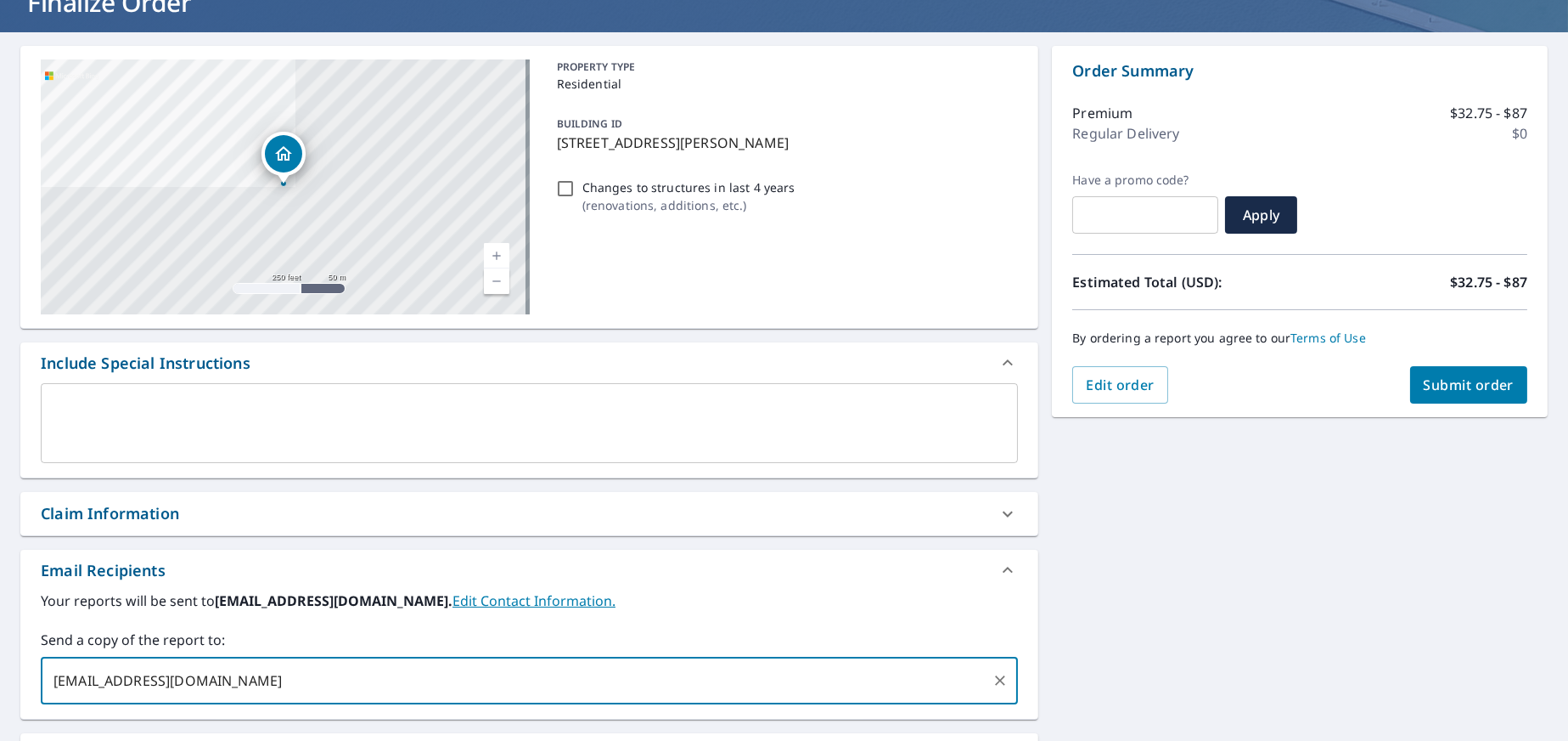
scroll to position [0, 0]
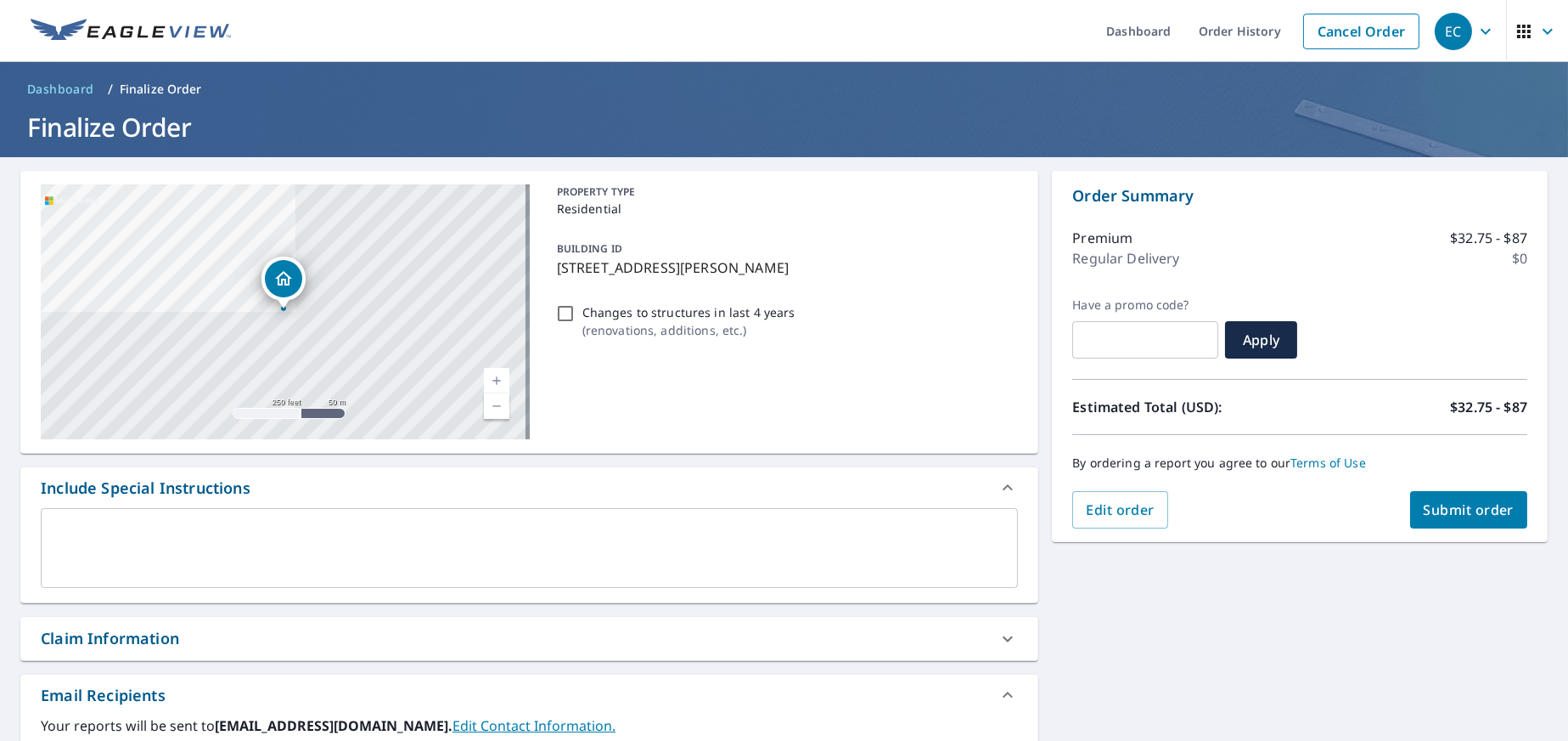
click at [1434, 502] on span "Submit order" at bounding box center [1469, 509] width 91 height 19
checkbox input "true"
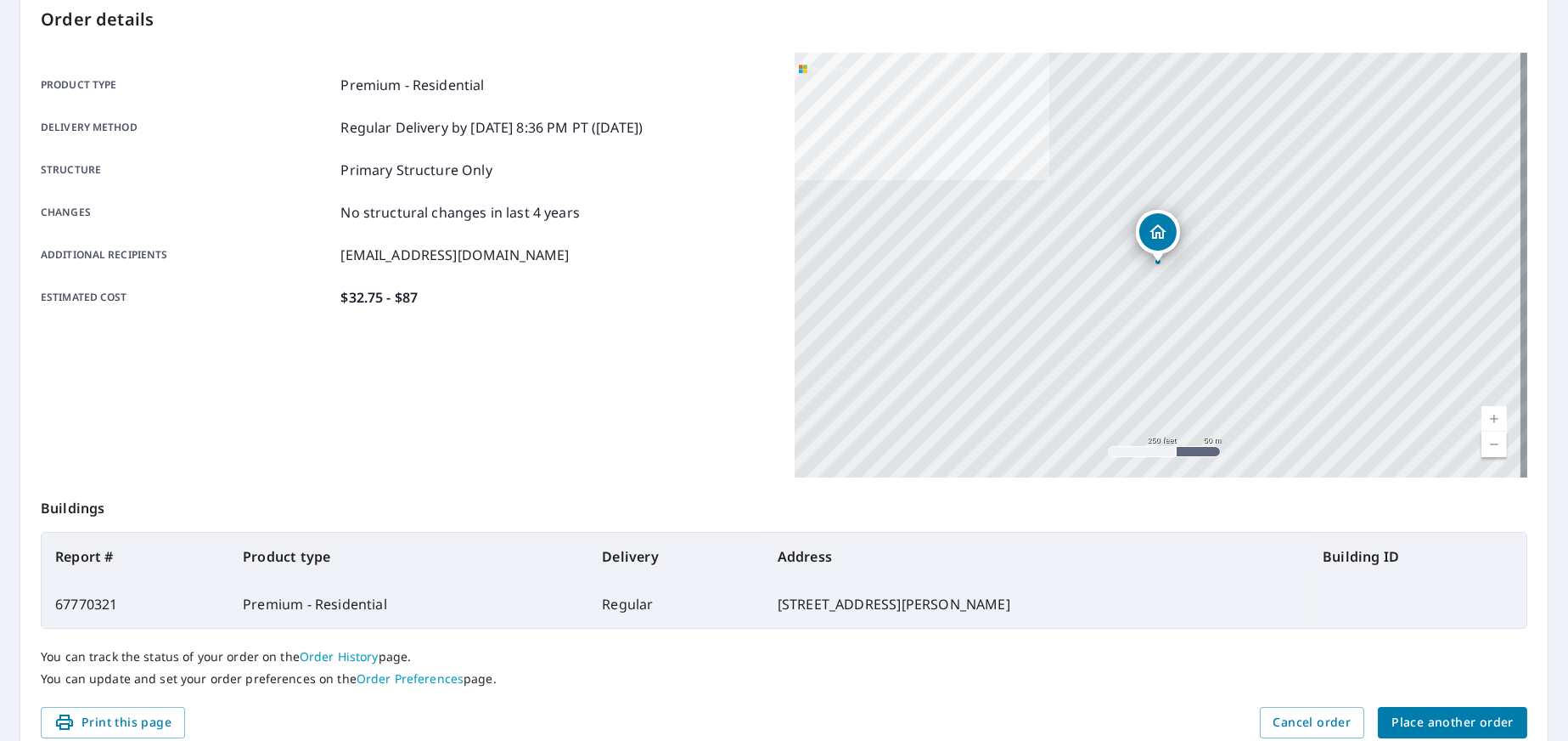
scroll to position [3, 0]
